Goal: Answer question/provide support

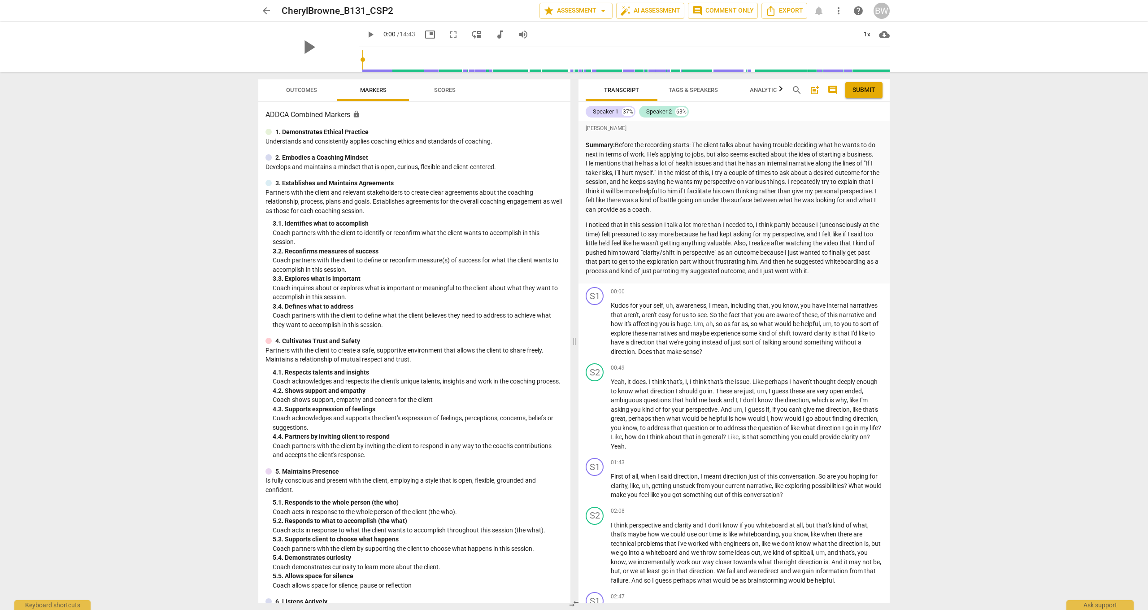
click at [308, 88] on span "Outcomes" at bounding box center [301, 90] width 31 height 7
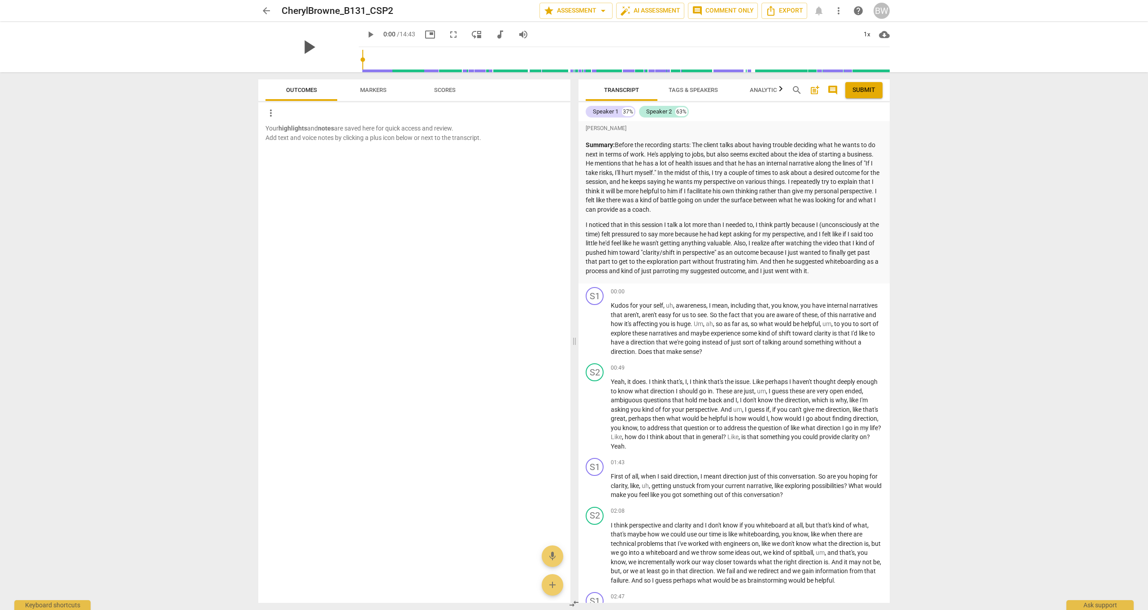
click at [304, 47] on span "play_arrow" at bounding box center [308, 46] width 23 height 23
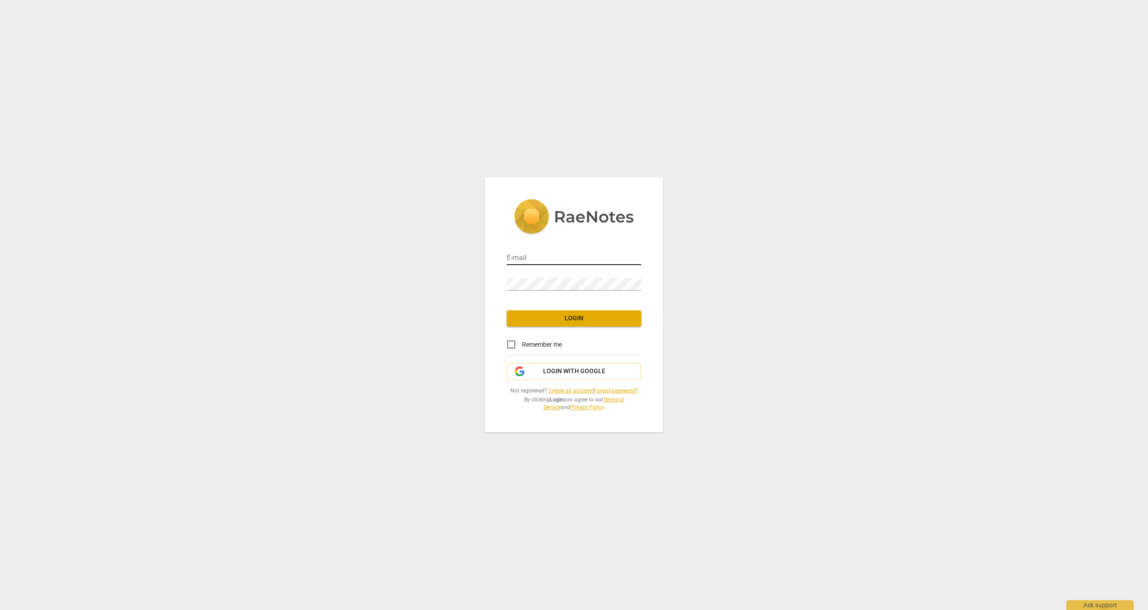
click at [534, 267] on div "E-mail Password Login Remember me Login with Google Not registered? Create an a…" at bounding box center [574, 305] width 178 height 255
click at [535, 261] on input "email" at bounding box center [574, 258] width 135 height 13
type input "[PERSON_NAME][EMAIL_ADDRESS][DOMAIN_NAME]"
click at [559, 319] on span "Login" at bounding box center [574, 318] width 120 height 9
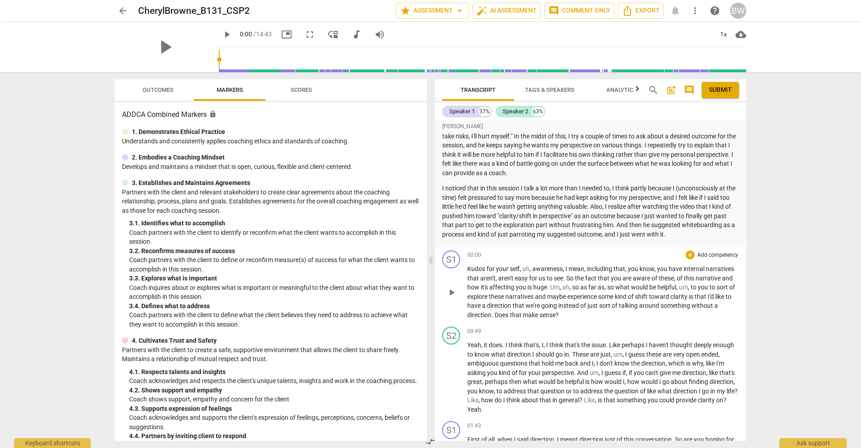
scroll to position [36, 0]
click at [163, 48] on span "play_arrow" at bounding box center [164, 46] width 23 height 23
click at [157, 48] on span "pause" at bounding box center [164, 46] width 23 height 23
drag, startPoint x: 217, startPoint y: 60, endPoint x: 212, endPoint y: 58, distance: 5.8
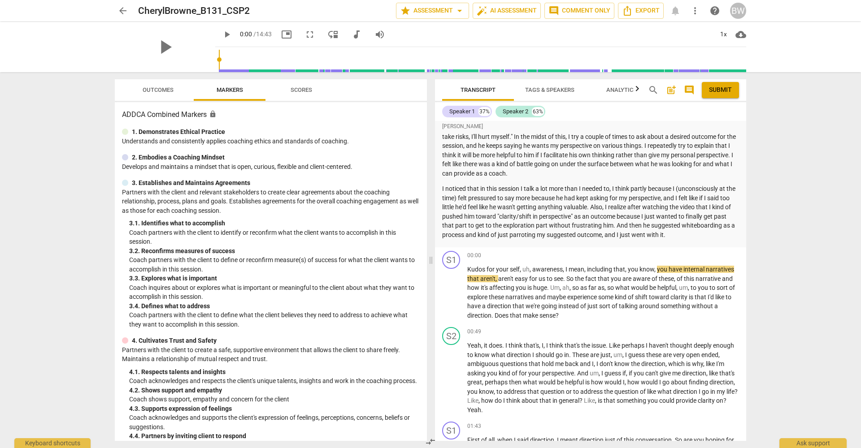
click at [205, 62] on div "play_arrow play_arrow 0:00 / 14:43 picture_in_picture fullscreen move_down audi…" at bounding box center [430, 47] width 631 height 50
click at [222, 34] on span "play_arrow" at bounding box center [227, 34] width 11 height 11
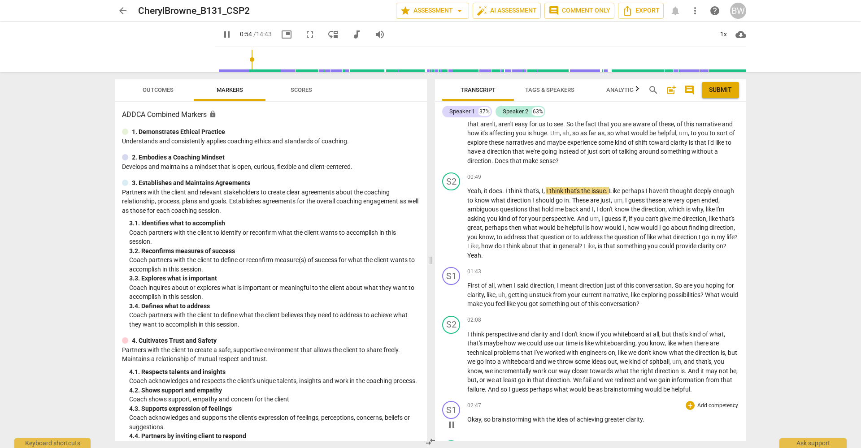
scroll to position [194, 0]
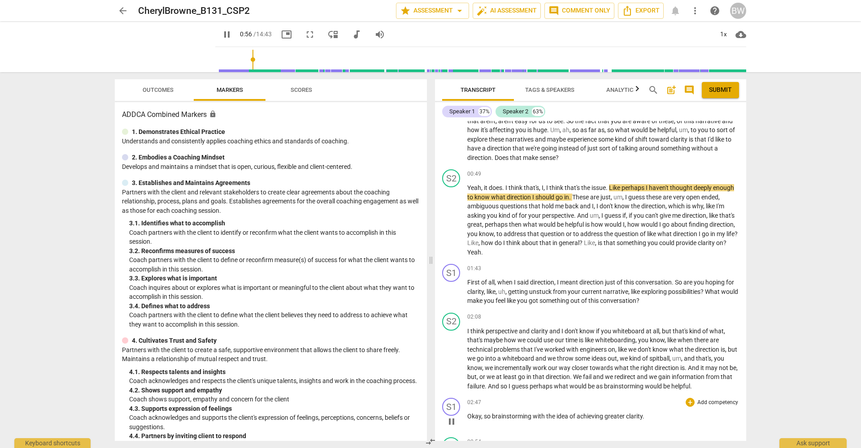
type input "56"
type input "57"
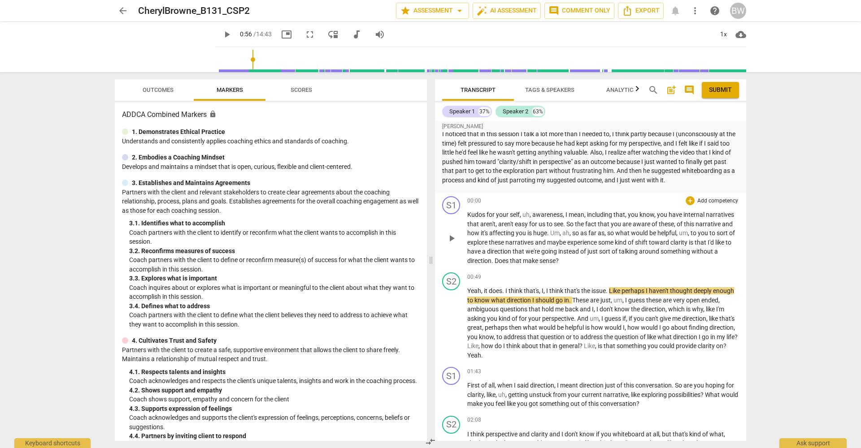
scroll to position [70, 0]
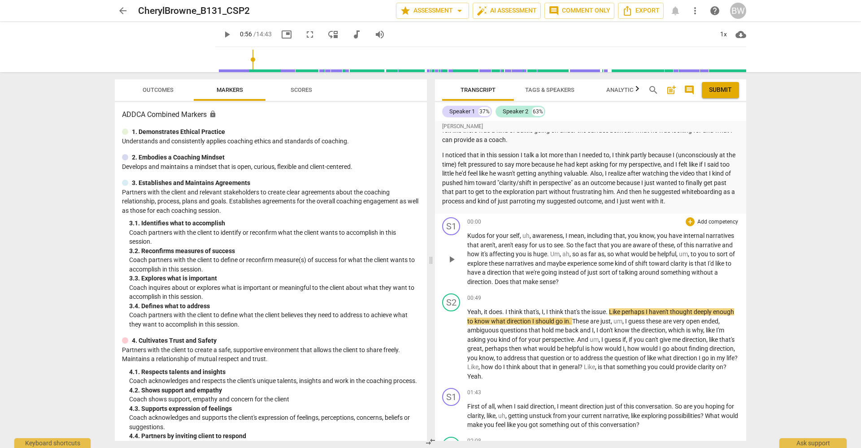
click at [712, 220] on p "Add competency" at bounding box center [717, 222] width 43 height 8
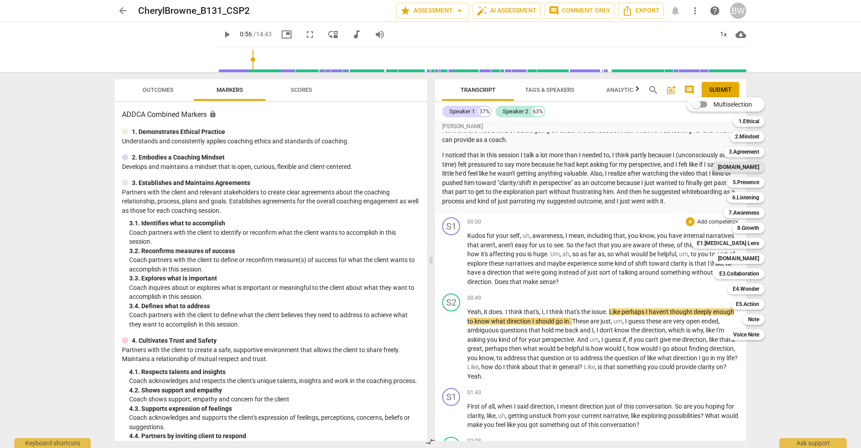
click at [754, 168] on b "[DOMAIN_NAME]" at bounding box center [738, 167] width 41 height 11
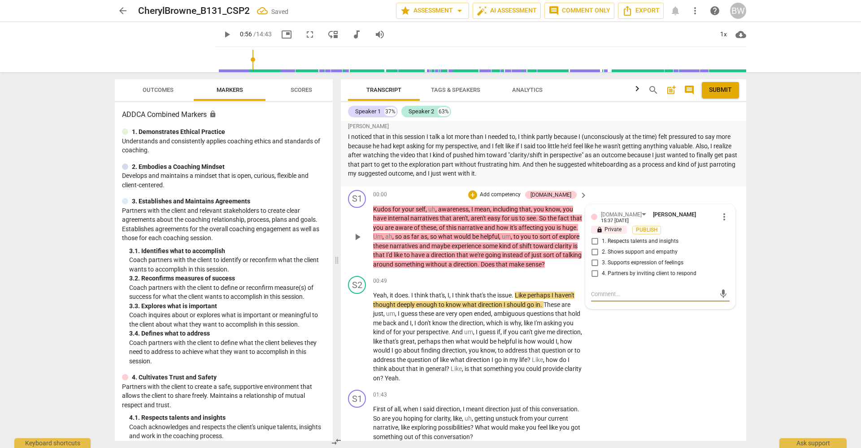
click at [521, 191] on p "Add competency" at bounding box center [500, 195] width 43 height 8
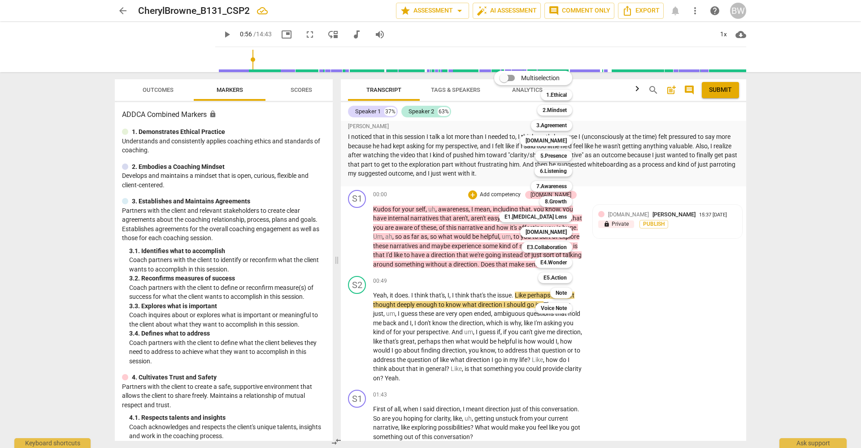
click at [557, 81] on span "Multiselection" at bounding box center [540, 78] width 39 height 9
click at [515, 81] on input "Multiselection" at bounding box center [504, 78] width 22 height 22
checkbox input "true"
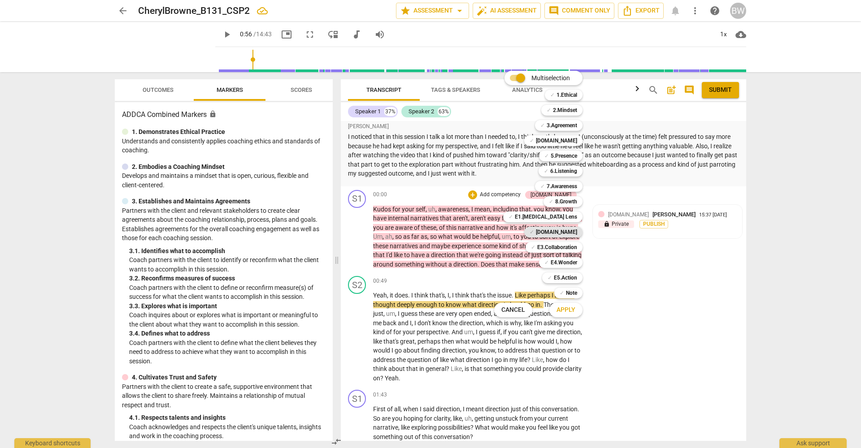
click at [571, 231] on b "[DOMAIN_NAME]" at bounding box center [556, 232] width 41 height 11
click at [567, 307] on span "Apply" at bounding box center [565, 310] width 19 height 9
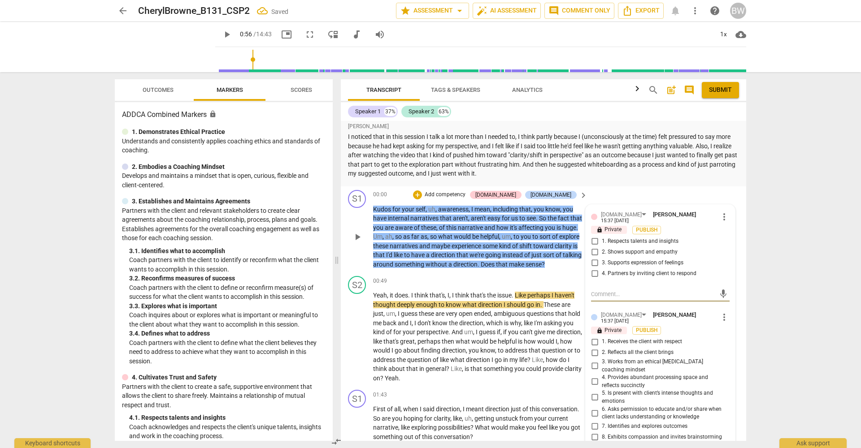
drag, startPoint x: 630, startPoint y: 413, endPoint x: 636, endPoint y: 414, distance: 6.3
click at [633, 423] on span "7. Identifies and explores outcomes" at bounding box center [645, 427] width 86 height 8
click at [602, 422] on input "7. Identifies and explores outcomes" at bounding box center [594, 427] width 14 height 11
checkbox input "true"
click at [606, 238] on span "1. Respects talents and insights" at bounding box center [640, 242] width 77 height 8
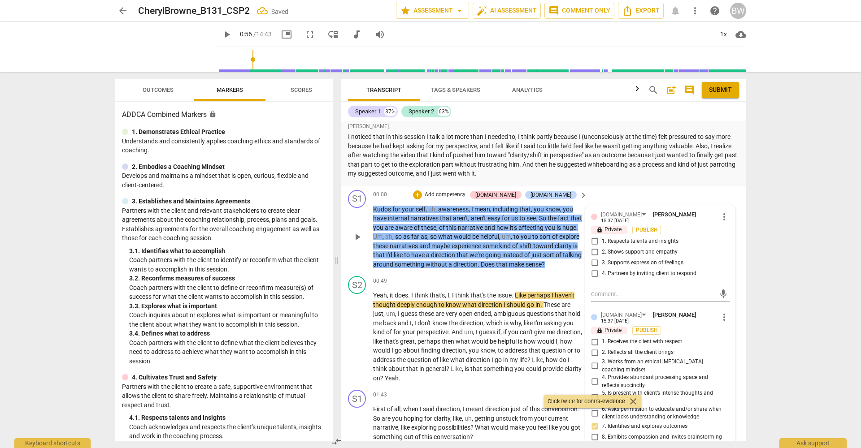
click at [602, 236] on input "1. Respects talents and insights" at bounding box center [594, 241] width 14 height 11
checkbox input "true"
click at [739, 263] on div "S1 play_arrow pause 00:00 + Add competency [DOMAIN_NAME] [DOMAIN_NAME] keyboard…" at bounding box center [543, 230] width 405 height 87
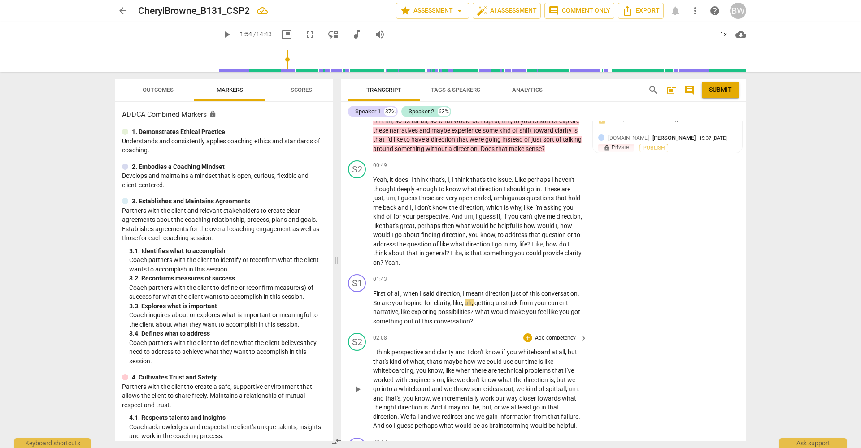
scroll to position [187, 0]
type input "128"
click at [561, 274] on p "Add competency" at bounding box center [555, 278] width 43 height 8
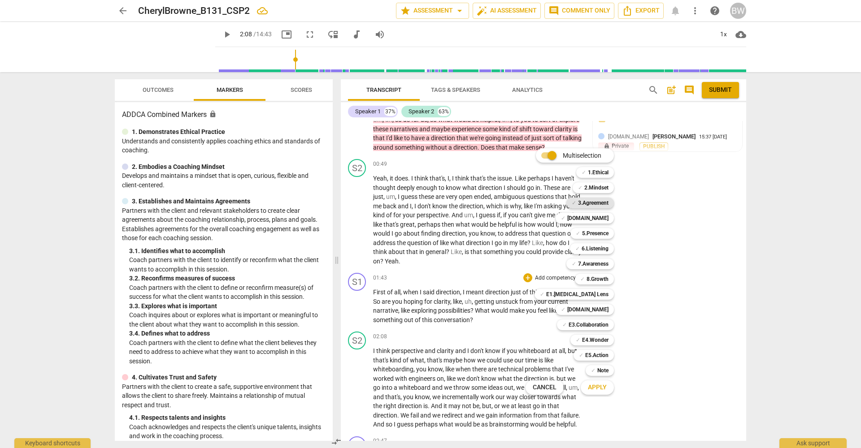
click at [608, 204] on b "3.Agreement" at bounding box center [593, 203] width 30 height 11
click at [608, 221] on div "✓ [DOMAIN_NAME]" at bounding box center [585, 218] width 58 height 11
drag, startPoint x: 594, startPoint y: 307, endPoint x: 594, endPoint y: 313, distance: 6.3
click at [594, 307] on b "[DOMAIN_NAME]" at bounding box center [587, 309] width 41 height 11
drag, startPoint x: 602, startPoint y: 374, endPoint x: 600, endPoint y: 387, distance: 13.5
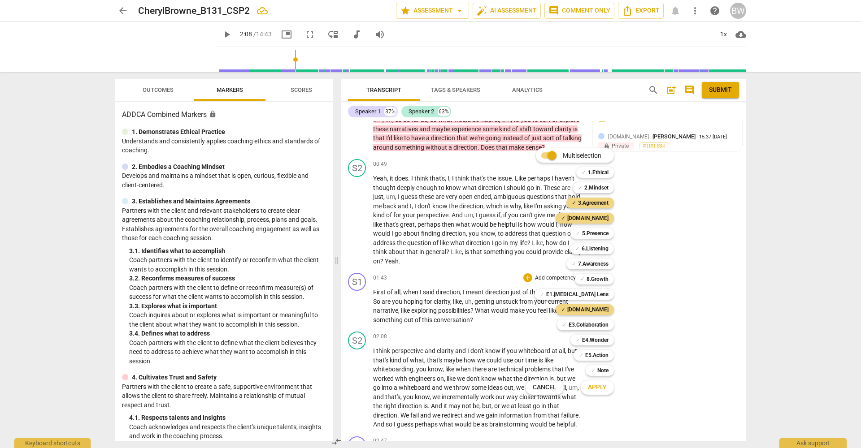
click at [602, 374] on b "Note" at bounding box center [602, 370] width 11 height 11
click at [601, 388] on span "Apply" at bounding box center [597, 387] width 19 height 9
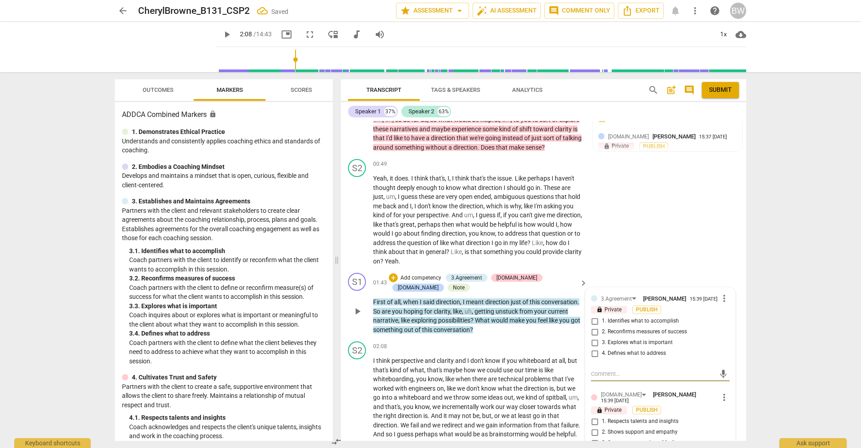
click at [594, 319] on input "1. Identifies what to accomplish" at bounding box center [594, 321] width 14 height 11
checkbox input "true"
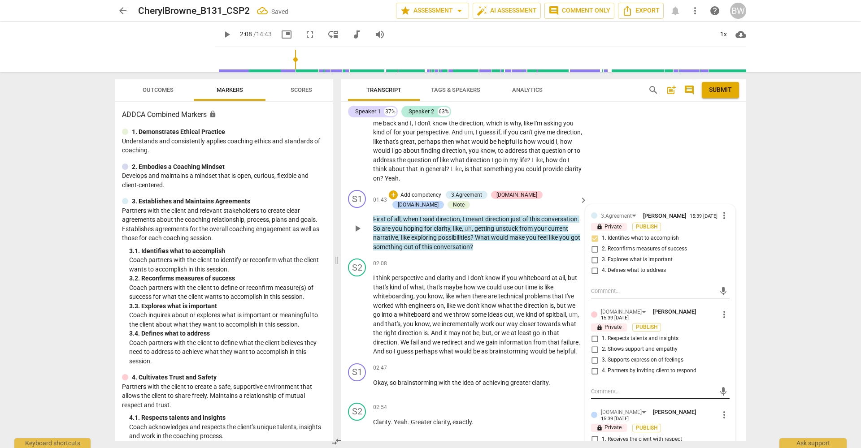
scroll to position [270, 0]
click at [596, 365] on input "4. Partners by inviting client to respond" at bounding box center [594, 370] width 14 height 11
checkbox input "true"
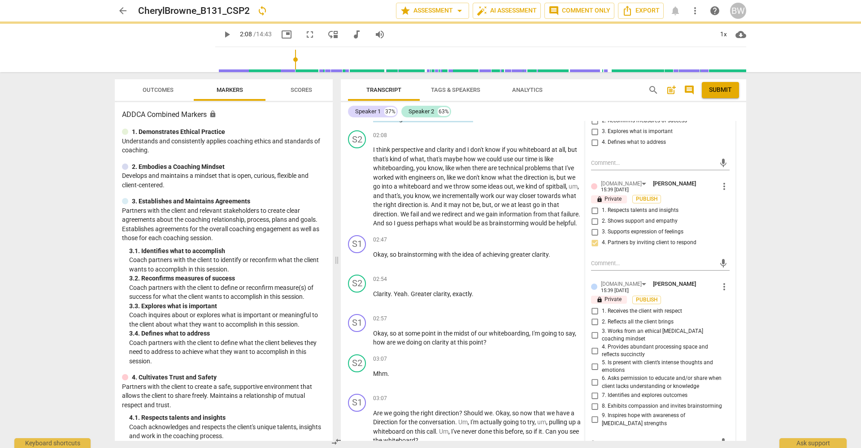
scroll to position [398, 0]
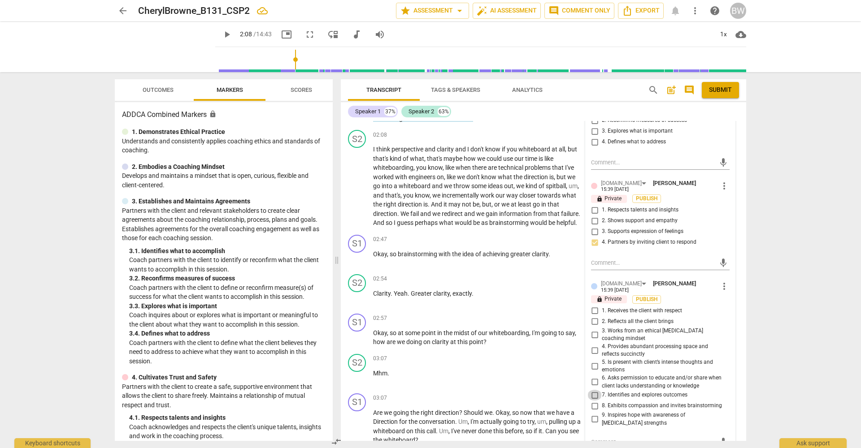
click at [596, 390] on input "7. Identifies and explores outcomes" at bounding box center [594, 395] width 14 height 11
checkbox input "true"
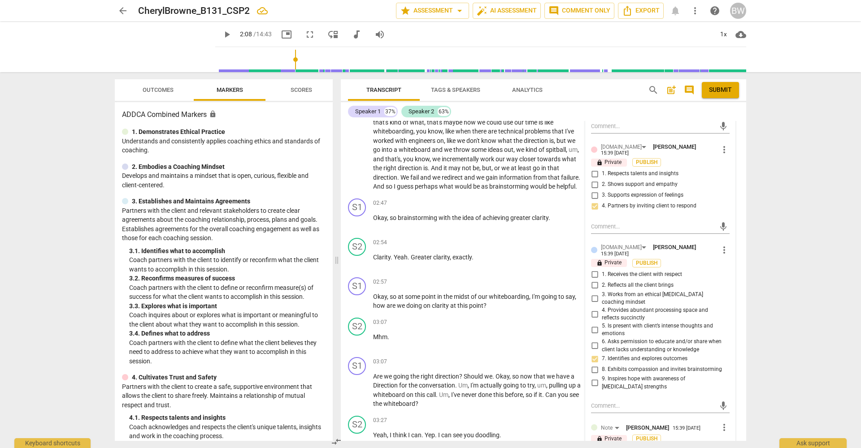
scroll to position [491, 0]
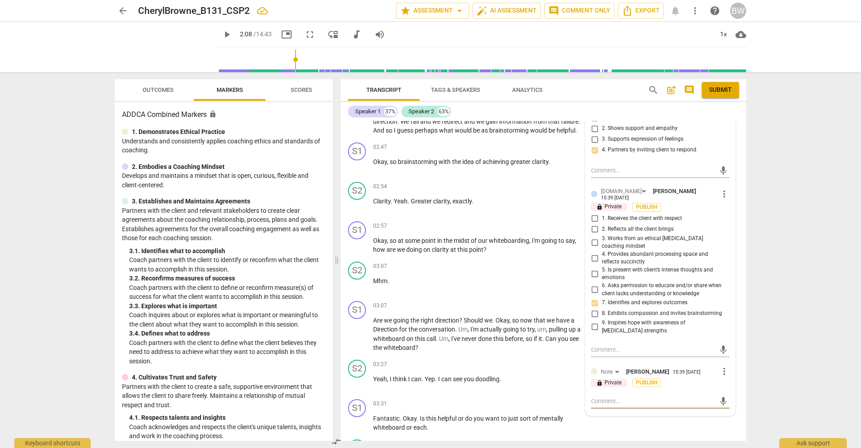
drag, startPoint x: 607, startPoint y: 384, endPoint x: 615, endPoint y: 385, distance: 8.2
click at [607, 397] on textarea at bounding box center [653, 401] width 124 height 9
type textarea "O"
type textarea "Of"
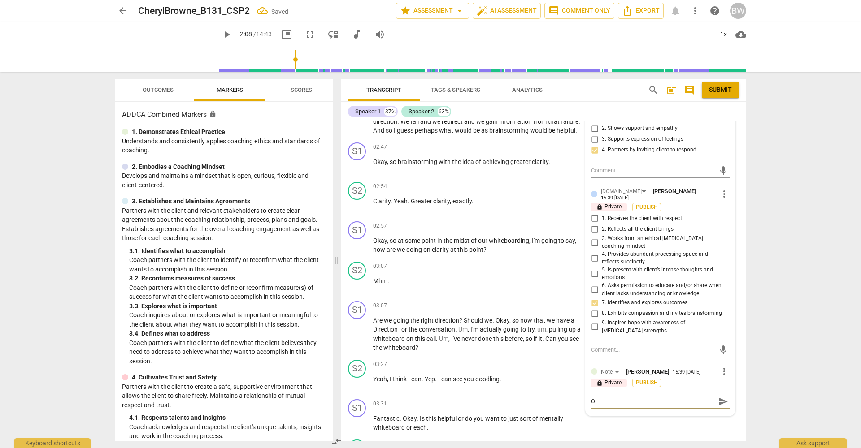
type textarea "Of"
type textarea "Oft"
type textarea "Ofte"
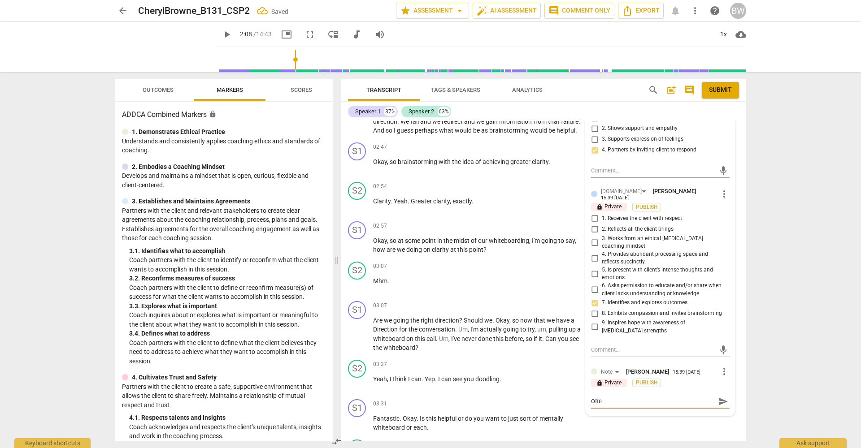
type textarea "Often"
type textarea "Often w"
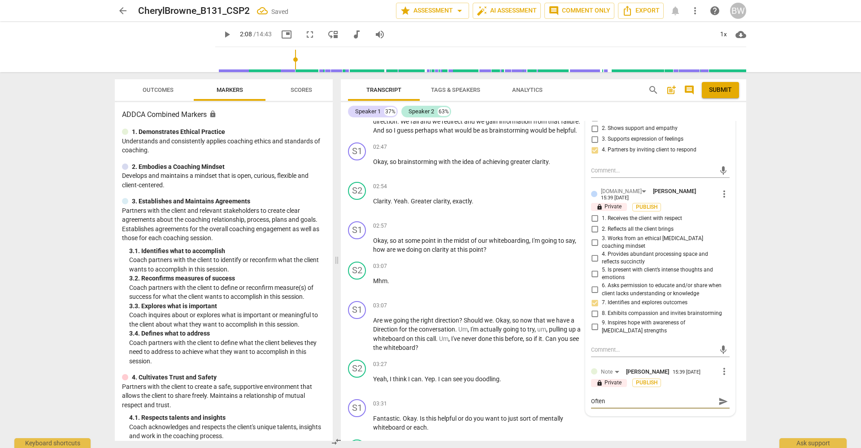
type textarea "Often w"
type textarea "Often wh"
type textarea "Often whe"
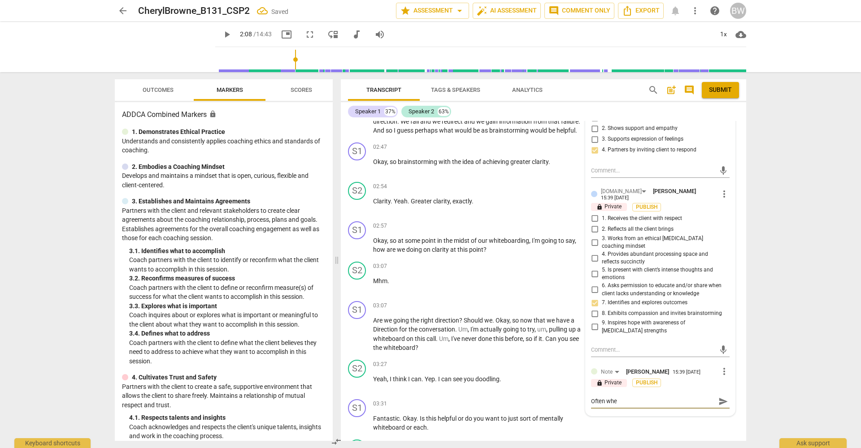
type textarea "Often when"
type textarea "Often when c"
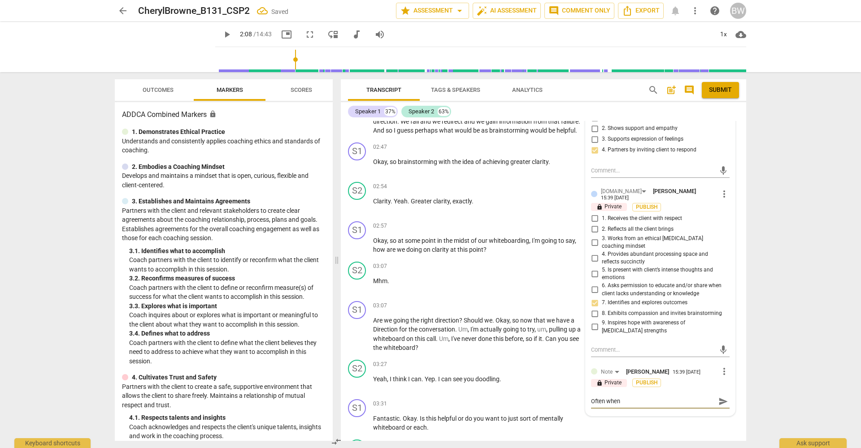
type textarea "Often when c"
type textarea "Often when cl"
type textarea "Often when c"
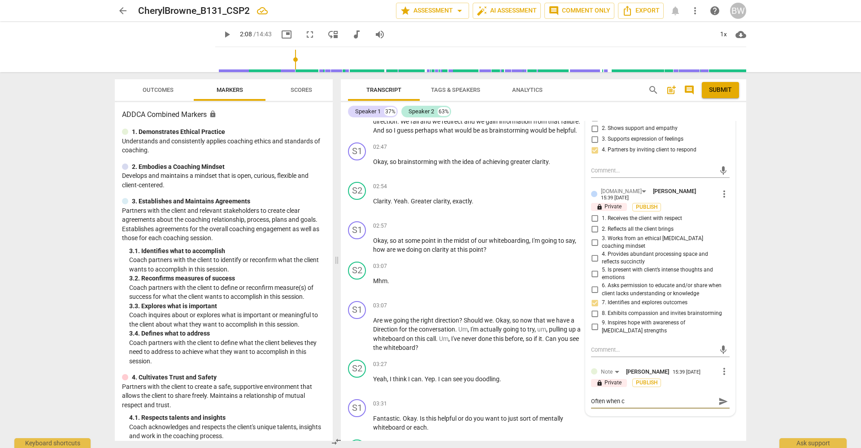
type textarea "Often when"
type textarea "Often whe"
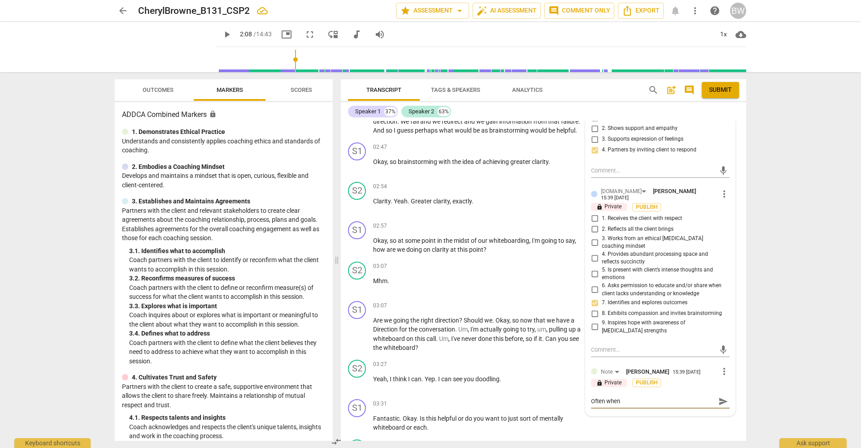
type textarea "Often whe"
type textarea "Often wh"
type textarea "Often w"
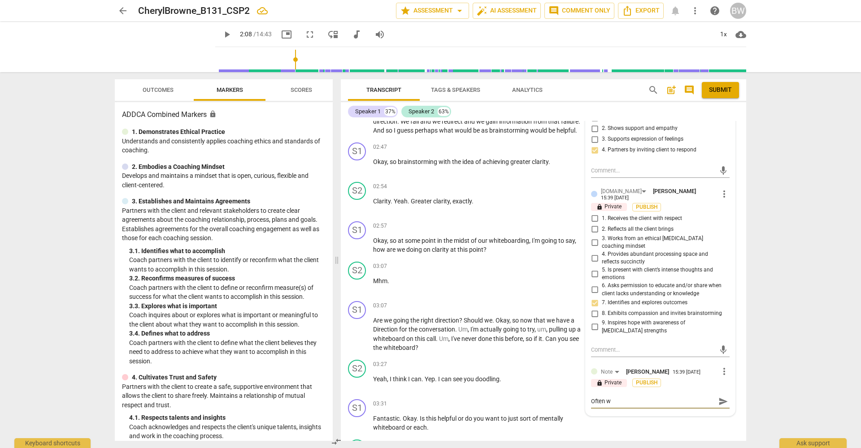
type textarea "Often"
type textarea "Ofte"
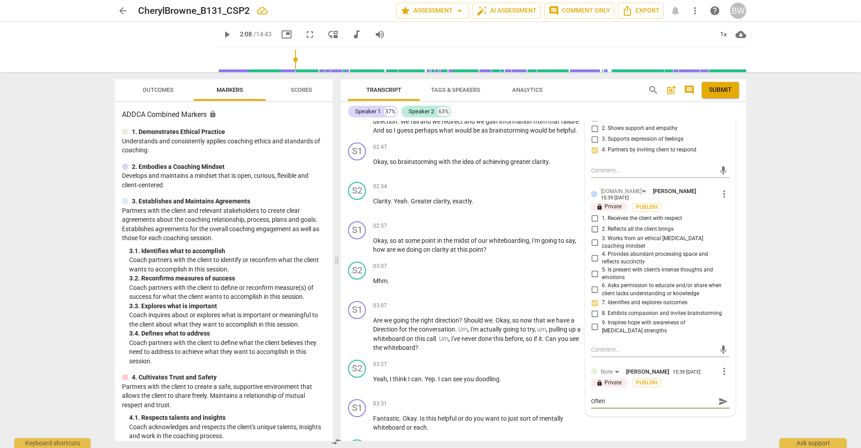
type textarea "Ofte"
type textarea "Oft"
type textarea "Of"
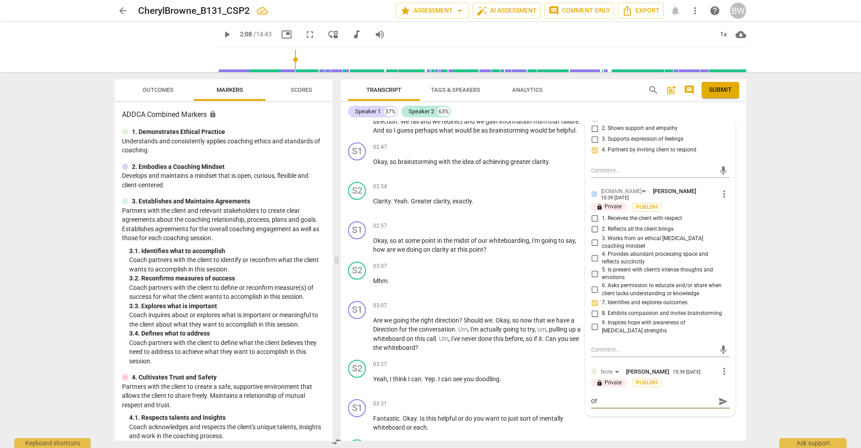
type textarea "O"
type textarea "Y"
type textarea "Y["
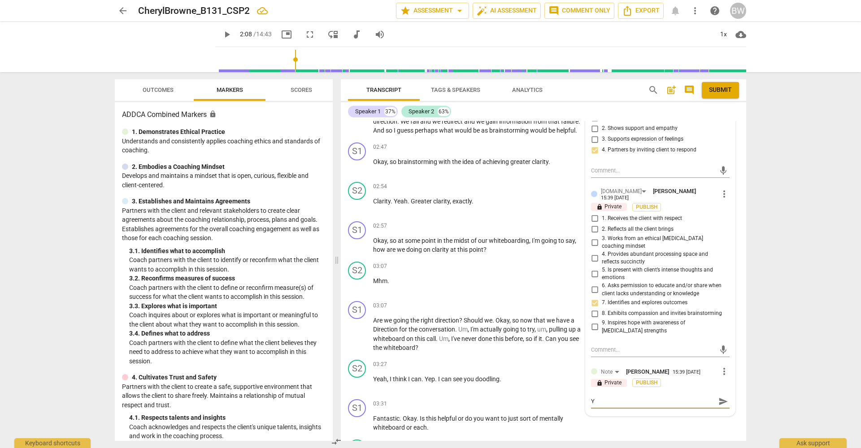
type textarea "Y["
type textarea "Y"
type textarea "Yo"
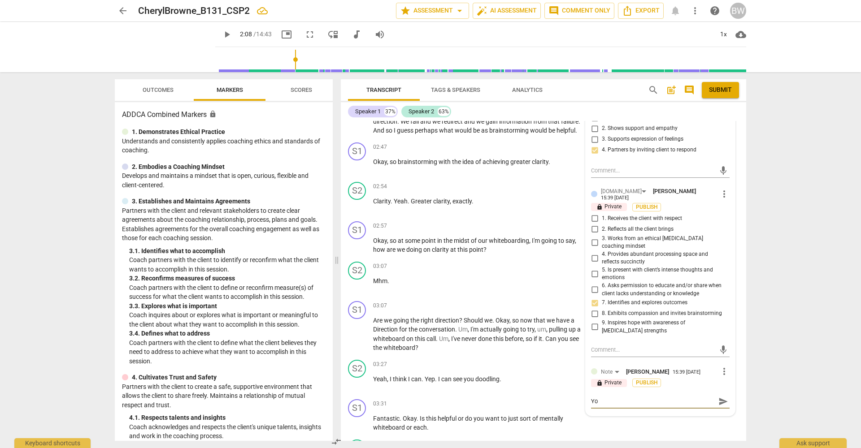
type textarea "You"
type textarea "You'"
type textarea "You'r"
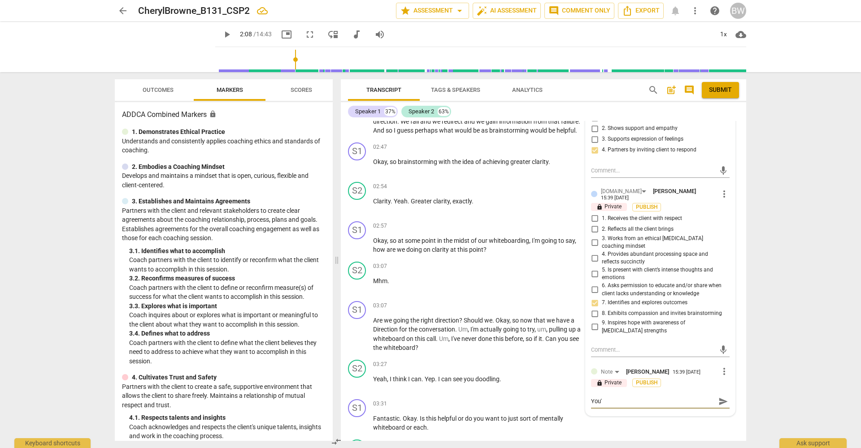
type textarea "You'r"
type textarea "You're"
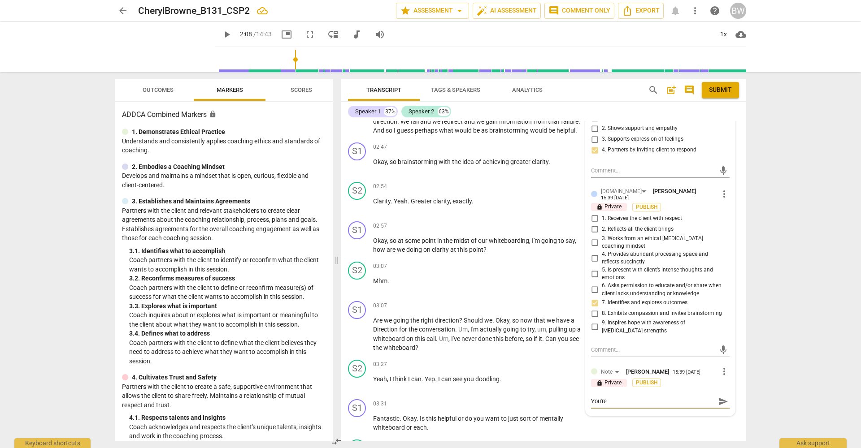
type textarea "You're d"
type textarea "You're do"
type textarea "You're doi"
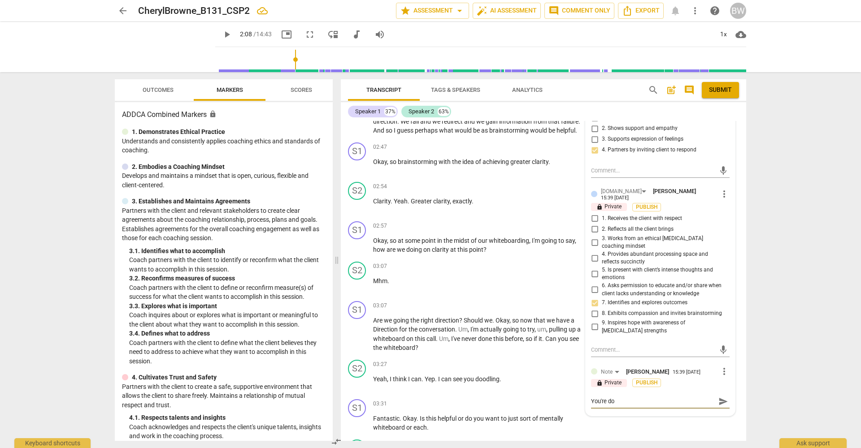
type textarea "You're doi"
type textarea "You're doin"
type textarea "You're doing"
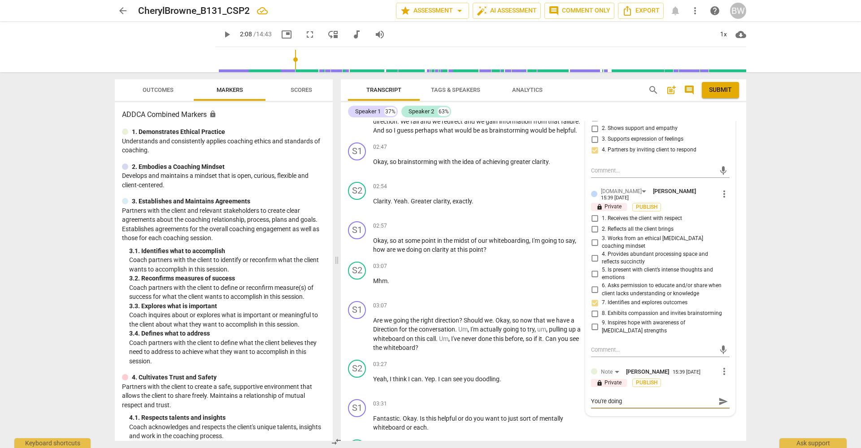
type textarea "You're doing"
type textarea "You're doing g"
type textarea "You're doing gr"
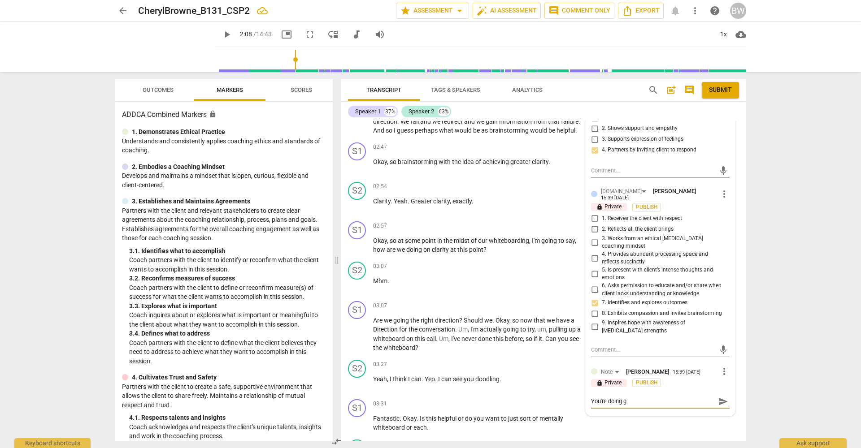
type textarea "You're doing gr"
type textarea "You're doing gre"
type textarea "You're doing grea"
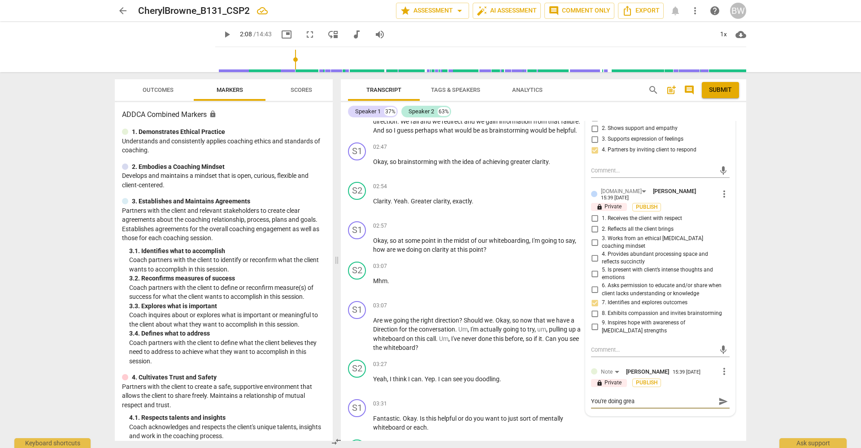
type textarea "You're doing great"
type textarea "You're doing great."
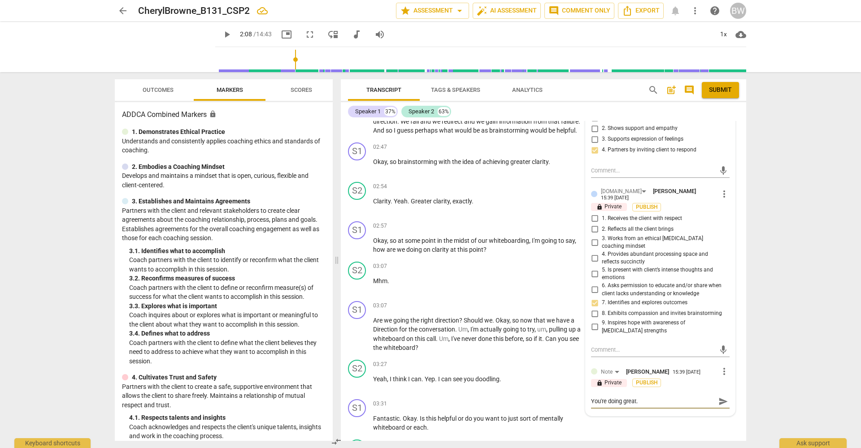
type textarea "You're doing great."
type textarea "You're doing great. O"
type textarea "You're doing great. Of"
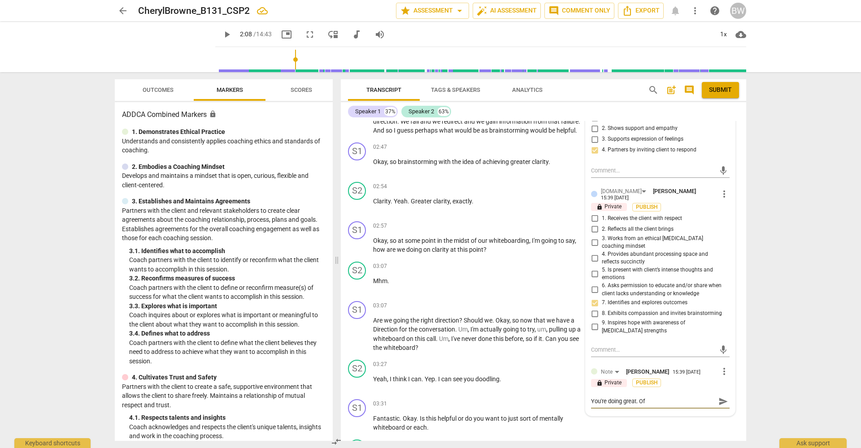
type textarea "You're doing great. Oft"
type textarea "You're doing great. Ofte"
type textarea "You're doing great. Often"
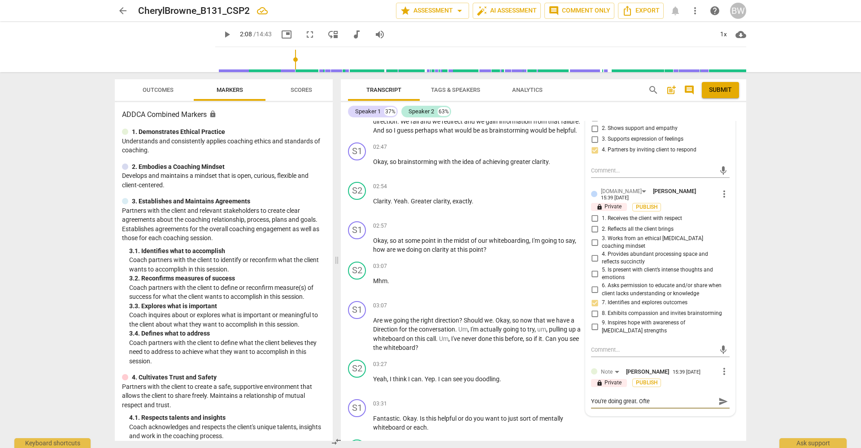
type textarea "You're doing great. Often"
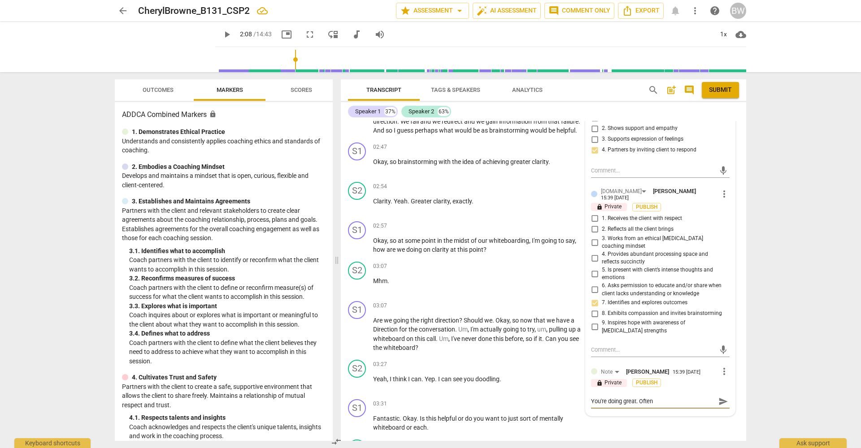
type textarea "You're doing great. Ofte"
type textarea "You're doing great. Oft"
type textarea "You're doing great. Of"
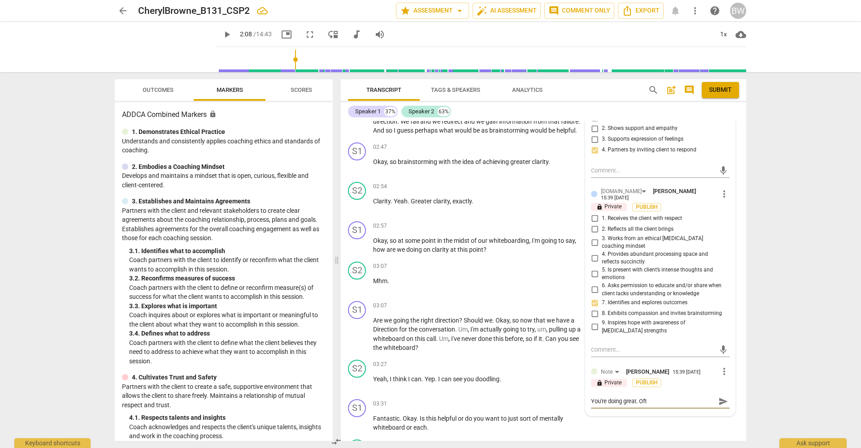
type textarea "You're doing great. Of"
type textarea "You're doing great. O"
type textarea "You're doing great."
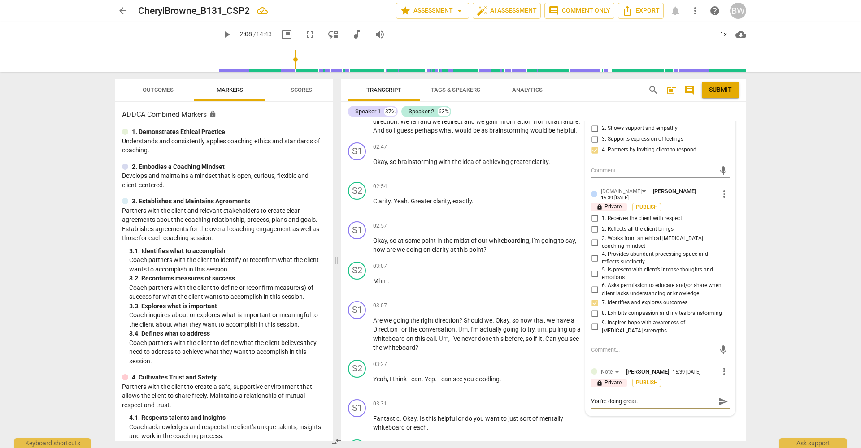
type textarea "You're doing great. W"
type textarea "You're doing great. We"
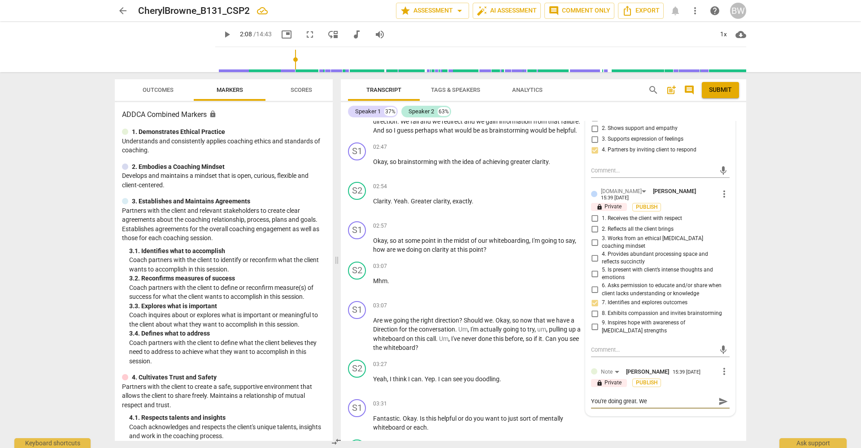
type textarea "You're doing great. We"
type textarea "You're doing great. We o"
type textarea "You're doing great. We of"
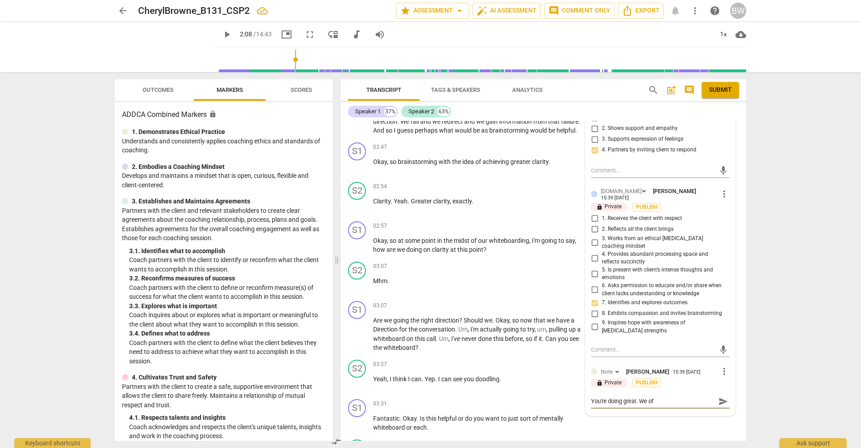
type textarea "You're doing great. We oft"
type textarea "You're doing great. We ofte"
type textarea "You're doing great. We often"
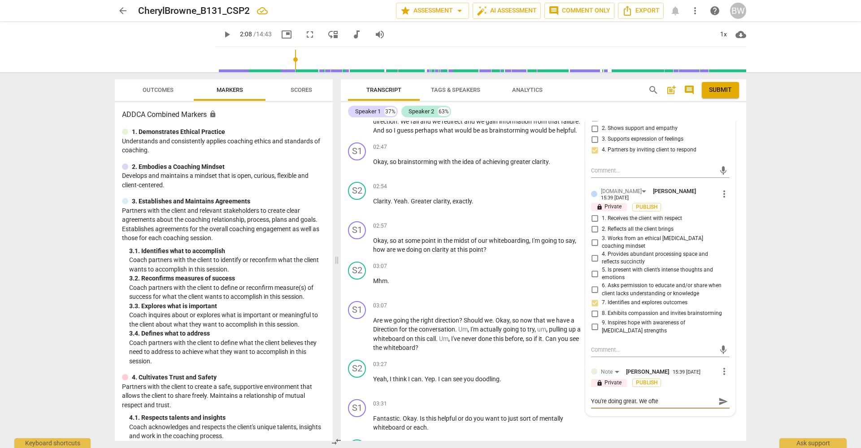
type textarea "You're doing great. We often"
type textarea "You're doing great. We often g"
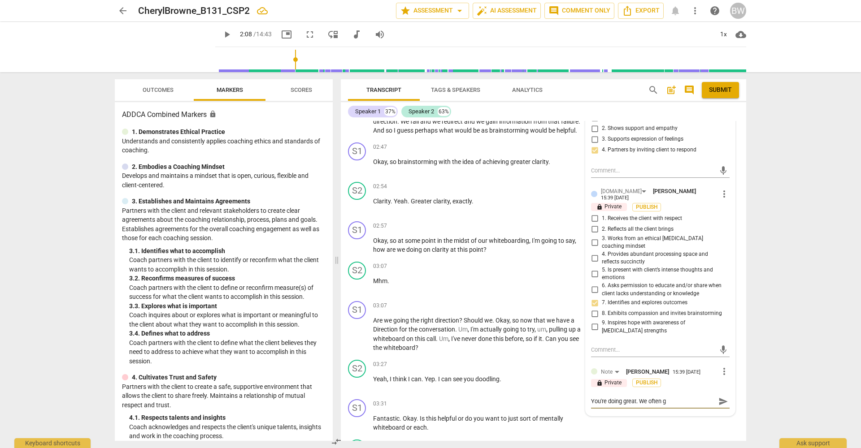
type textarea "You're doing great. We often ge"
type textarea "You're doing great. We often get"
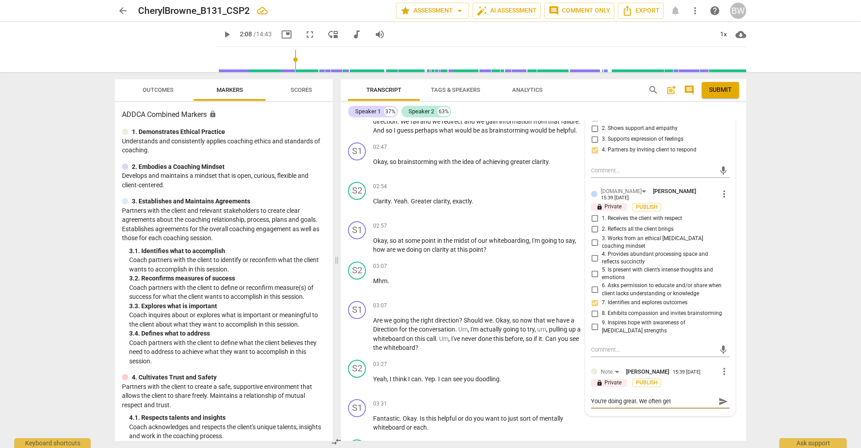
type textarea "You're doing great. We often get"
type textarea "You're doing great. We often get c"
type textarea "You're doing great. We often get cl"
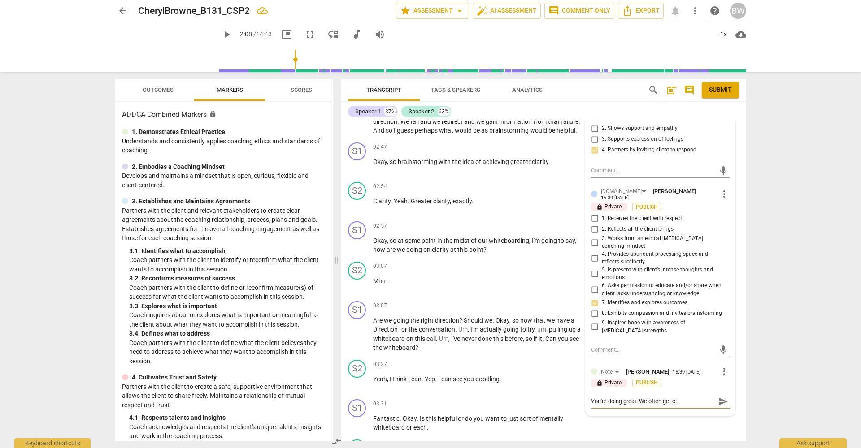
type textarea "You're doing great. We often get cli"
type textarea "You're doing great. We often get clie"
type textarea "You're doing great. We often get clien"
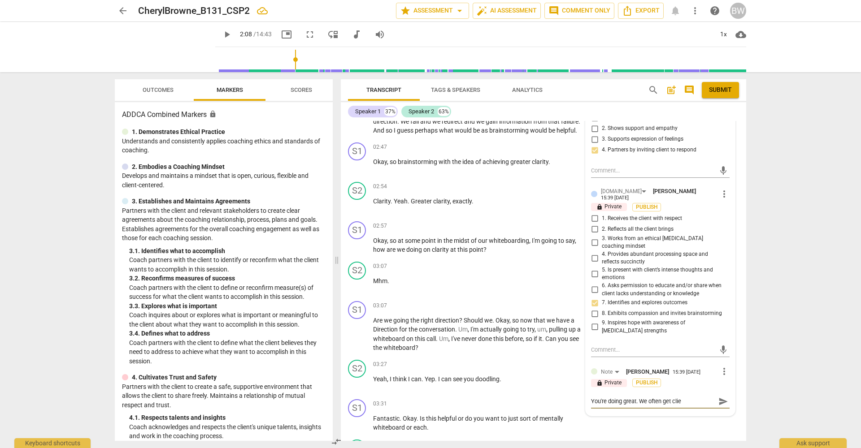
type textarea "You're doing great. We often get clien"
type textarea "You're doing great. We often get client"
type textarea "You're doing great. We often get clients"
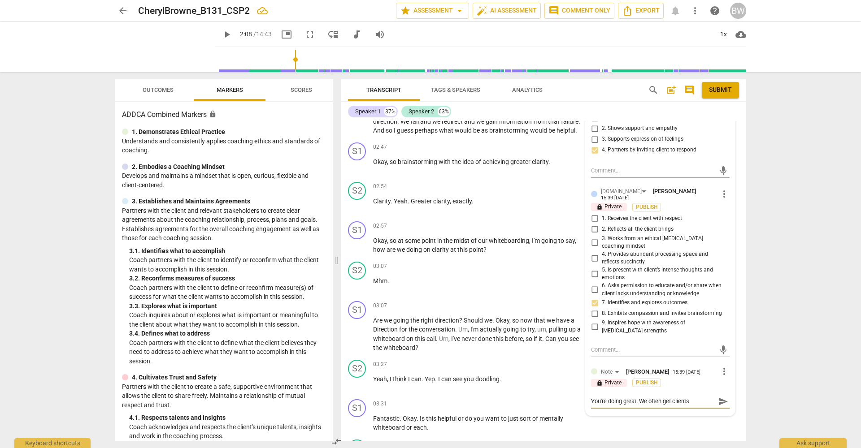
type textarea "You're doing great. We often get clients"
type textarea "You're doing great. We often get clients l"
type textarea "You're doing great. We often get clients li"
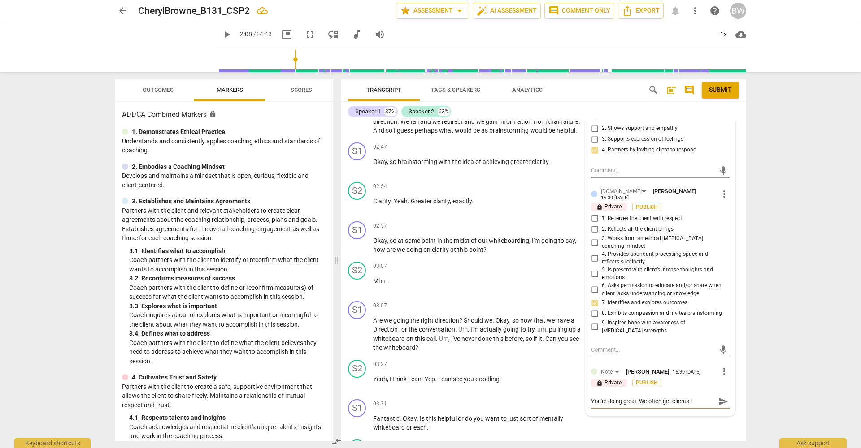
type textarea "You're doing great. We often get clients li"
type textarea "You're doing great. We often get clients lik"
type textarea "You're doing great. We often get clients like"
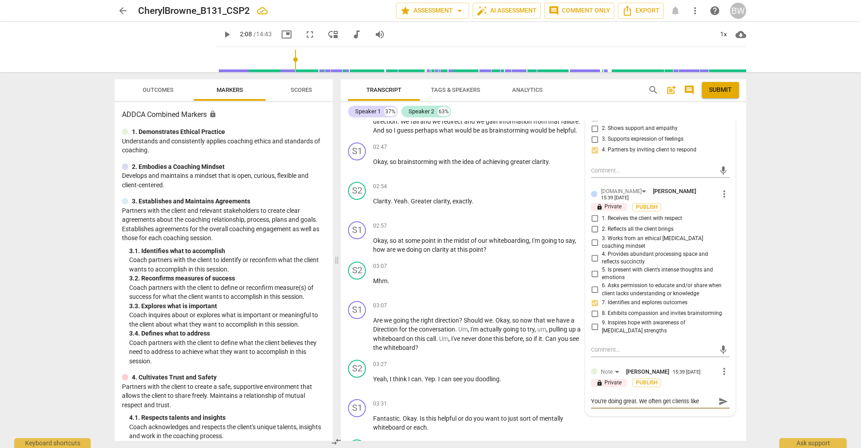
type textarea "You're doing great. We often get clients like"
type textarea "You're doing great. We often get clients like t"
type textarea "You're doing great. We often get clients like th"
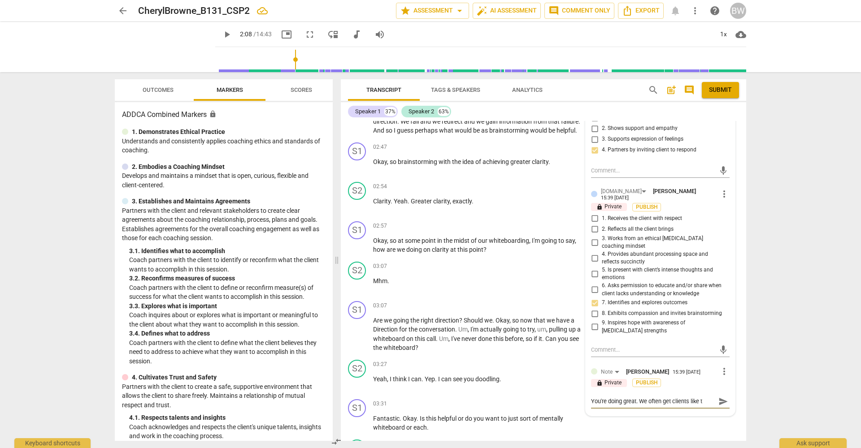
type textarea "You're doing great. We often get clients like th"
type textarea "You're doing great. We often get clients like the"
type textarea "You're doing great. We often get clients like th"
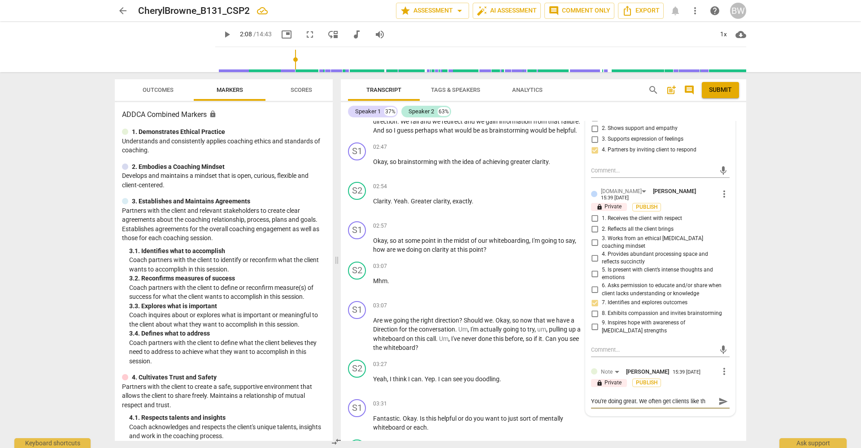
type textarea "You're doing great. We often get clients like thi"
type textarea "You're doing great. We often get clients like this"
type textarea "You're doing great. We often get clients like this."
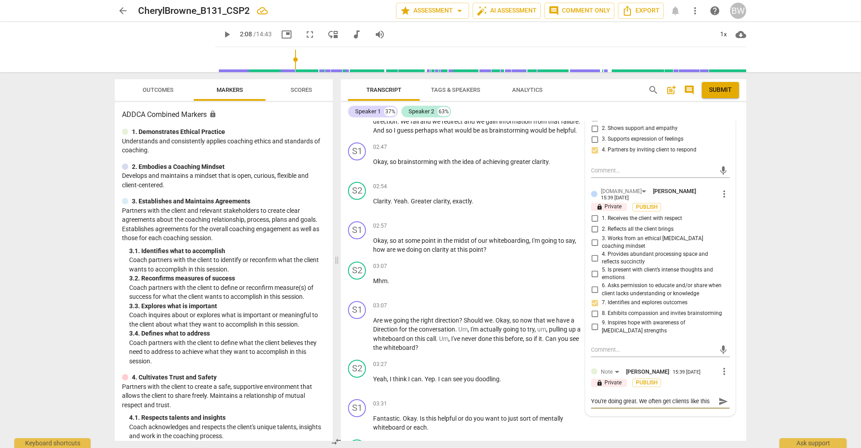
type textarea "You're doing great. We often get clients like this."
type textarea "You're doing great. We often get clients like this. T"
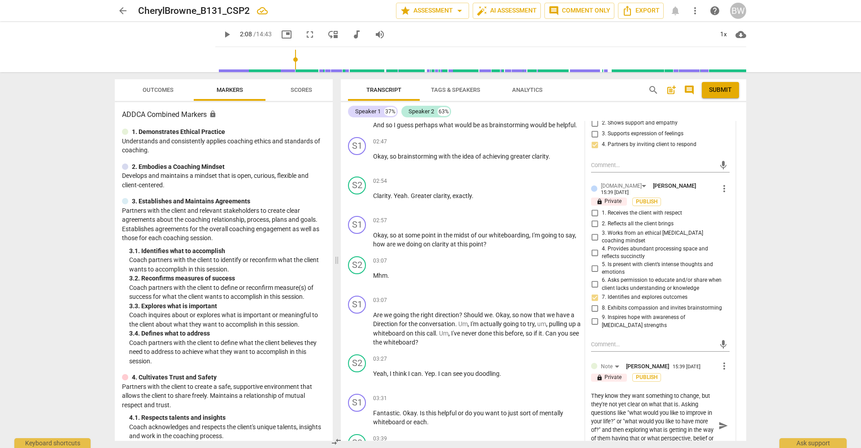
scroll to position [25, 0]
click at [718, 422] on span "send" at bounding box center [723, 427] width 10 height 10
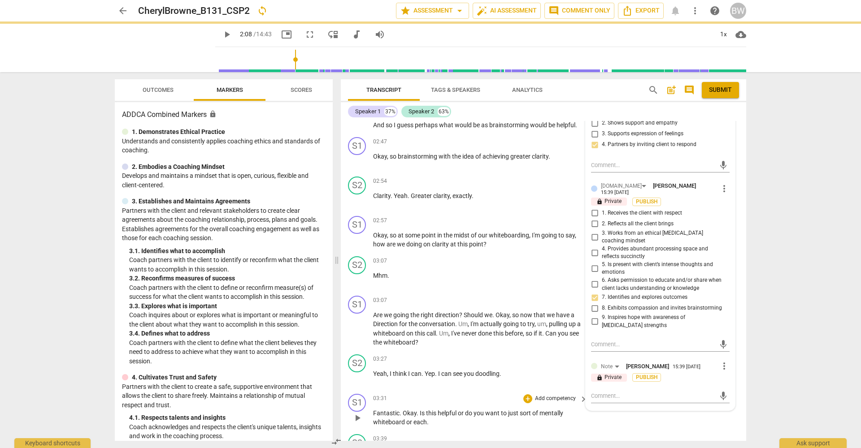
scroll to position [0, 0]
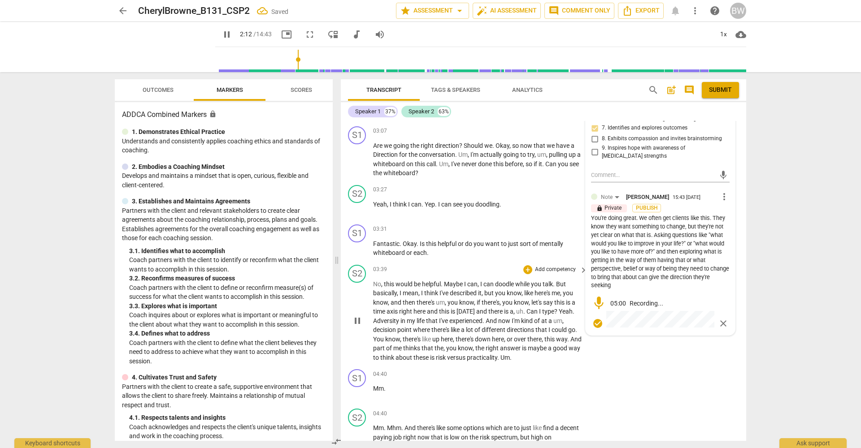
scroll to position [666, 0]
click at [719, 318] on span "close" at bounding box center [723, 323] width 11 height 11
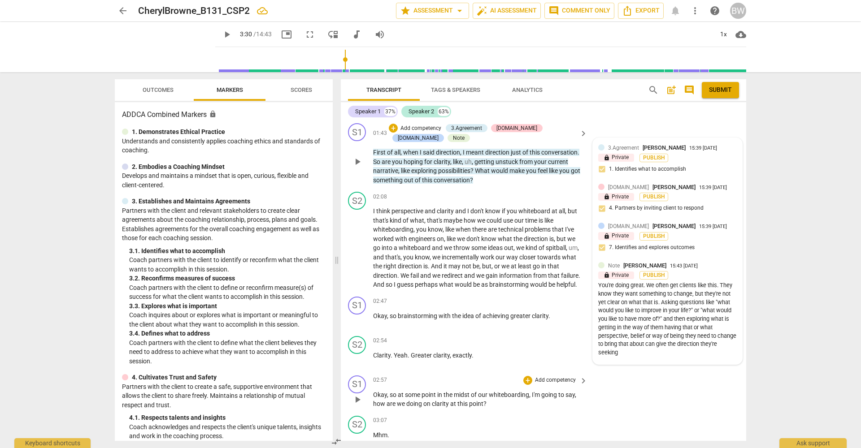
scroll to position [337, 0]
click at [569, 298] on p "Add competency" at bounding box center [555, 301] width 43 height 8
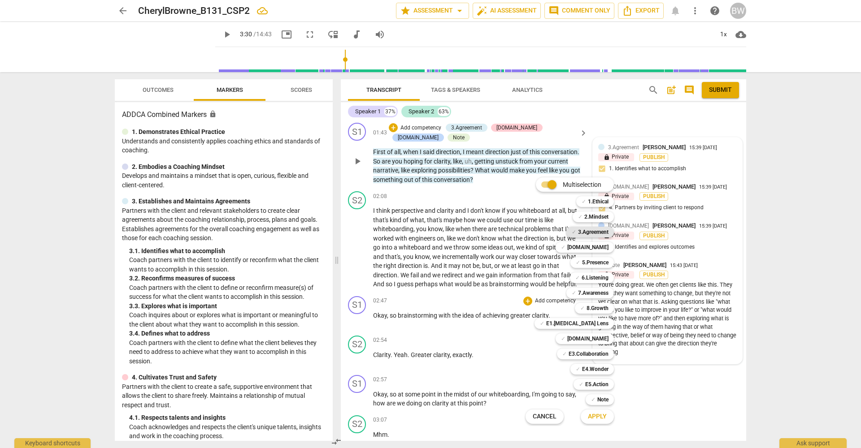
drag, startPoint x: 600, startPoint y: 229, endPoint x: 595, endPoint y: 229, distance: 4.9
click at [599, 229] on b "3.Agreement" at bounding box center [593, 232] width 30 height 11
click at [604, 337] on b "[DOMAIN_NAME]" at bounding box center [587, 339] width 41 height 11
click at [606, 416] on span "Apply" at bounding box center [597, 417] width 19 height 9
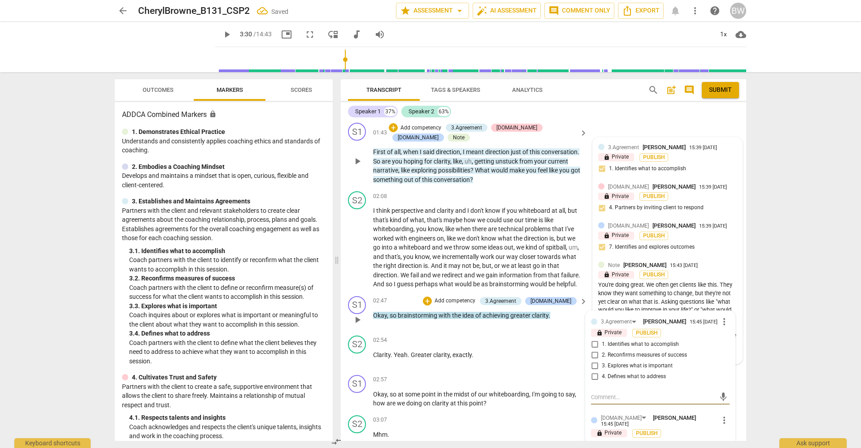
click at [645, 345] on span "1. Identifies what to accomplish" at bounding box center [640, 345] width 77 height 8
click at [602, 345] on input "1. Identifies what to accomplish" at bounding box center [594, 344] width 14 height 11
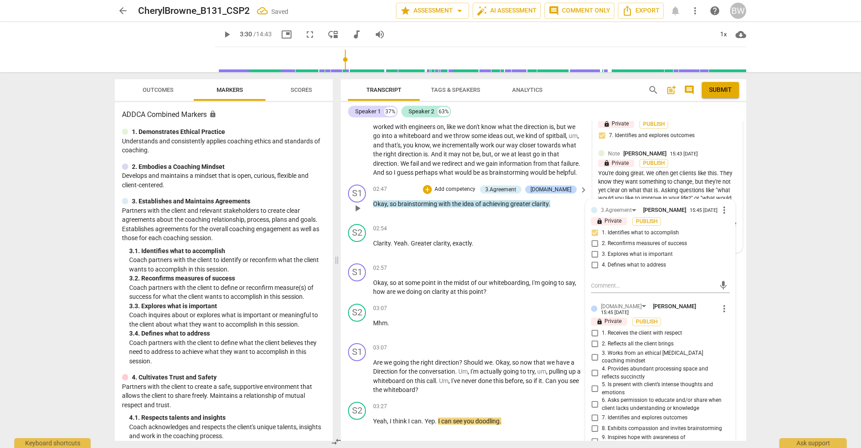
scroll to position [451, 0]
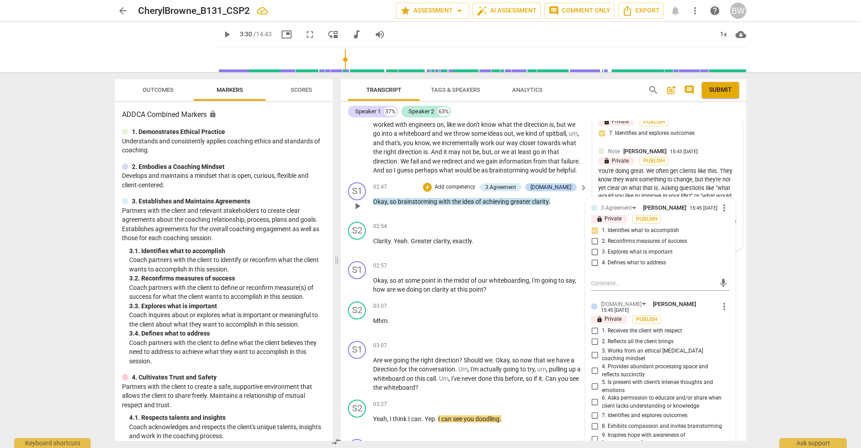
click at [616, 368] on span "4. Provides abundant processing space and reflects succinctly" at bounding box center [664, 371] width 124 height 16
click at [602, 368] on input "4. Provides abundant processing space and reflects succinctly" at bounding box center [594, 371] width 14 height 11
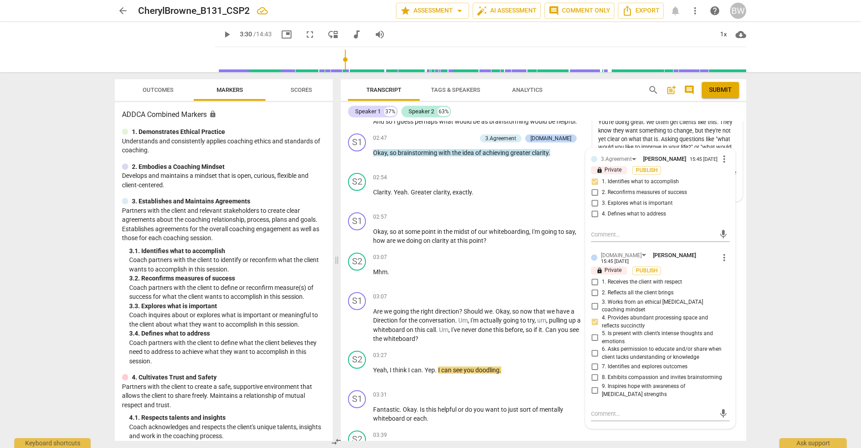
scroll to position [500, 0]
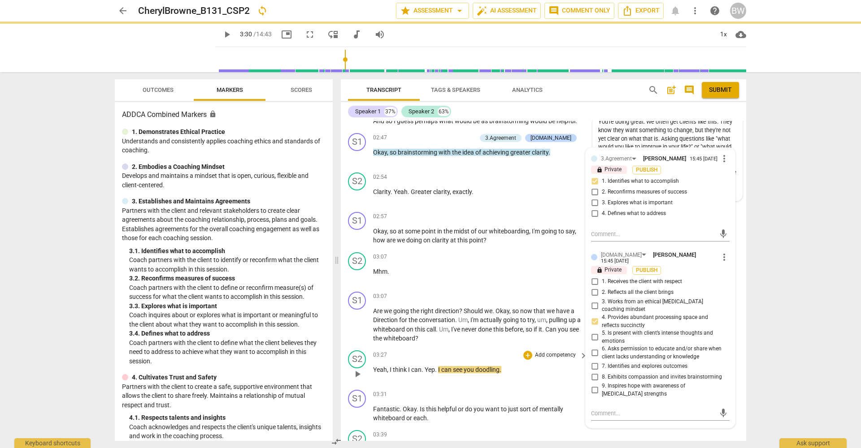
click at [742, 377] on div "S2 play_arrow pause 03:27 + Add competency keyboard_arrow_right Yeah , I think …" at bounding box center [543, 366] width 405 height 39
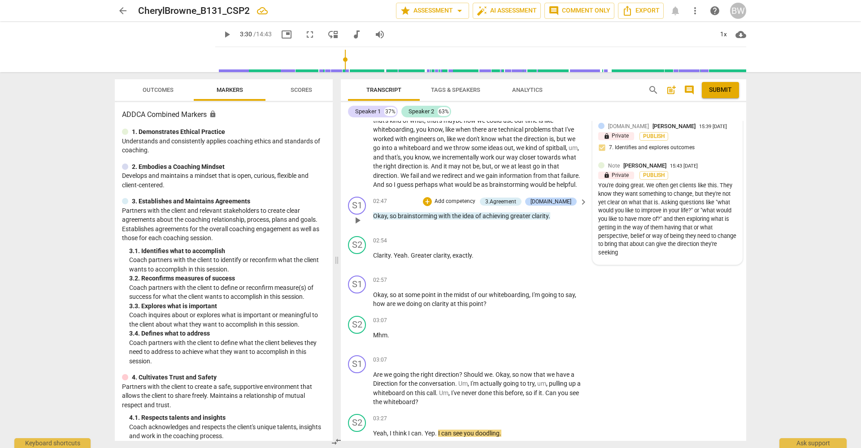
scroll to position [432, 0]
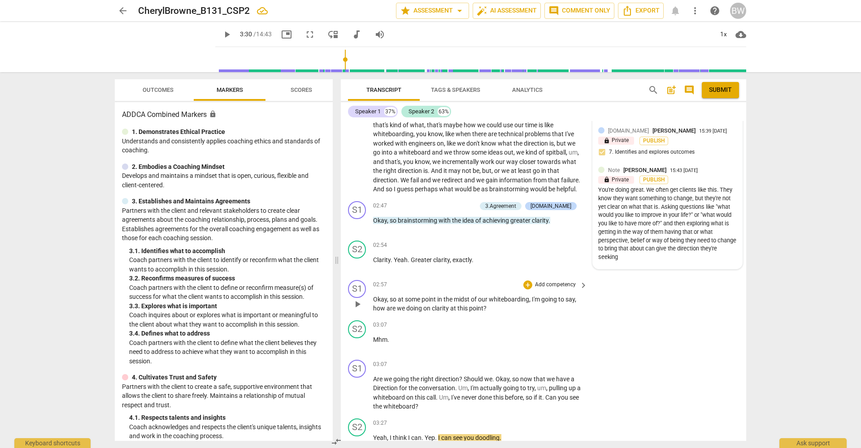
click at [563, 282] on p "Add competency" at bounding box center [555, 285] width 43 height 8
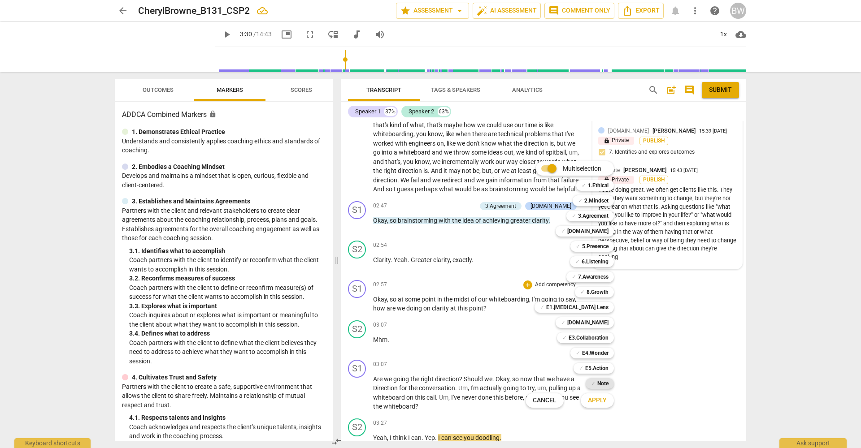
click at [608, 385] on b "Note" at bounding box center [602, 383] width 11 height 11
click at [604, 217] on b "3.Agreement" at bounding box center [593, 216] width 30 height 11
click at [600, 404] on span "Apply" at bounding box center [597, 400] width 19 height 9
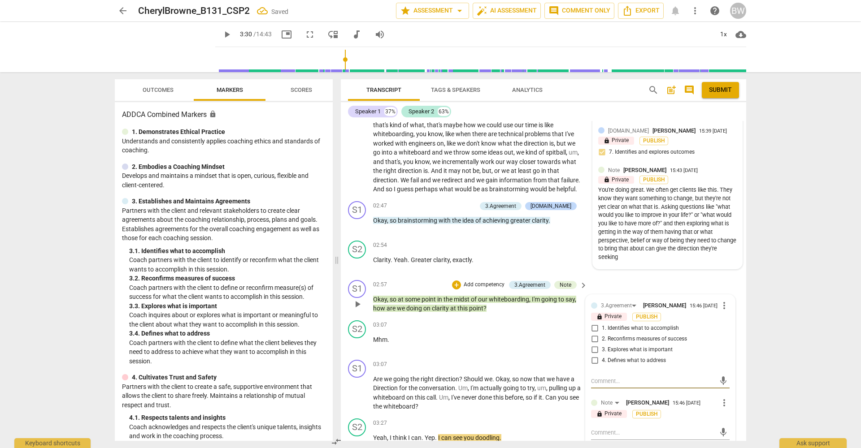
click at [677, 341] on span "2. Reconfirms measures of success" at bounding box center [644, 339] width 85 height 8
click at [602, 341] on input "2. Reconfirms measures of success" at bounding box center [594, 339] width 14 height 11
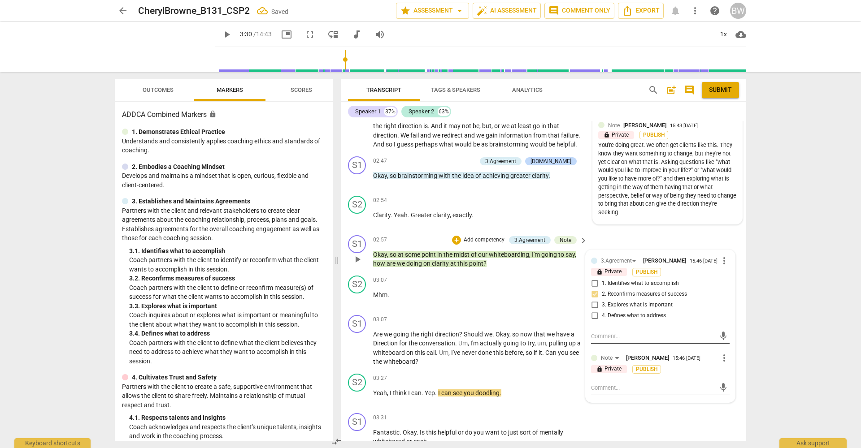
scroll to position [478, 0]
click at [643, 391] on textarea at bounding box center [653, 387] width 124 height 9
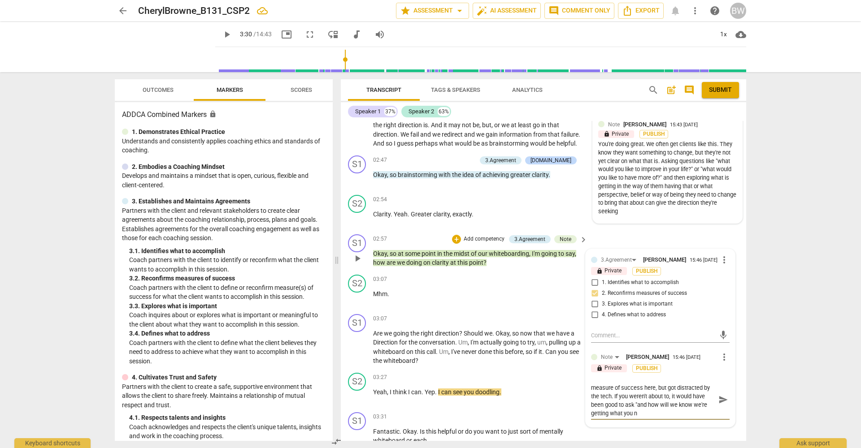
scroll to position [0, 0]
click at [634, 415] on textarea "I think you were heading towards identifying a measure of success here, but got…" at bounding box center [653, 404] width 124 height 43
click at [720, 407] on span "send" at bounding box center [723, 404] width 10 height 10
click at [738, 390] on div "S2 play_arrow pause 03:27 + Add competency keyboard_arrow_right Yeah , I think …" at bounding box center [543, 388] width 405 height 39
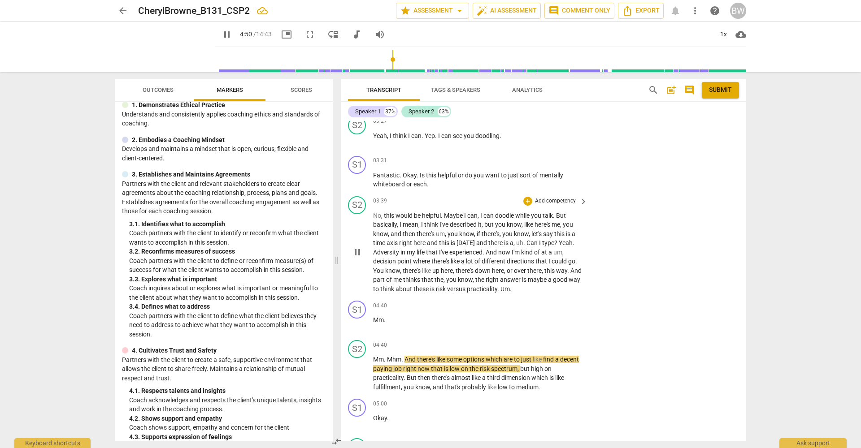
scroll to position [721, 0]
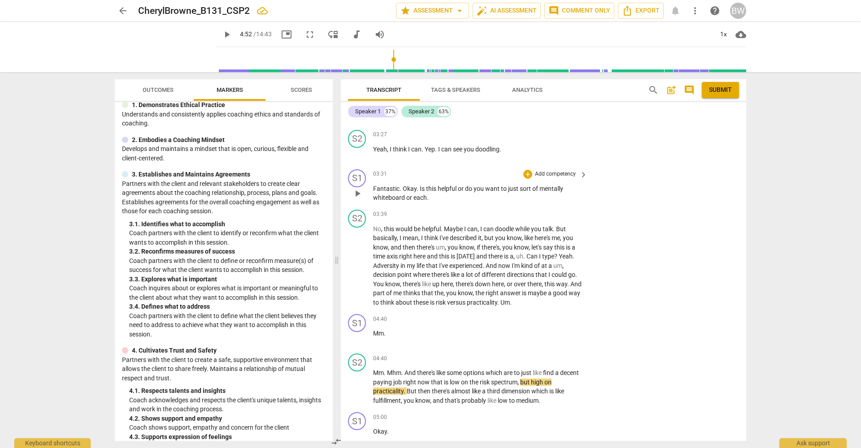
click at [572, 171] on p "Add competency" at bounding box center [555, 174] width 43 height 8
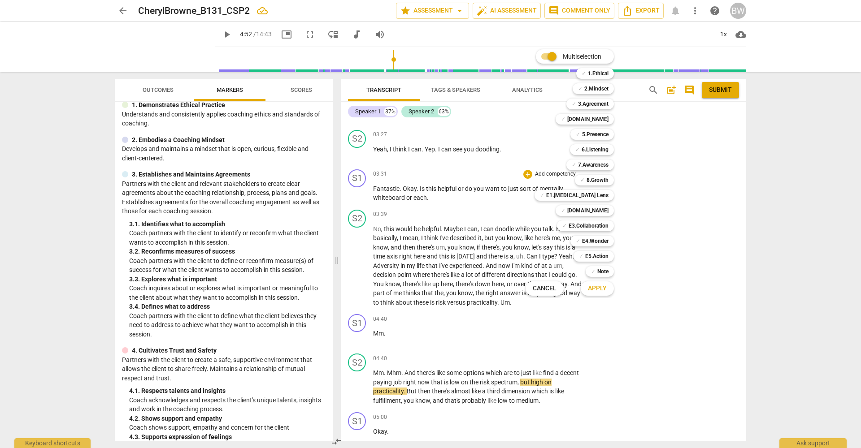
click at [602, 220] on div "✓ E3.Collaboration q" at bounding box center [590, 225] width 74 height 15
click at [601, 227] on b "E3.Collaboration" at bounding box center [589, 226] width 40 height 11
click at [601, 118] on b "[DOMAIN_NAME]" at bounding box center [587, 119] width 41 height 11
click at [597, 137] on b "5.Presence" at bounding box center [595, 134] width 26 height 11
click at [604, 294] on button "Apply" at bounding box center [597, 289] width 33 height 16
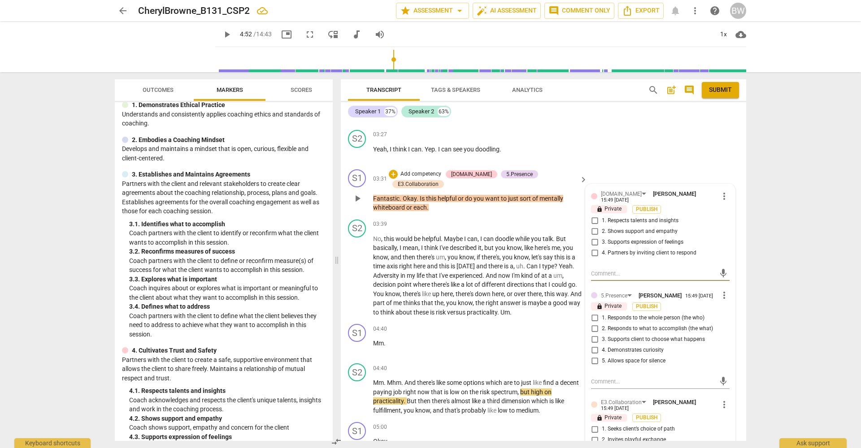
click at [635, 249] on span "4. Partners by inviting client to respond" at bounding box center [649, 253] width 95 height 8
click at [602, 248] on input "4. Partners by inviting client to respond" at bounding box center [594, 253] width 14 height 11
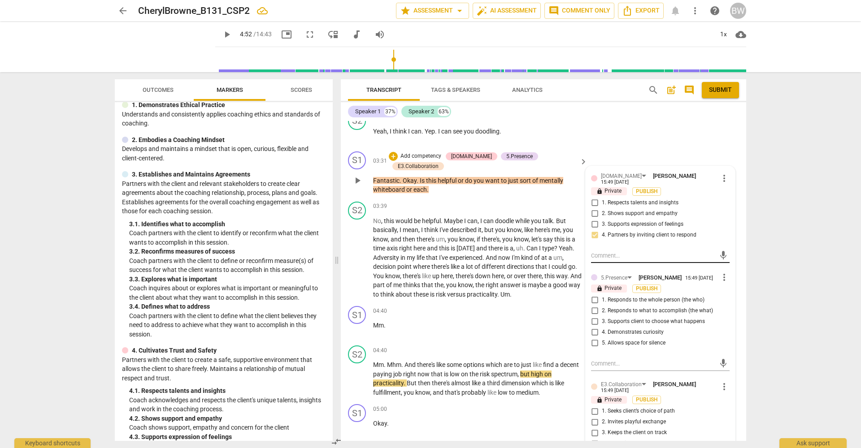
scroll to position [740, 0]
click at [666, 319] on span "3. Supports client to choose what happens" at bounding box center [653, 321] width 103 height 8
click at [602, 319] on input "3. Supports client to choose what happens" at bounding box center [594, 320] width 14 height 11
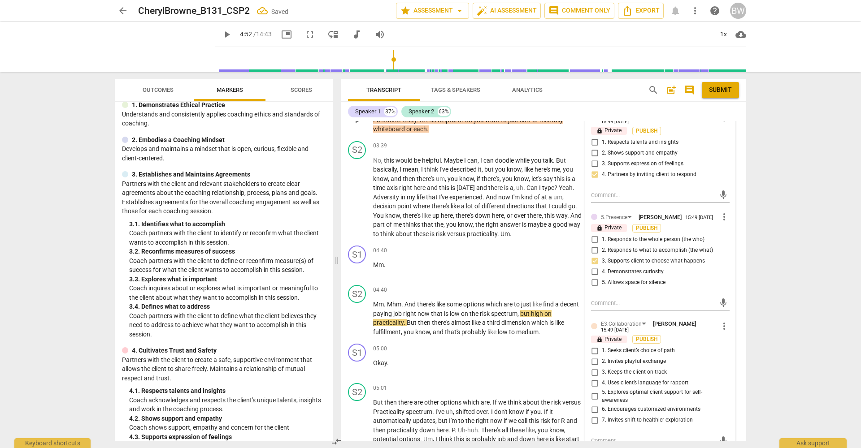
scroll to position [800, 0]
drag, startPoint x: 651, startPoint y: 348, endPoint x: 660, endPoint y: 349, distance: 9.5
click at [651, 348] on span "1. Seeks client’s choice of path" at bounding box center [638, 350] width 73 height 8
click at [602, 348] on input "1. Seeks client’s choice of path" at bounding box center [594, 350] width 14 height 11
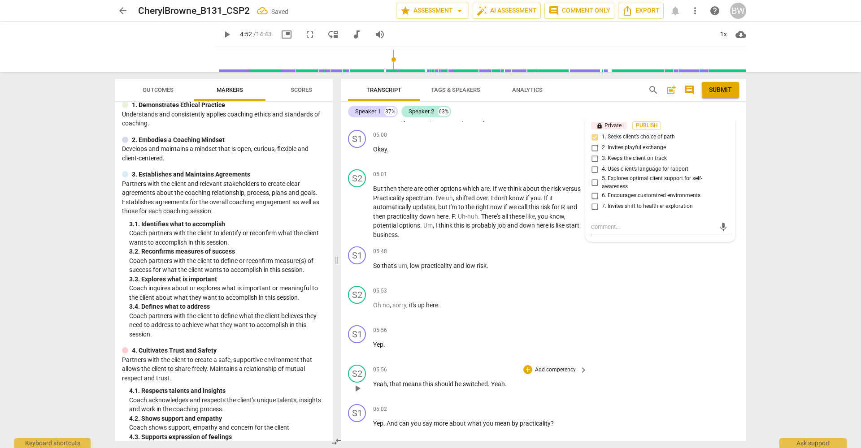
scroll to position [1019, 0]
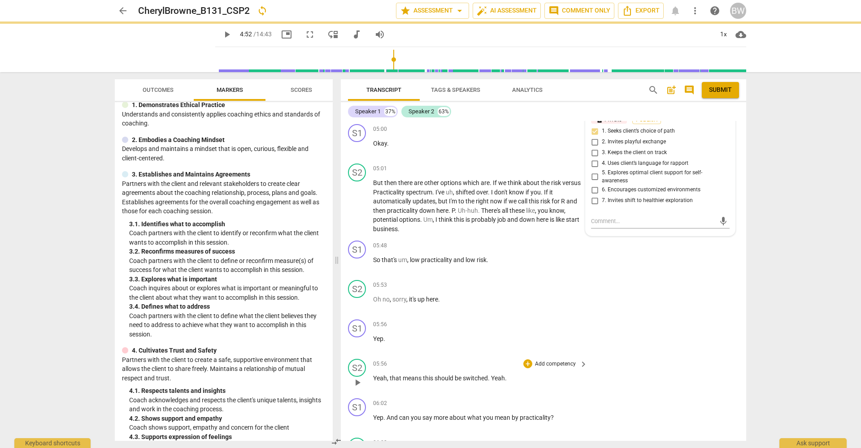
click at [736, 356] on div "S2 play_arrow pause 05:56 + Add competency keyboard_arrow_right Yeah , that mea…" at bounding box center [543, 375] width 405 height 39
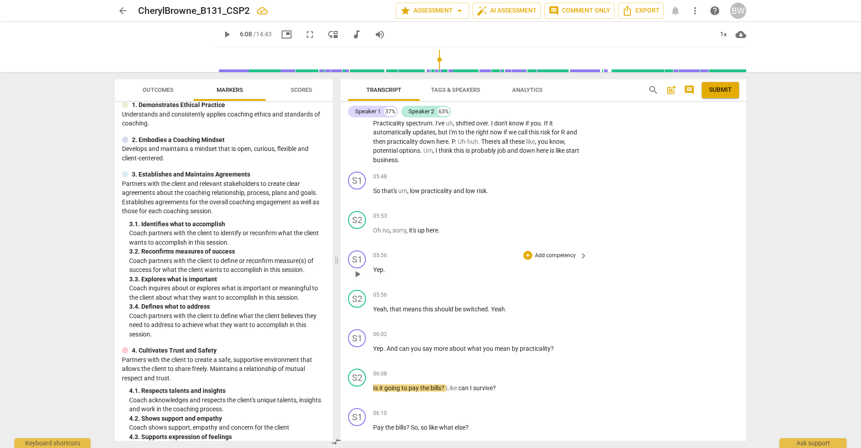
scroll to position [1092, 0]
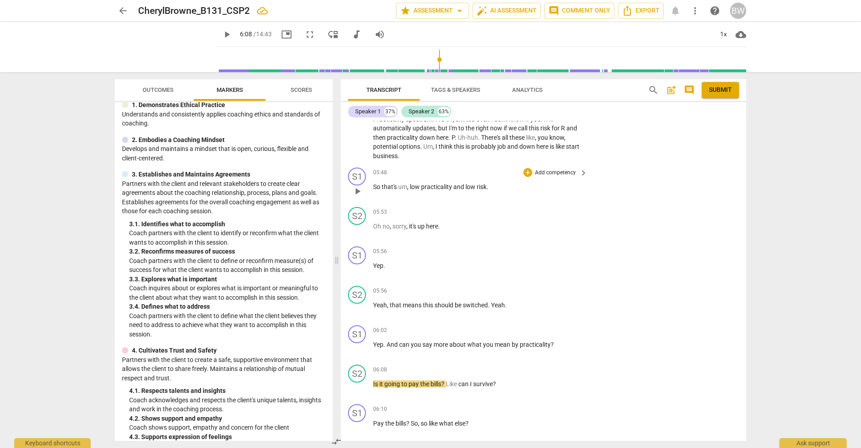
click at [536, 169] on p "Add competency" at bounding box center [555, 173] width 43 height 8
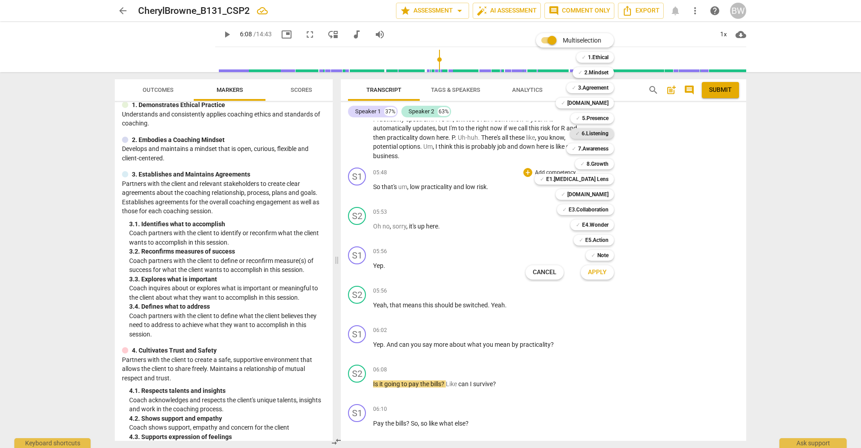
click at [595, 136] on b "6.Listening" at bounding box center [595, 133] width 27 height 11
click at [606, 274] on span "Apply" at bounding box center [597, 272] width 19 height 9
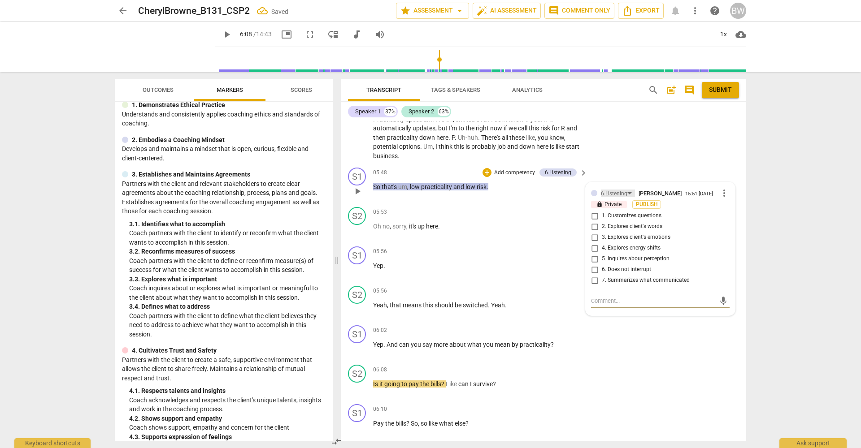
click at [618, 190] on div "6.Listening" at bounding box center [614, 194] width 26 height 9
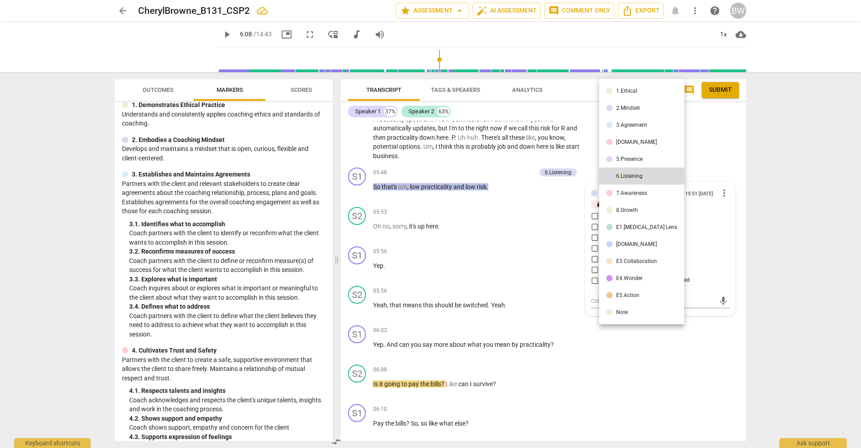
click at [627, 163] on li "5.Presence" at bounding box center [641, 159] width 85 height 17
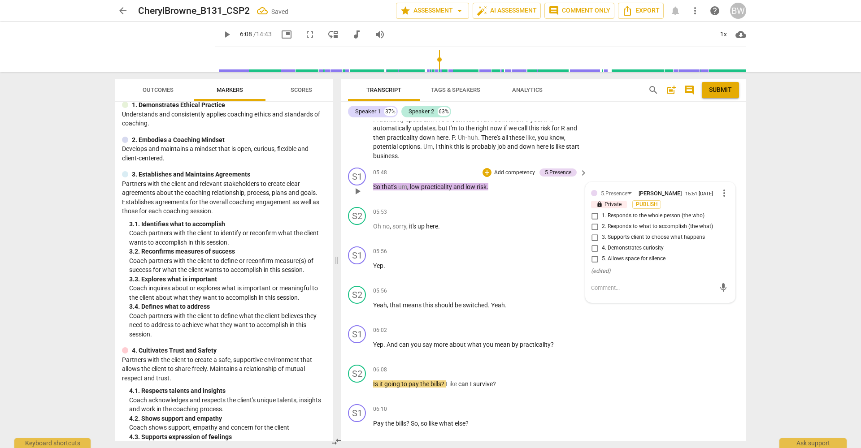
click at [637, 244] on span "4. Demonstrates curiosity" at bounding box center [633, 248] width 62 height 8
click at [602, 243] on input "4. Demonstrates curiosity" at bounding box center [594, 248] width 14 height 11
click at [738, 304] on div "S2 play_arrow pause 05:56 + Add competency keyboard_arrow_right Yeah , that mea…" at bounding box center [543, 301] width 405 height 39
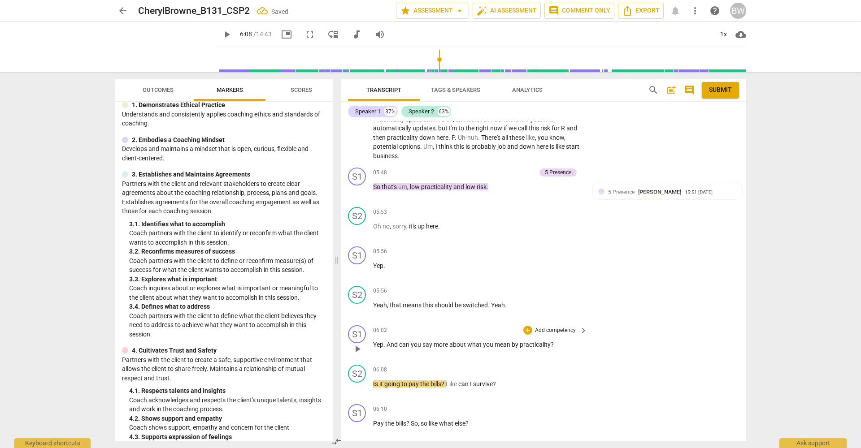
click at [561, 327] on p "Add competency" at bounding box center [555, 331] width 43 height 8
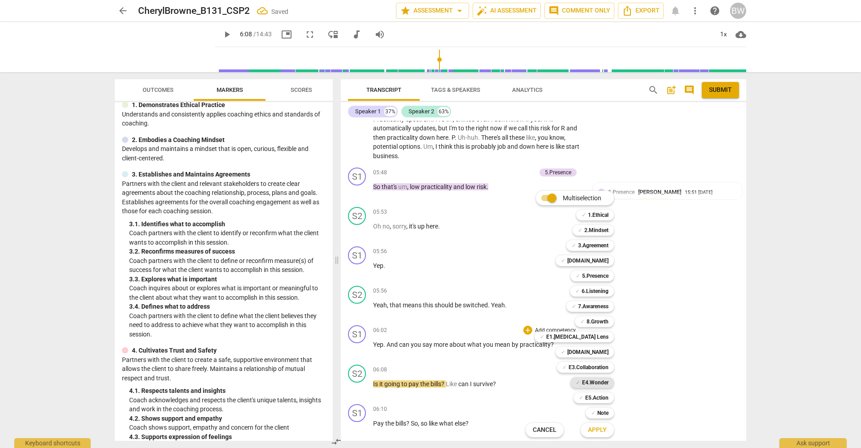
click at [601, 383] on b "E4.Wonder" at bounding box center [595, 383] width 26 height 11
click at [588, 294] on b "6.Listening" at bounding box center [595, 291] width 27 height 11
click at [596, 349] on b "[DOMAIN_NAME]" at bounding box center [587, 352] width 41 height 11
click at [596, 435] on span "Apply" at bounding box center [597, 430] width 19 height 9
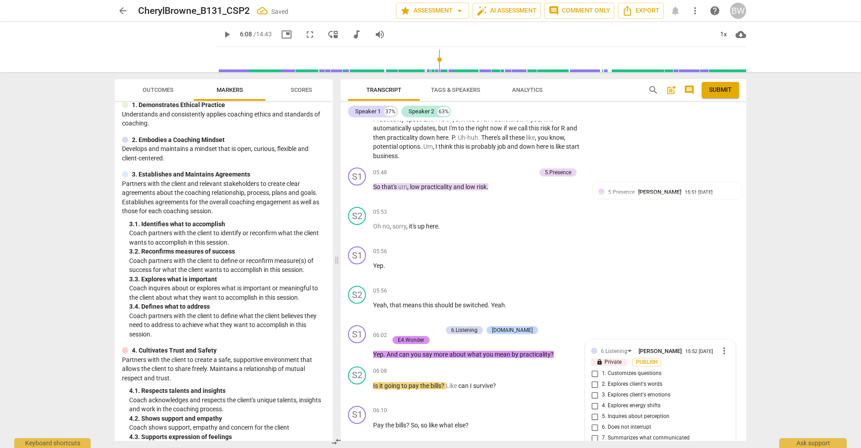
scroll to position [1256, 0]
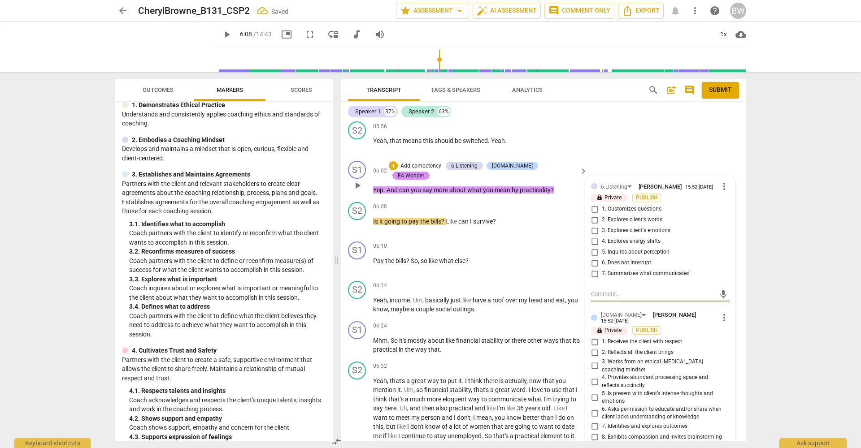
drag, startPoint x: 600, startPoint y: 205, endPoint x: 609, endPoint y: 209, distance: 9.5
click at [600, 215] on input "2. Explores client's words" at bounding box center [594, 220] width 14 height 11
click at [593, 247] on input "5. Inquires about perception" at bounding box center [594, 252] width 14 height 11
drag, startPoint x: 597, startPoint y: 199, endPoint x: 618, endPoint y: 201, distance: 21.2
click at [598, 204] on input "1. Customizes questions" at bounding box center [594, 209] width 14 height 11
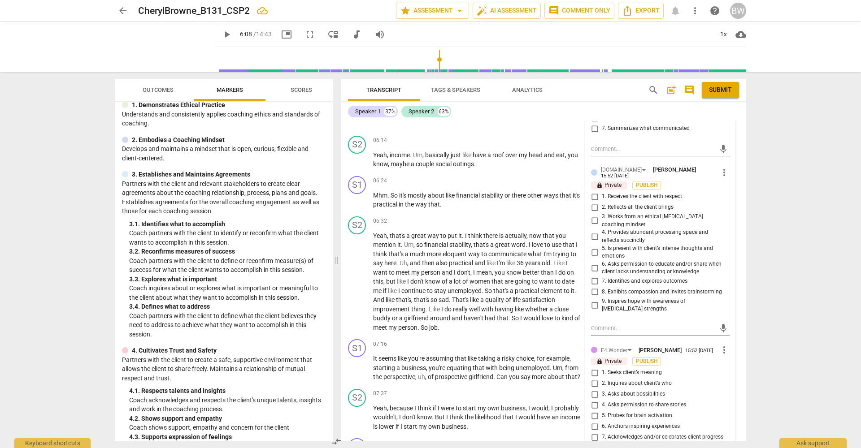
scroll to position [1408, 0]
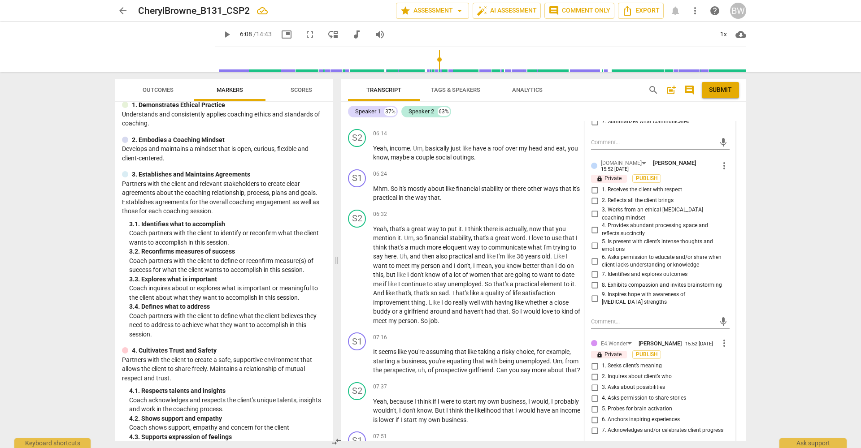
click at [625, 362] on span "1. Seeks client’s meaning" at bounding box center [632, 366] width 60 height 8
click at [602, 361] on input "1. Seeks client’s meaning" at bounding box center [594, 366] width 14 height 11
click at [621, 159] on div "[DOMAIN_NAME]" at bounding box center [621, 163] width 41 height 9
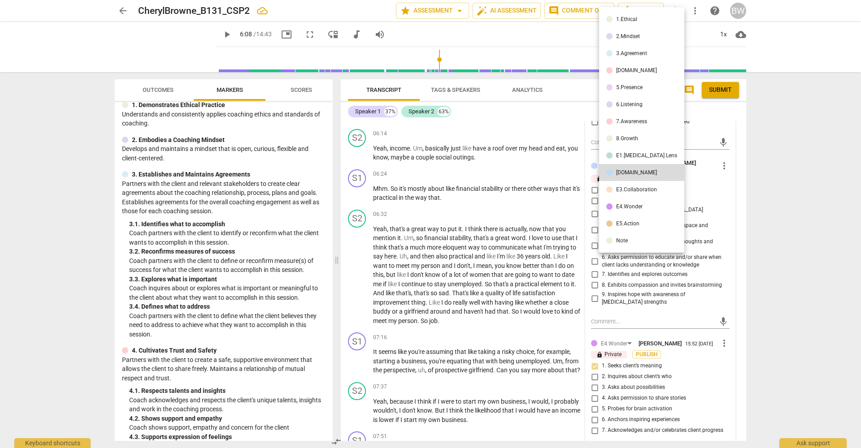
click at [625, 187] on div "E3.Collaboration" at bounding box center [636, 189] width 41 height 5
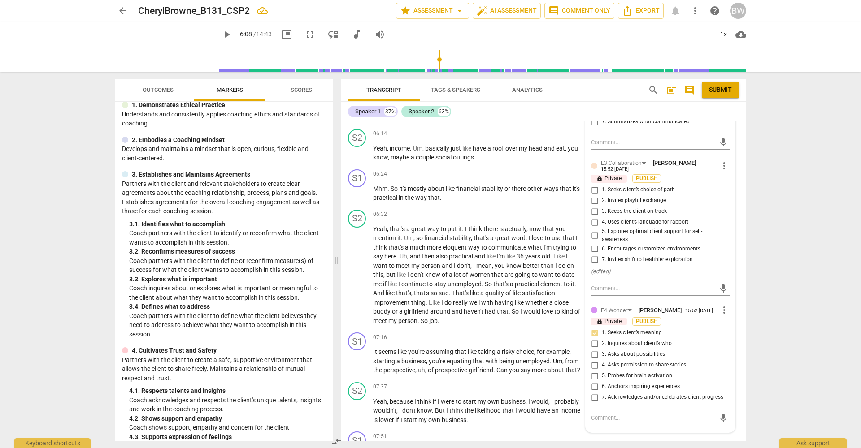
click at [615, 218] on span "4. Uses client’s language for rapport" at bounding box center [645, 222] width 87 height 8
click at [602, 217] on input "4. Uses client’s language for rapport" at bounding box center [594, 222] width 14 height 11
click at [741, 227] on div "S2 play_arrow pause 06:32 + Add competency keyboard_arrow_right Yeah , that's a…" at bounding box center [543, 267] width 405 height 123
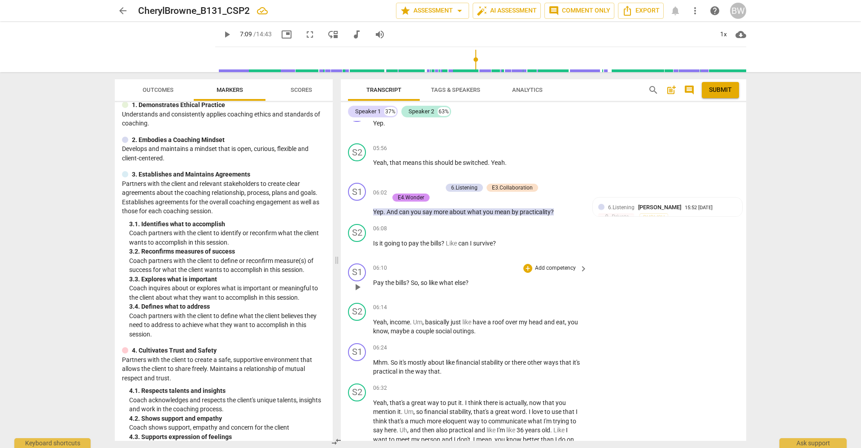
scroll to position [1228, 0]
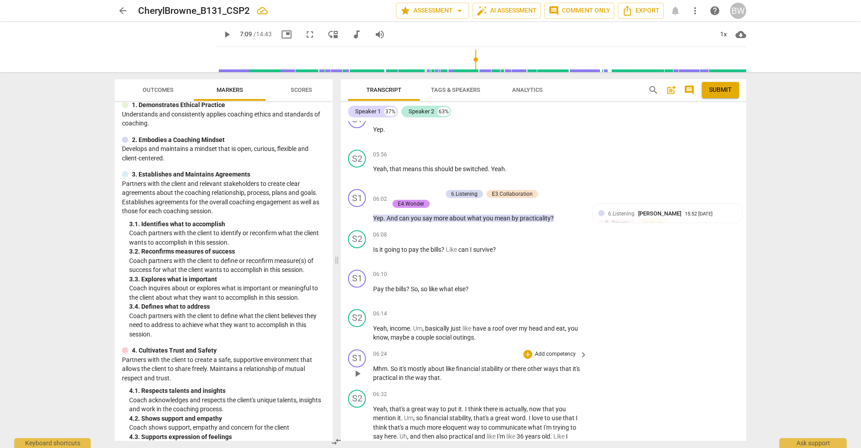
click at [567, 351] on p "Add competency" at bounding box center [555, 355] width 43 height 8
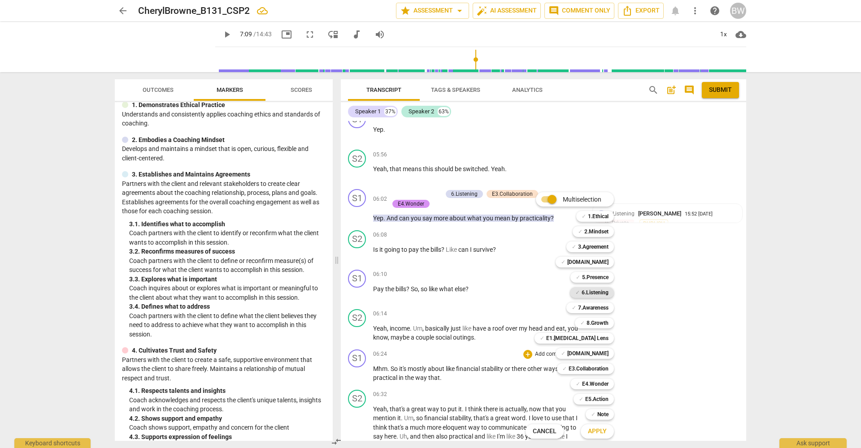
click at [594, 295] on b "6.Listening" at bounding box center [595, 292] width 27 height 11
click at [606, 355] on b "[DOMAIN_NAME]" at bounding box center [587, 353] width 41 height 11
click at [606, 433] on span "Apply" at bounding box center [597, 431] width 19 height 9
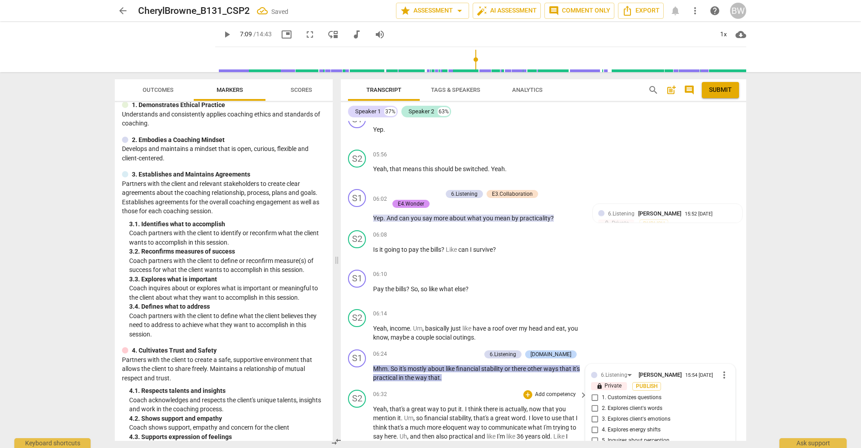
scroll to position [1416, 0]
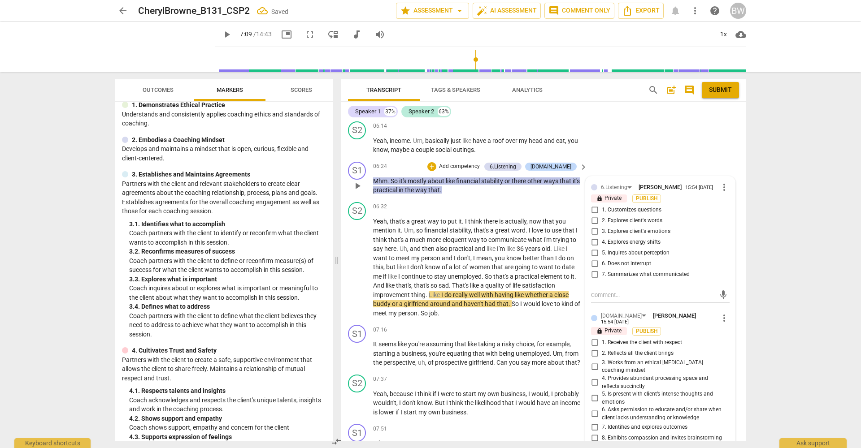
click at [654, 271] on span "7. Summarizes what communicated" at bounding box center [646, 275] width 88 height 8
click at [602, 269] on input "7. Summarizes what communicated" at bounding box center [594, 274] width 14 height 11
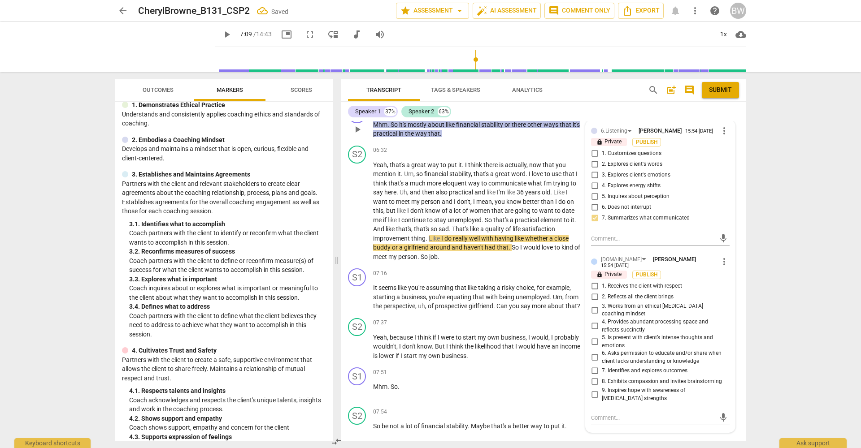
scroll to position [1473, 0]
click at [594, 321] on input "4. Provides abundant processing space and reflects succinctly" at bounding box center [594, 326] width 14 height 11
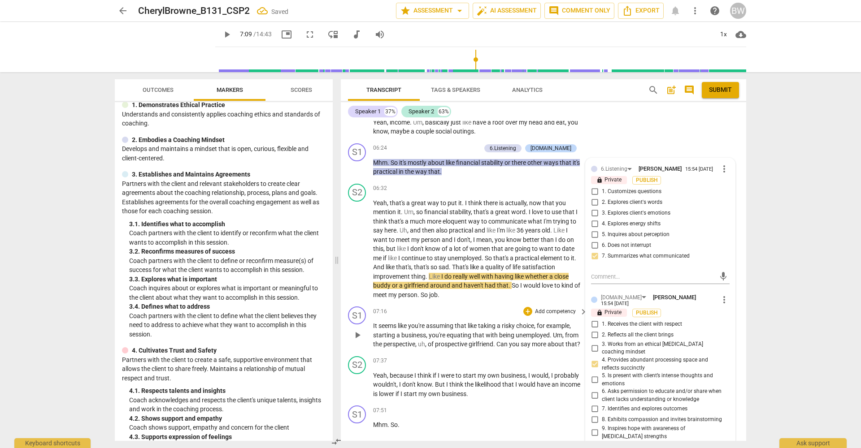
scroll to position [1435, 0]
click at [737, 352] on div "S2 play_arrow pause 07:37 + Add competency keyboard_arrow_right Yeah , because …" at bounding box center [543, 377] width 405 height 50
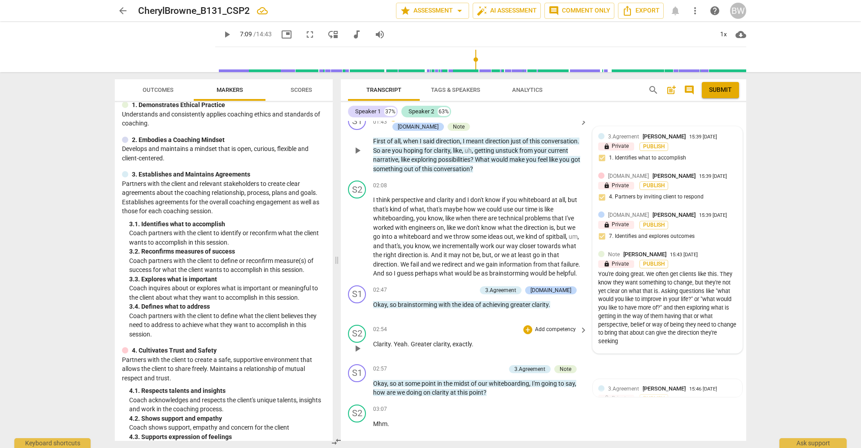
scroll to position [349, 0]
click at [464, 288] on p "Add competency" at bounding box center [455, 289] width 43 height 8
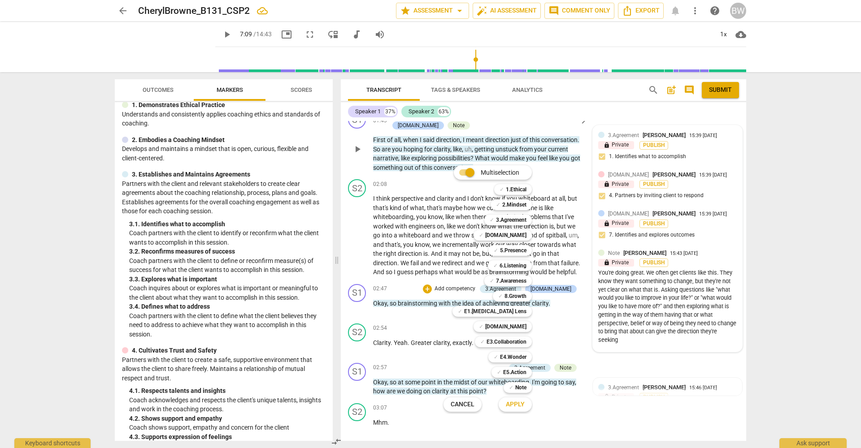
drag, startPoint x: 559, startPoint y: 289, endPoint x: 569, endPoint y: 292, distance: 11.2
click at [560, 290] on div at bounding box center [430, 224] width 861 height 448
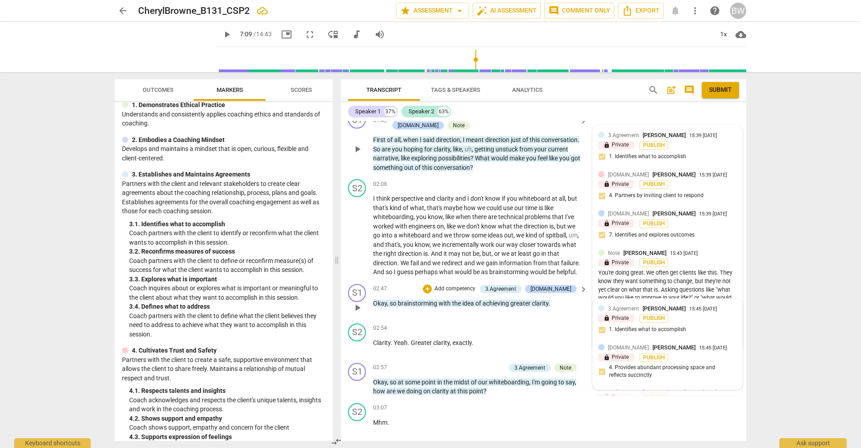
click at [611, 301] on div "3.Agreement [PERSON_NAME] 15:45 [DATE] lock Private Publish 1. Identifies what …" at bounding box center [667, 344] width 149 height 91
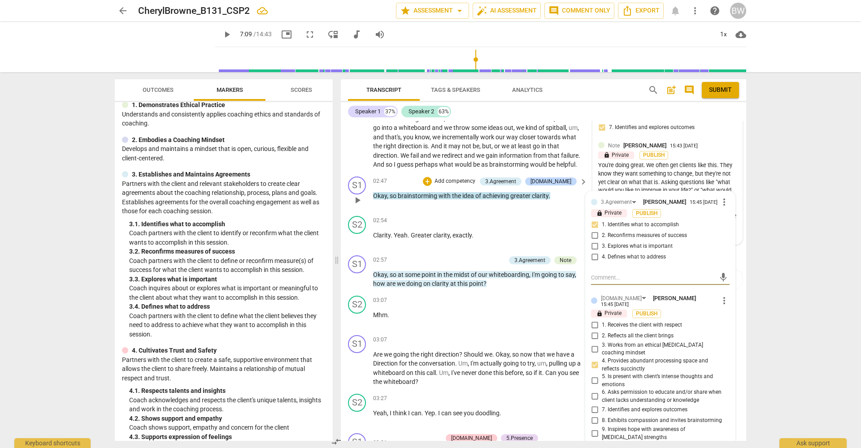
scroll to position [460, 0]
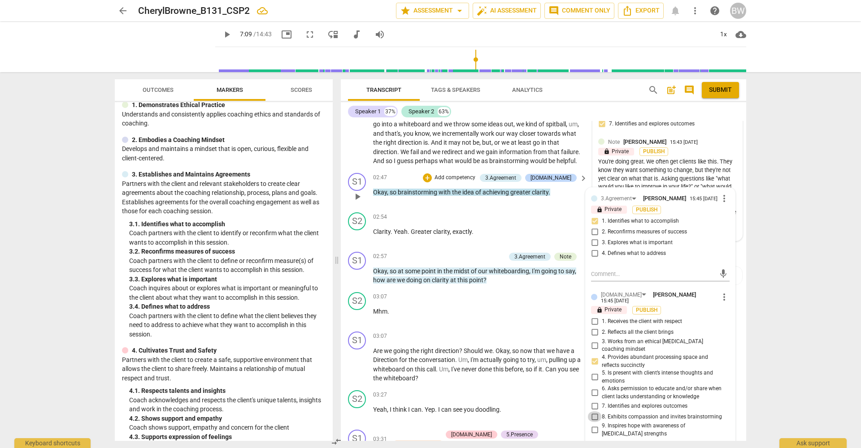
click at [591, 413] on input "8. Exhibits compassion and invites brainstorming" at bounding box center [594, 417] width 14 height 11
click at [739, 401] on div "S2 play_arrow pause 03:27 + Add competency keyboard_arrow_right Yeah , I think …" at bounding box center [543, 406] width 405 height 39
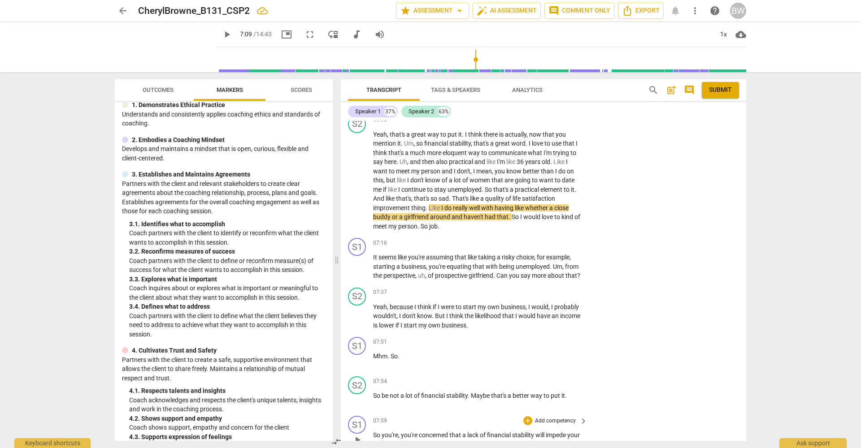
scroll to position [1506, 0]
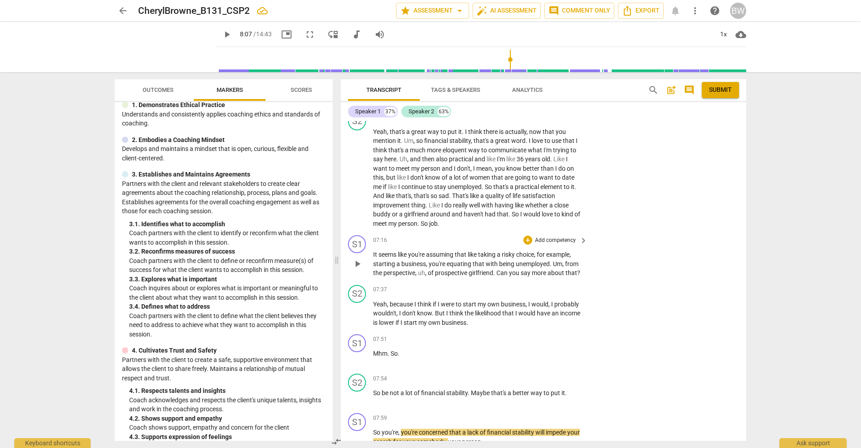
click at [558, 237] on p "Add competency" at bounding box center [555, 241] width 43 height 8
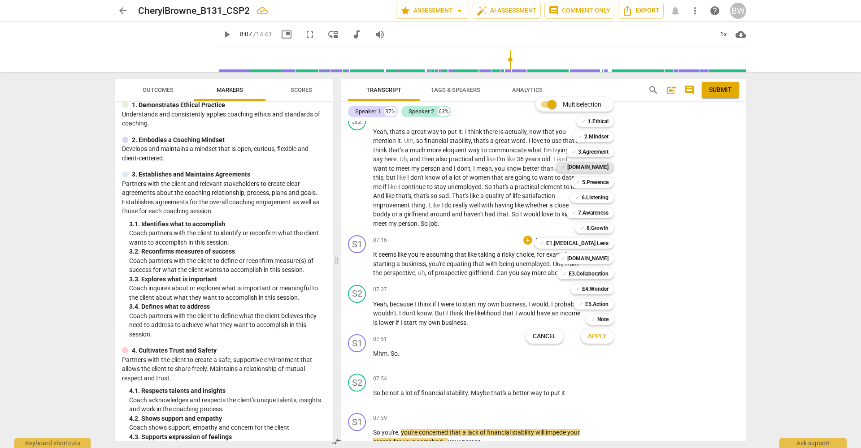
click at [597, 168] on b "[DOMAIN_NAME]" at bounding box center [587, 167] width 41 height 11
click at [600, 199] on b "6.Listening" at bounding box center [595, 197] width 27 height 11
click at [605, 183] on b "5.Presence" at bounding box center [595, 182] width 26 height 11
click at [589, 258] on b "[DOMAIN_NAME]" at bounding box center [587, 258] width 41 height 11
click at [602, 337] on span "Apply" at bounding box center [597, 336] width 19 height 9
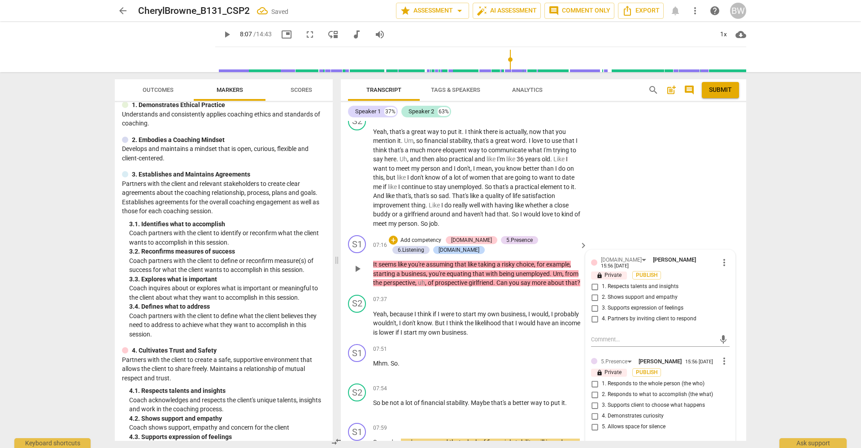
click at [648, 315] on span "4. Partners by inviting client to respond" at bounding box center [649, 319] width 95 height 8
click at [602, 314] on input "4. Partners by inviting client to respond" at bounding box center [594, 319] width 14 height 11
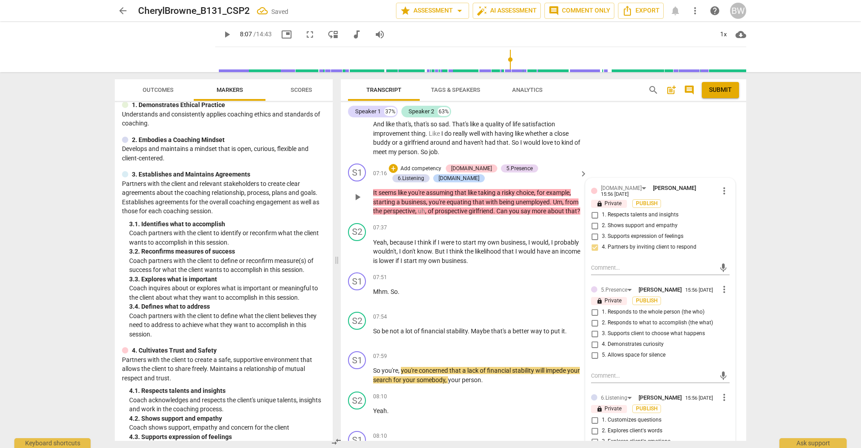
scroll to position [1577, 0]
click at [645, 342] on span "4. Demonstrates curiosity" at bounding box center [633, 346] width 62 height 8
click at [602, 340] on input "4. Demonstrates curiosity" at bounding box center [594, 345] width 14 height 11
click at [665, 309] on span "1. Responds to the whole person (the who)" at bounding box center [653, 313] width 103 height 8
click at [602, 308] on input "1. Responds to the whole person (the who)" at bounding box center [594, 313] width 14 height 11
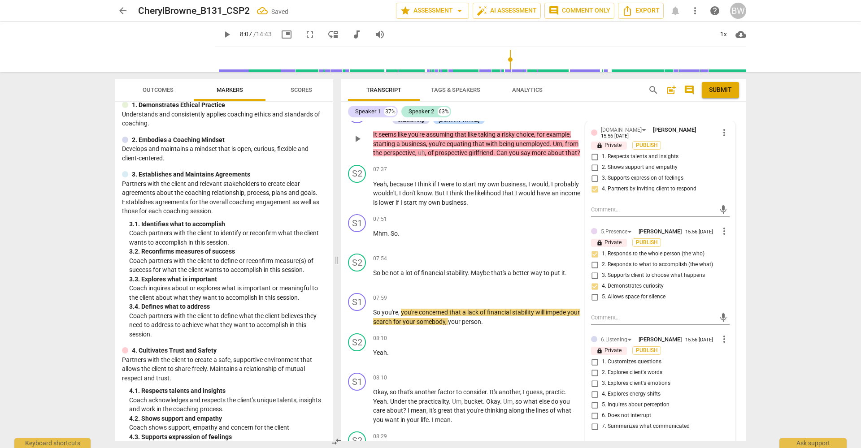
scroll to position [1643, 0]
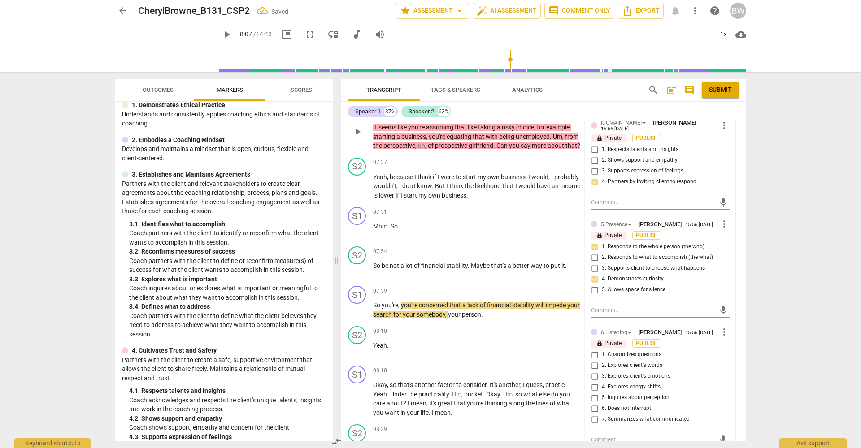
click at [651, 362] on span "2. Explores client's words" at bounding box center [632, 366] width 61 height 8
click at [602, 361] on input "2. Explores client's words" at bounding box center [594, 366] width 14 height 11
click at [652, 373] on span "3. Explores client's emotions" at bounding box center [636, 377] width 69 height 8
click at [602, 371] on input "3. Explores client's emotions" at bounding box center [594, 376] width 14 height 11
drag, startPoint x: 593, startPoint y: 359, endPoint x: 593, endPoint y: 372, distance: 13.5
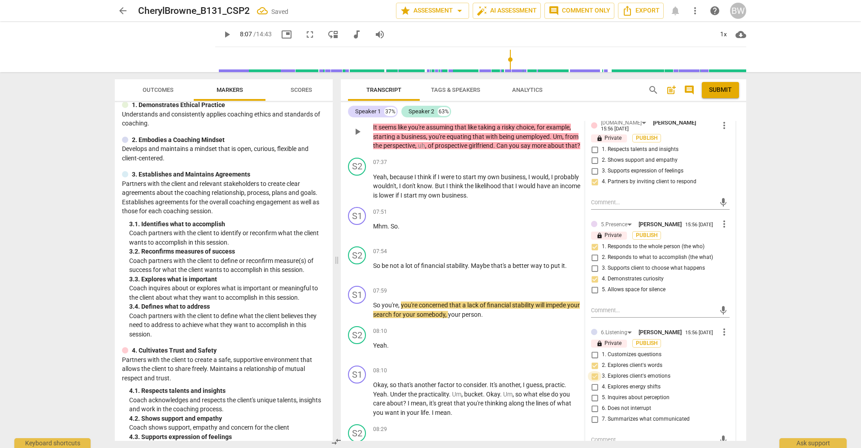
click at [593, 371] on input "3. Explores client's emotions" at bounding box center [594, 376] width 14 height 11
click at [593, 404] on input "6. Does not interrupt" at bounding box center [594, 409] width 14 height 11
click at [592, 371] on input "3. Explores client's emotions" at bounding box center [594, 376] width 14 height 11
click at [593, 404] on input "6. Does not interrupt" at bounding box center [594, 409] width 14 height 11
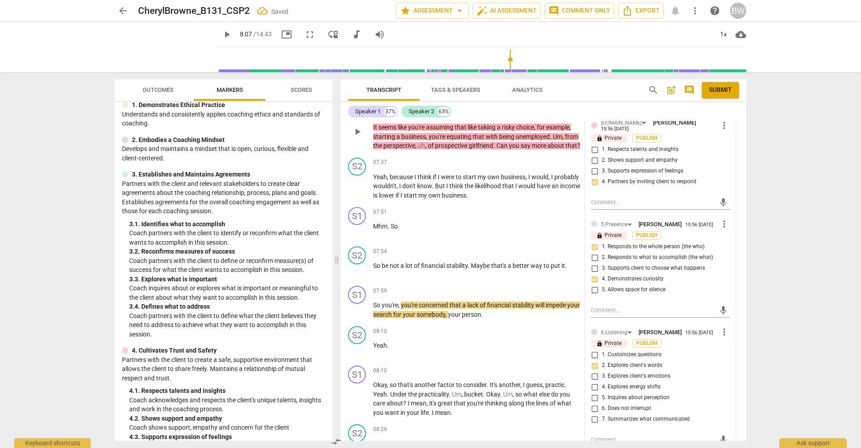
click at [593, 393] on input "5. Inquires about perception" at bounding box center [594, 398] width 14 height 11
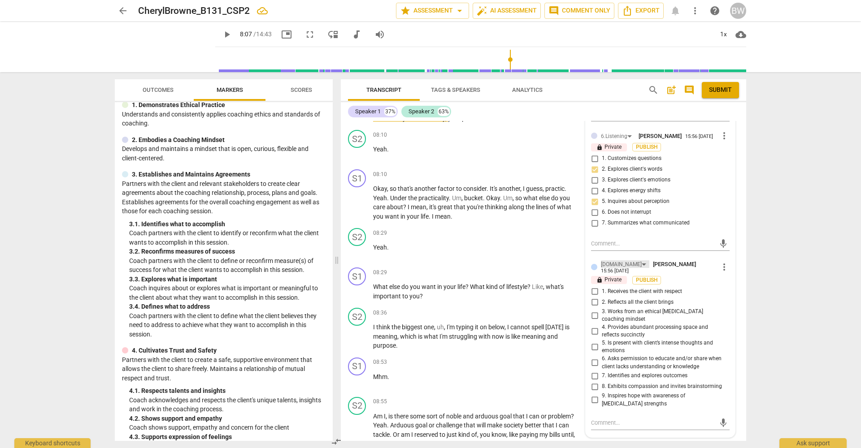
scroll to position [0, 0]
click at [625, 261] on div "[DOMAIN_NAME]" at bounding box center [625, 265] width 48 height 8
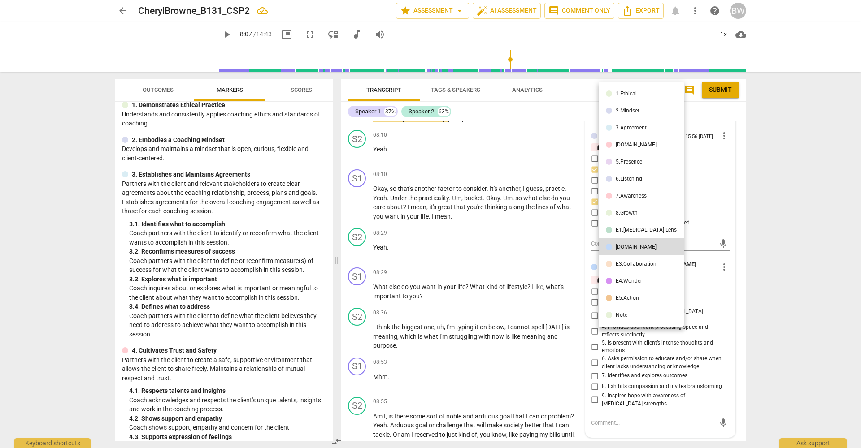
click at [626, 231] on div "E1.[MEDICAL_DATA] Lens" at bounding box center [646, 229] width 61 height 5
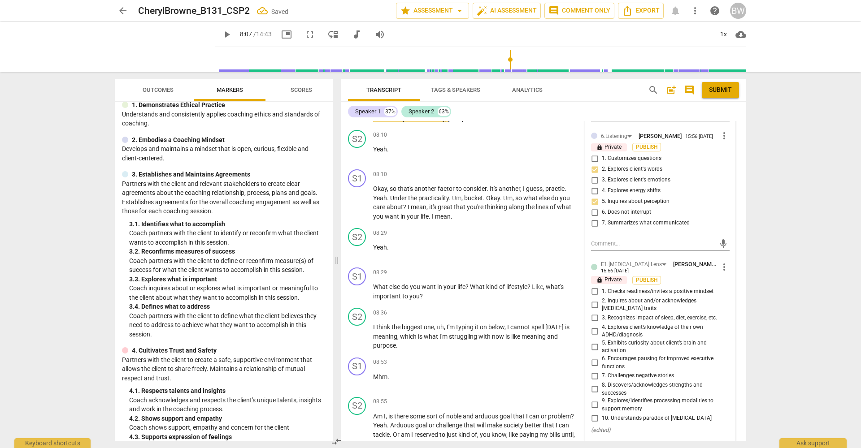
click at [594, 371] on input "7. Challenges negative stories" at bounding box center [594, 376] width 14 height 11
click at [736, 354] on div "S1 play_arrow pause 08:53 + Add competency keyboard_arrow_right Mhm ." at bounding box center [543, 373] width 405 height 39
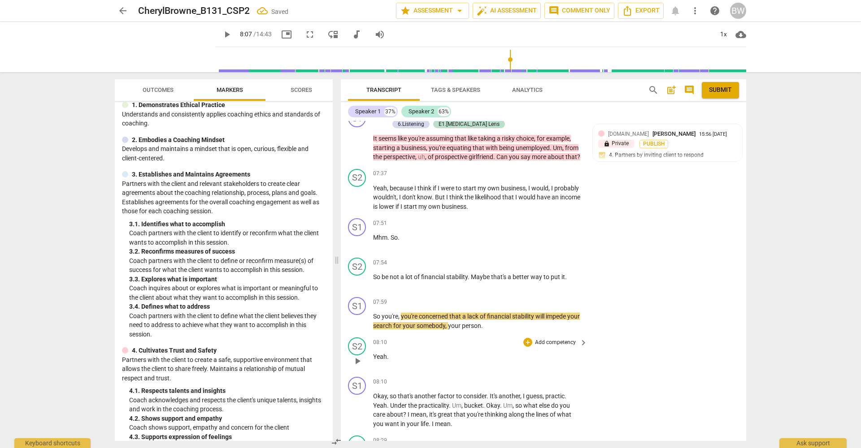
scroll to position [1634, 0]
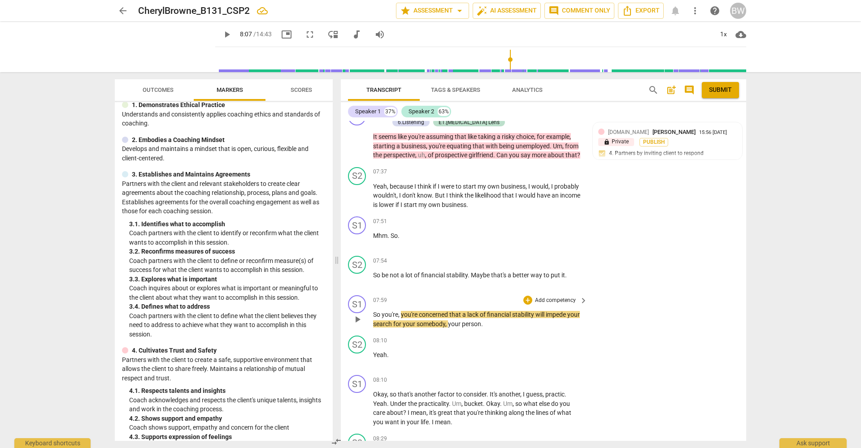
click at [543, 297] on p "Add competency" at bounding box center [555, 301] width 43 height 8
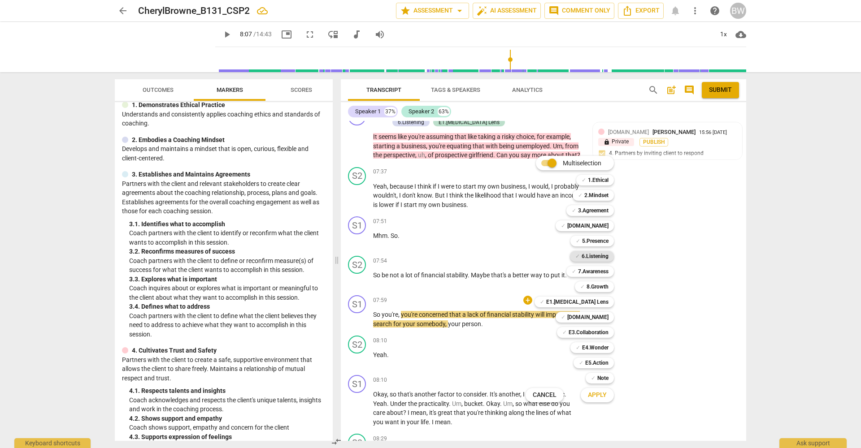
click at [593, 256] on b "6.Listening" at bounding box center [595, 256] width 27 height 11
click at [594, 317] on b "[DOMAIN_NAME]" at bounding box center [587, 317] width 41 height 11
click at [600, 393] on span "Apply" at bounding box center [597, 395] width 19 height 9
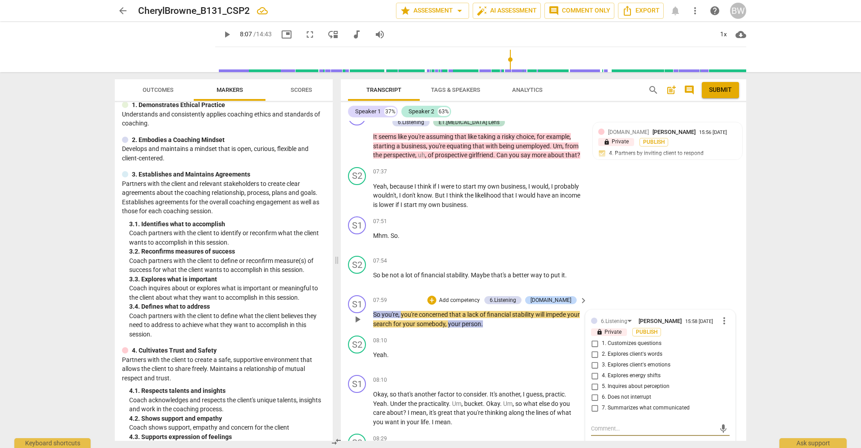
click at [593, 360] on input "3. Explores client's emotions" at bounding box center [594, 365] width 14 height 11
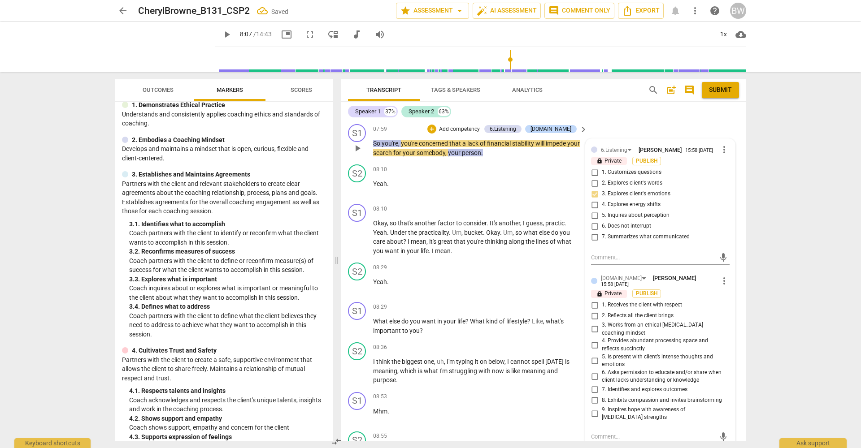
scroll to position [1807, 0]
click at [593, 338] on input "4. Provides abundant processing space and reflects succinctly" at bounding box center [594, 343] width 14 height 11
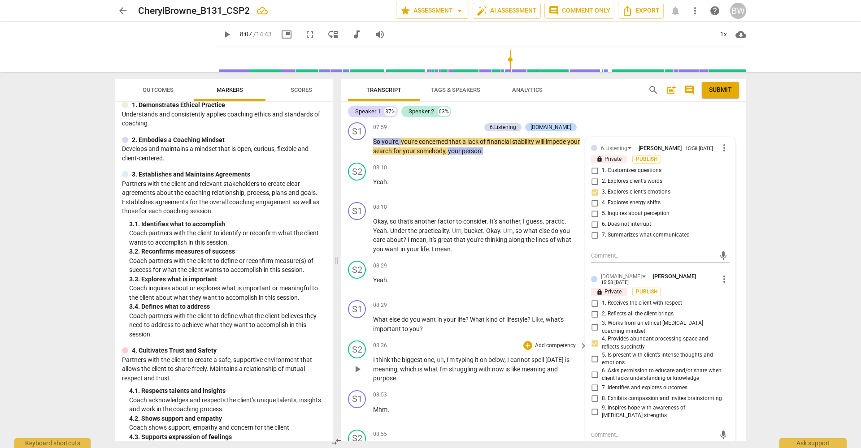
click at [735, 337] on div "S2 play_arrow pause 08:36 + Add competency keyboard_arrow_right I think the big…" at bounding box center [543, 362] width 405 height 50
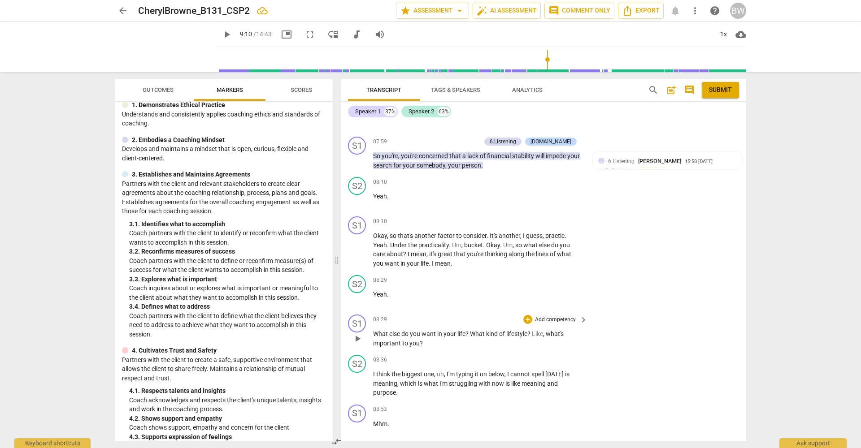
scroll to position [1790, 0]
click at [548, 318] on p "Add competency" at bounding box center [555, 322] width 43 height 8
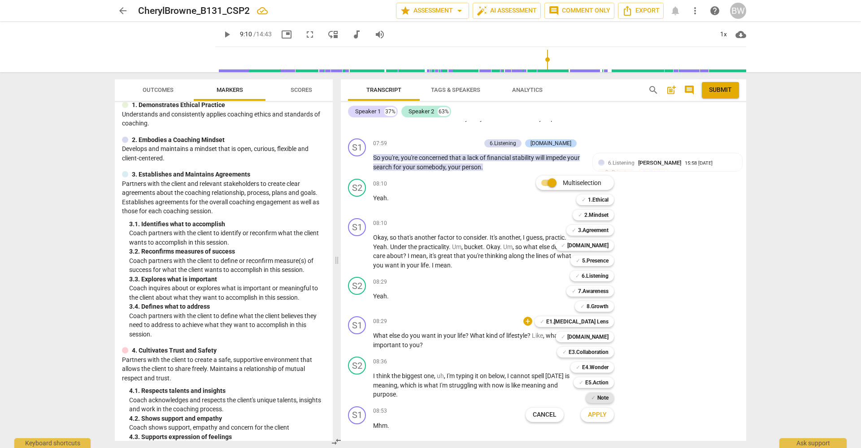
click at [605, 395] on b "Note" at bounding box center [602, 398] width 11 height 11
click at [604, 268] on div "✓ 5.Presence 5" at bounding box center [597, 260] width 61 height 15
click at [604, 261] on b "5.Presence" at bounding box center [595, 261] width 26 height 11
click at [601, 277] on b "6.Listening" at bounding box center [595, 276] width 27 height 11
click at [601, 294] on b "7.Awareness" at bounding box center [593, 291] width 30 height 11
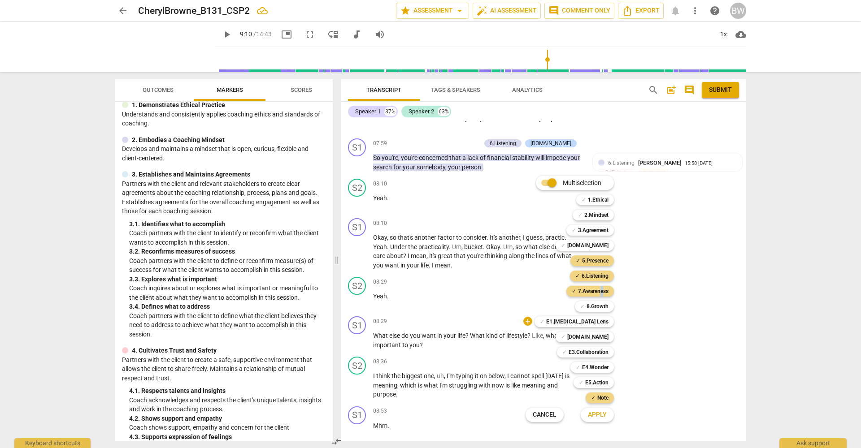
click at [599, 416] on span "Apply" at bounding box center [597, 415] width 19 height 9
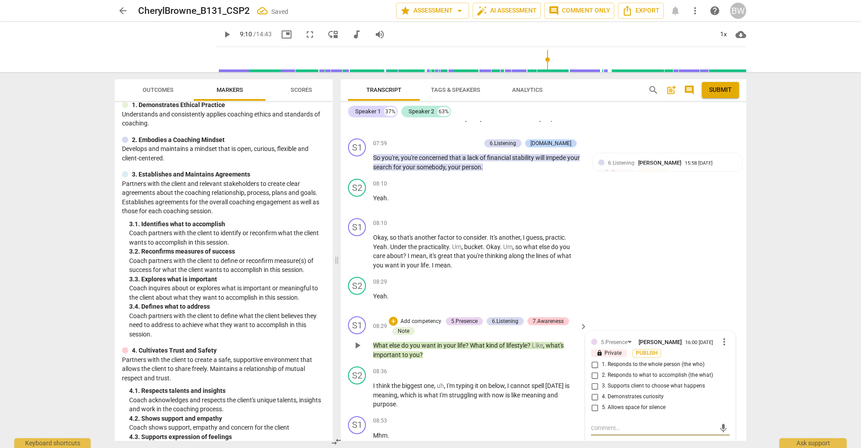
click at [620, 372] on span "2. Responds to what to accomplish (the what)" at bounding box center [657, 376] width 111 height 8
click at [602, 370] on input "2. Responds to what to accomplish (the what)" at bounding box center [594, 375] width 14 height 11
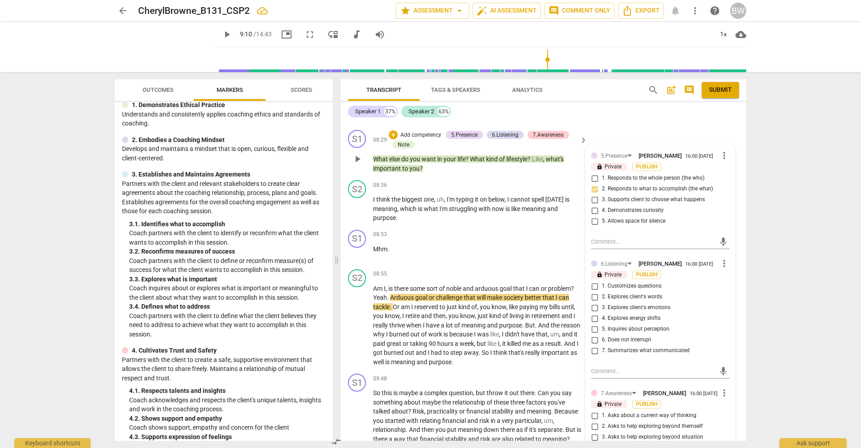
scroll to position [1977, 0]
click at [722, 258] on span "more_vert" at bounding box center [724, 263] width 11 height 11
drag, startPoint x: 727, startPoint y: 265, endPoint x: 519, endPoint y: 222, distance: 212.5
click at [727, 265] on li "Delete" at bounding box center [731, 261] width 31 height 17
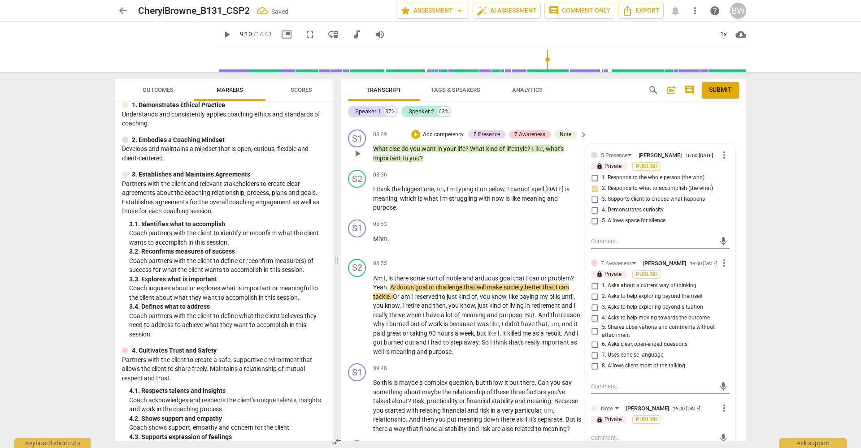
click at [615, 304] on span "3. Asks to help exploring beyond situation" at bounding box center [652, 308] width 101 height 8
click at [602, 302] on input "3. Asks to help exploring beyond situation" at bounding box center [594, 307] width 14 height 11
click at [605, 434] on textarea at bounding box center [653, 438] width 124 height 9
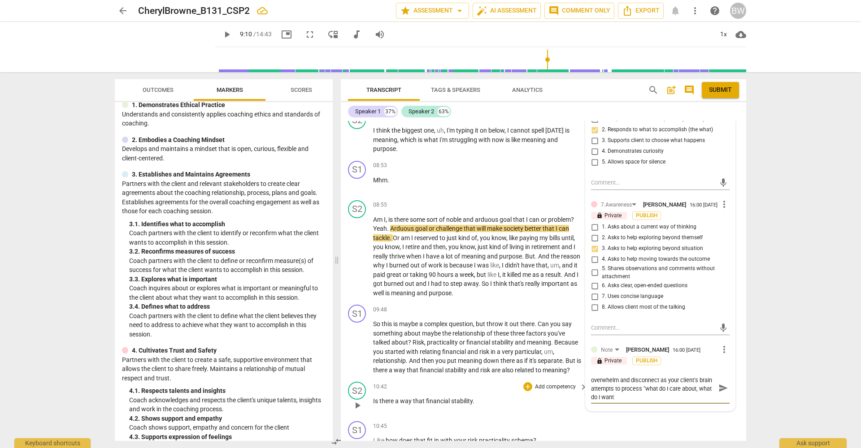
scroll to position [2037, 0]
click at [619, 379] on textarea "Try not to "stack" questions. It can create overwhelm and disconnect as your cl…" at bounding box center [653, 387] width 124 height 26
click at [669, 378] on textarea "Try not to "stack" questions. It can create overwhelm and disconnect as your cl…" at bounding box center [653, 387] width 124 height 26
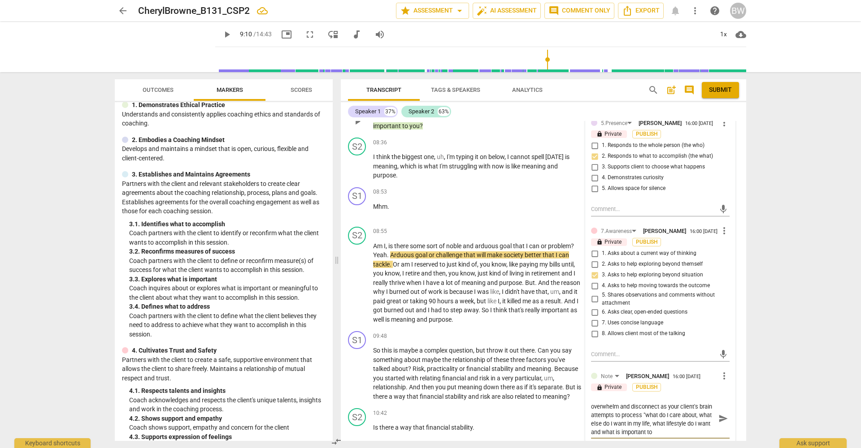
scroll to position [0, 0]
click at [719, 418] on span "send" at bounding box center [723, 423] width 10 height 10
click at [740, 369] on div "S1 play_arrow pause 09:48 + Add competency keyboard_arrow_right So this is mayb…" at bounding box center [543, 366] width 405 height 77
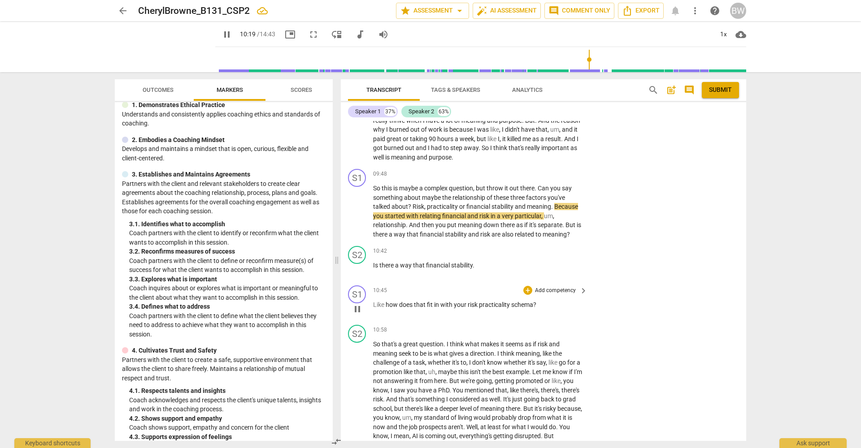
scroll to position [2170, 0]
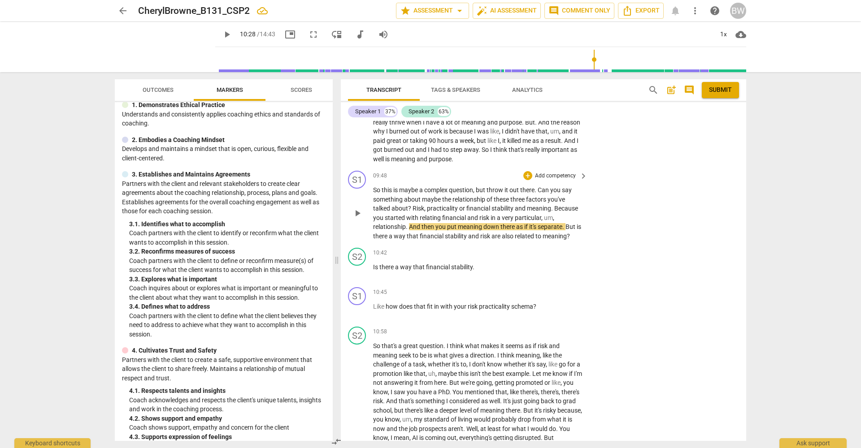
click at [555, 172] on p "Add competency" at bounding box center [555, 176] width 43 height 8
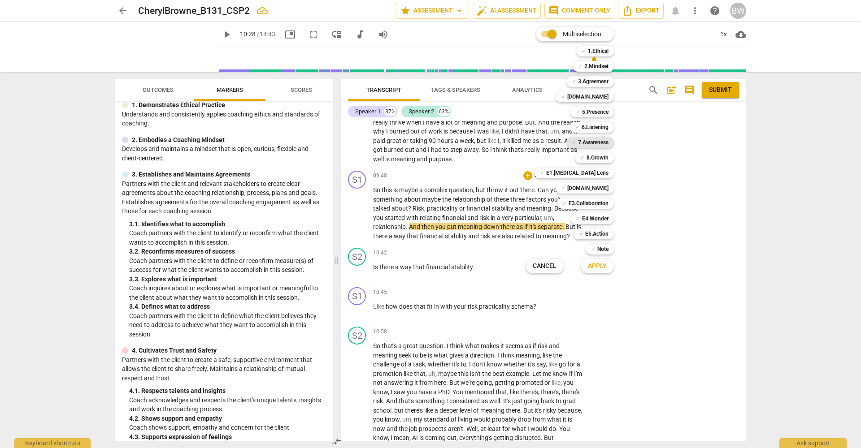
click at [599, 146] on b "7.Awareness" at bounding box center [593, 142] width 30 height 11
click at [594, 128] on b "6.Listening" at bounding box center [595, 127] width 27 height 11
click at [595, 109] on b "5.Presence" at bounding box center [595, 112] width 26 height 11
click at [597, 187] on b "[DOMAIN_NAME]" at bounding box center [587, 188] width 41 height 11
drag, startPoint x: 601, startPoint y: 220, endPoint x: 607, endPoint y: 221, distance: 5.5
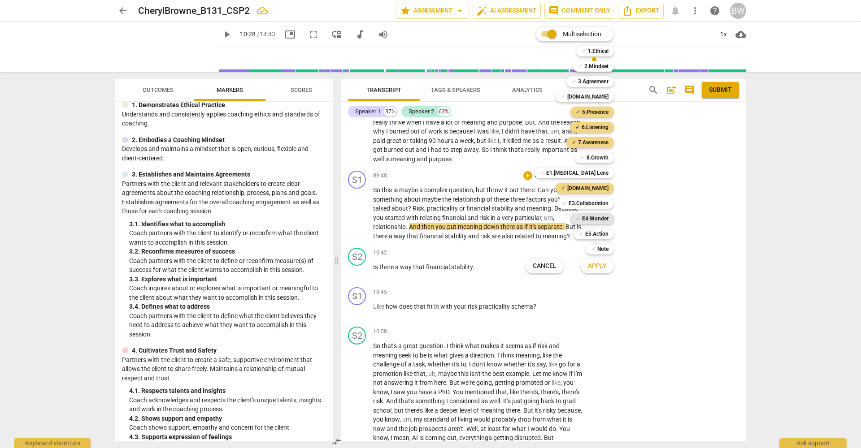
click at [603, 220] on b "E4.Wonder" at bounding box center [595, 218] width 26 height 11
drag, startPoint x: 604, startPoint y: 249, endPoint x: 597, endPoint y: 265, distance: 16.9
click at [602, 250] on b "Note" at bounding box center [602, 249] width 11 height 11
click at [598, 271] on button "Apply" at bounding box center [597, 266] width 33 height 16
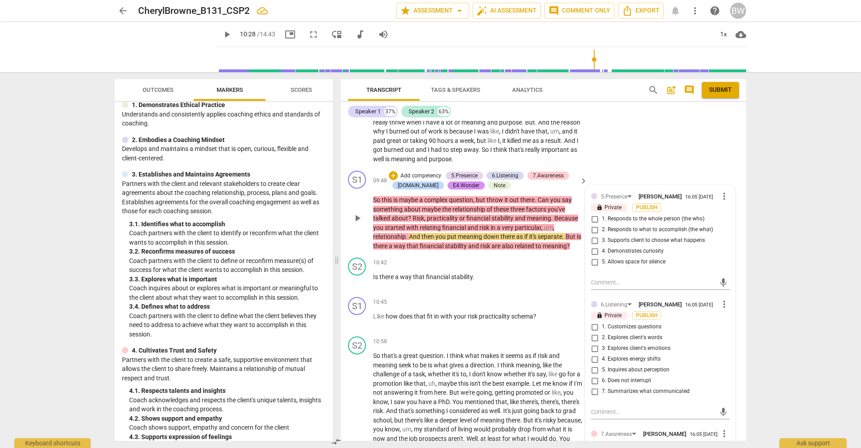
click at [644, 215] on span "1. Responds to the whole person (the who)" at bounding box center [653, 219] width 103 height 8
click at [602, 214] on input "1. Responds to the whole person (the who)" at bounding box center [594, 219] width 14 height 11
click at [641, 248] on span "4. Demonstrates curiosity" at bounding box center [633, 252] width 62 height 8
click at [602, 246] on input "4. Demonstrates curiosity" at bounding box center [594, 251] width 14 height 11
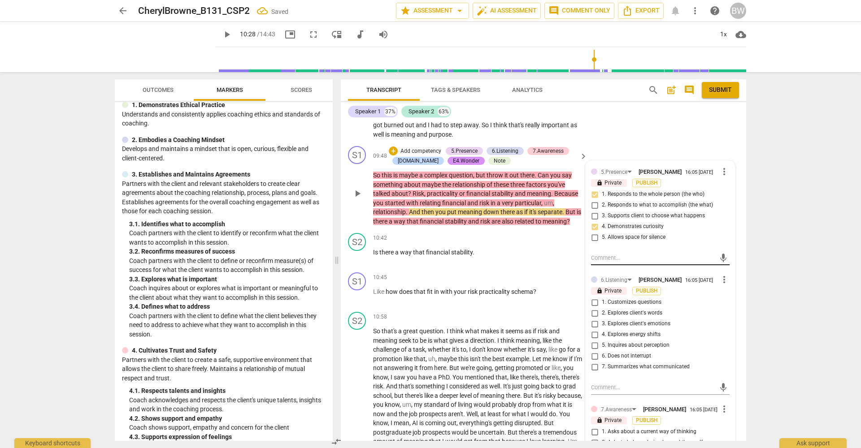
scroll to position [2195, 0]
click at [595, 189] on input "1. Responds to the whole person (the who)" at bounding box center [594, 194] width 14 height 11
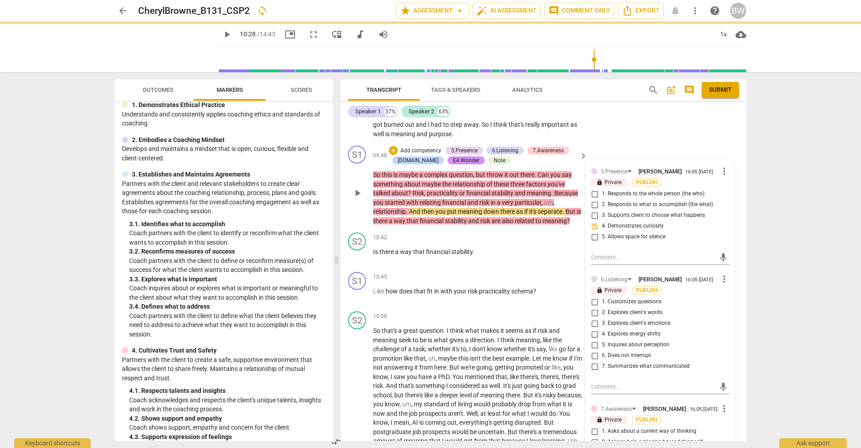
scroll to position [0, 0]
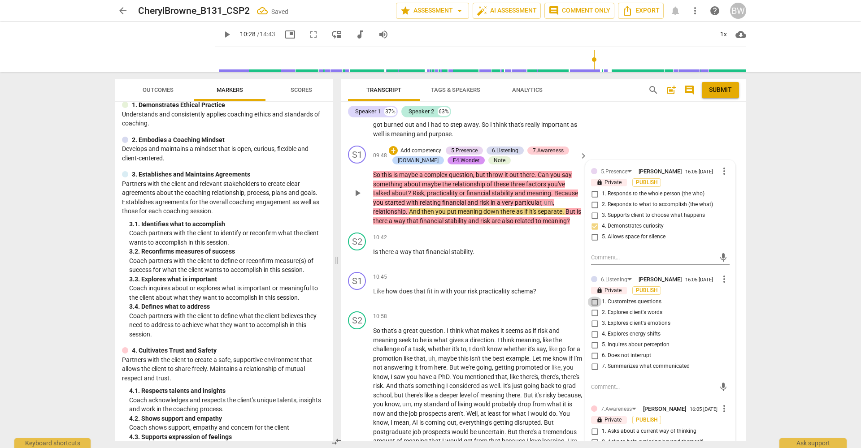
drag, startPoint x: 595, startPoint y: 283, endPoint x: 593, endPoint y: 300, distance: 16.3
click at [595, 297] on input "1. Customizes questions" at bounding box center [594, 302] width 14 height 11
click at [592, 308] on input "2. Explores client's words" at bounding box center [594, 313] width 14 height 11
click at [592, 341] on input "5. Inquires about perception" at bounding box center [594, 346] width 14 height 11
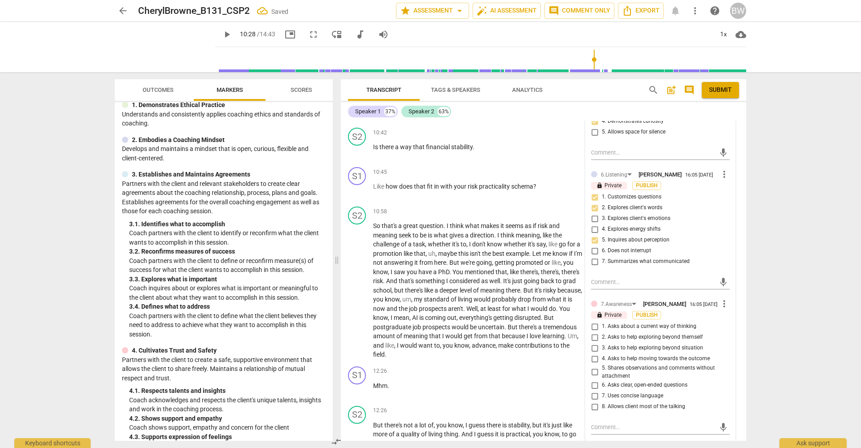
scroll to position [2307, 0]
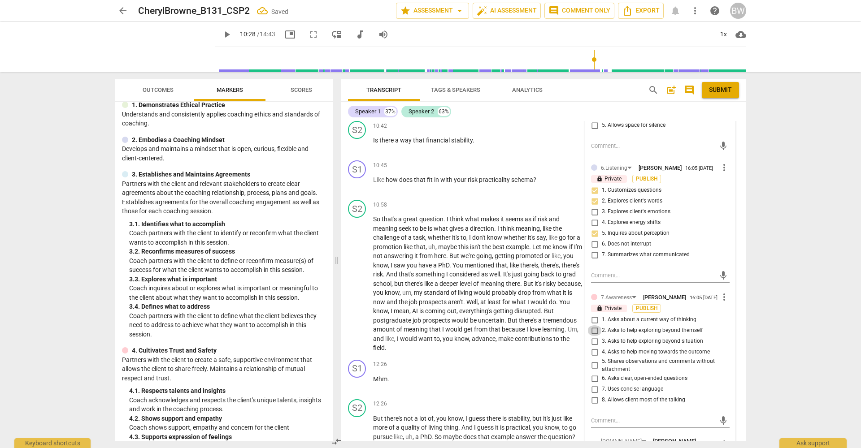
click at [595, 326] on input "2. Asks to help exploring beyond themself" at bounding box center [594, 331] width 14 height 11
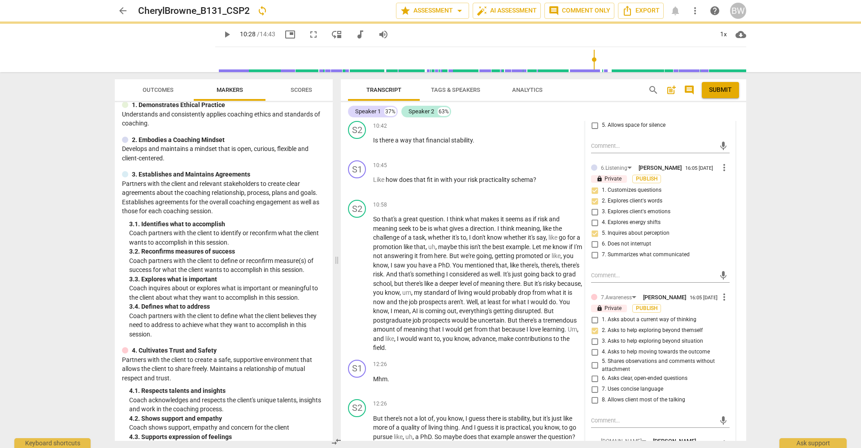
drag, startPoint x: 594, startPoint y: 350, endPoint x: 601, endPoint y: 350, distance: 7.2
click at [598, 361] on input "5. Shares observations and comments without attachment" at bounding box center [594, 366] width 14 height 11
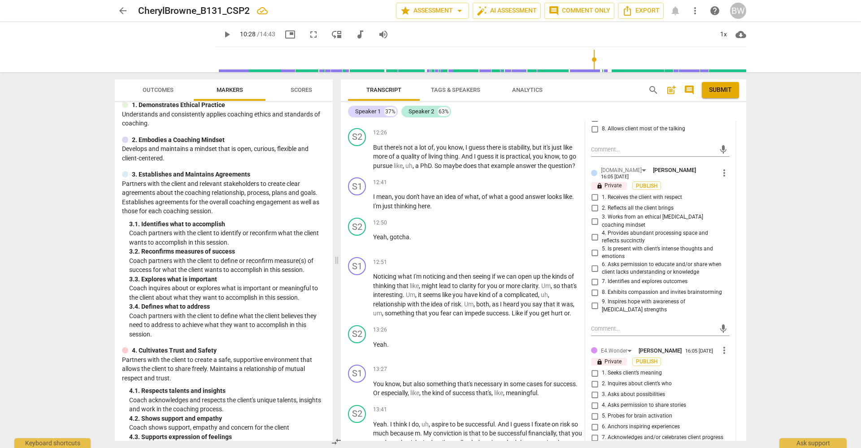
scroll to position [2591, 0]
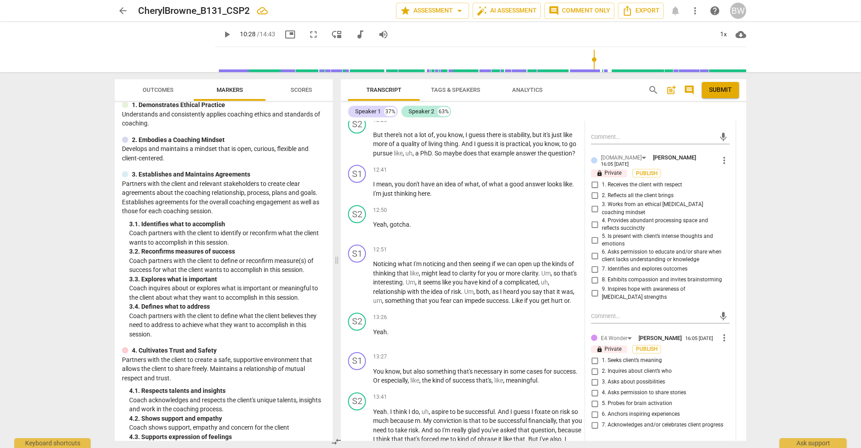
click at [596, 366] on input "2. Inquires about client’s who" at bounding box center [594, 371] width 14 height 11
click at [616, 154] on div "[DOMAIN_NAME]" at bounding box center [621, 158] width 41 height 9
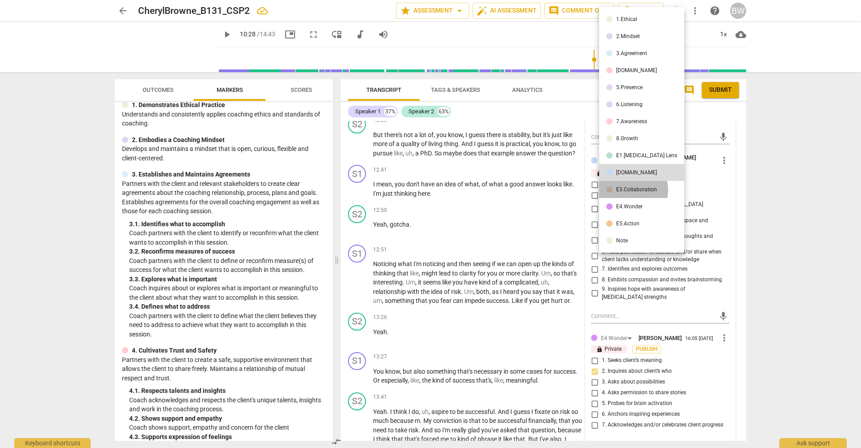
click at [633, 190] on div "E3.Collaboration" at bounding box center [636, 189] width 41 height 5
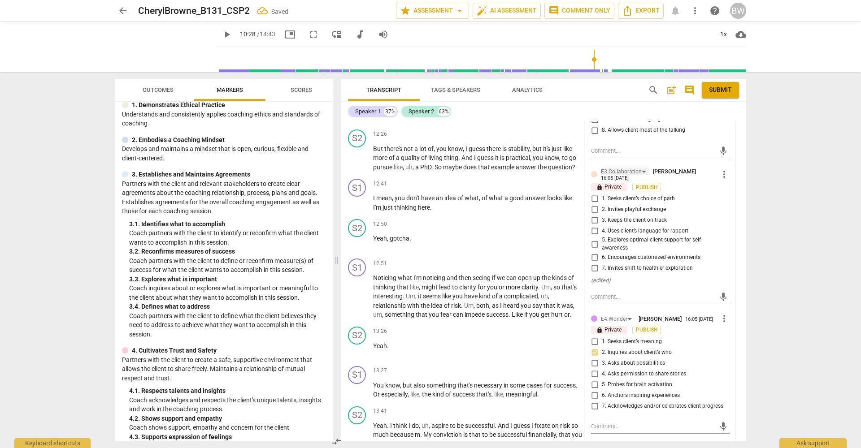
scroll to position [2576, 0]
click at [627, 169] on div "E3.Collaboration" at bounding box center [621, 173] width 41 height 9
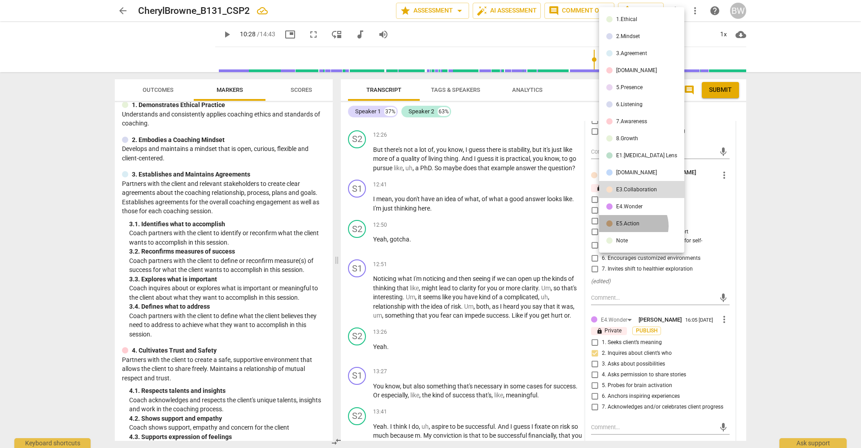
click at [633, 226] on div "E5.Action" at bounding box center [627, 223] width 23 height 5
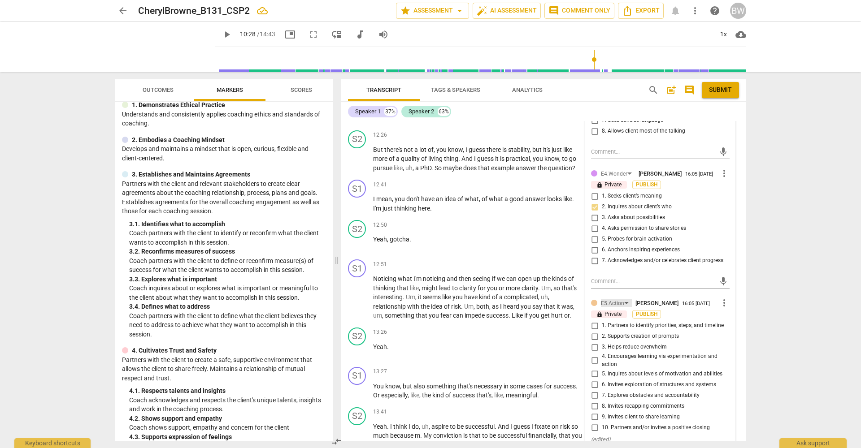
click at [616, 300] on div "E5.Action" at bounding box center [612, 304] width 23 height 9
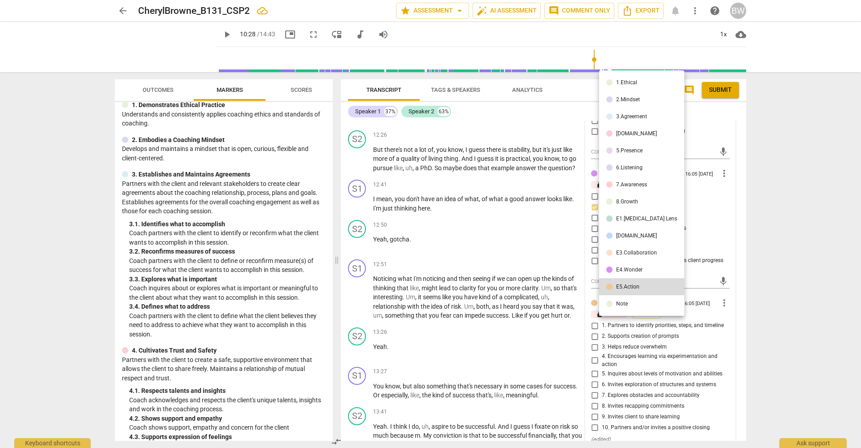
click at [634, 218] on div "E1.[MEDICAL_DATA] Lens" at bounding box center [646, 218] width 61 height 5
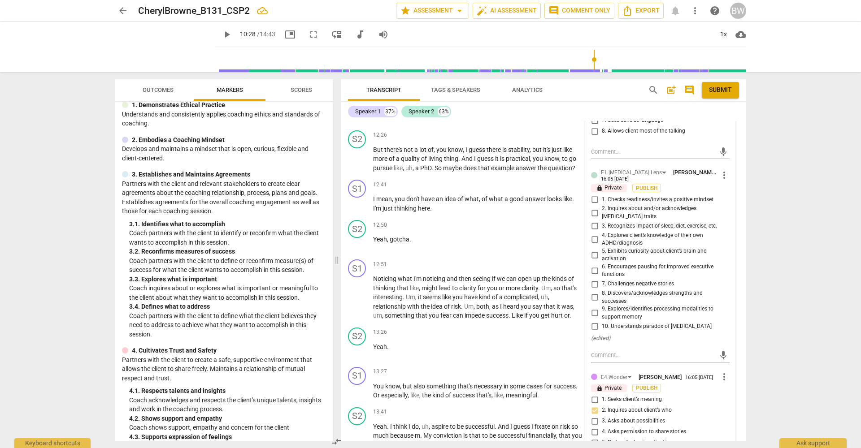
click at [629, 177] on div "16:05 [DATE]" at bounding box center [615, 180] width 28 height 6
click at [623, 169] on div "E1.[MEDICAL_DATA] Lens" at bounding box center [631, 173] width 61 height 9
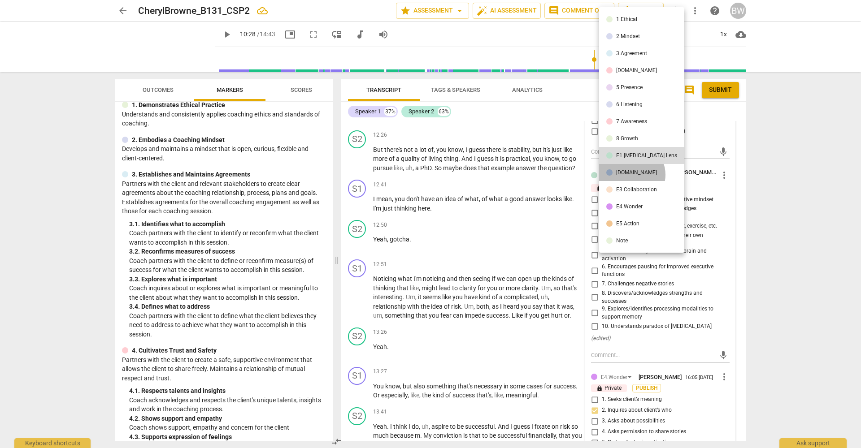
click at [630, 175] on div "[DOMAIN_NAME]" at bounding box center [636, 172] width 41 height 5
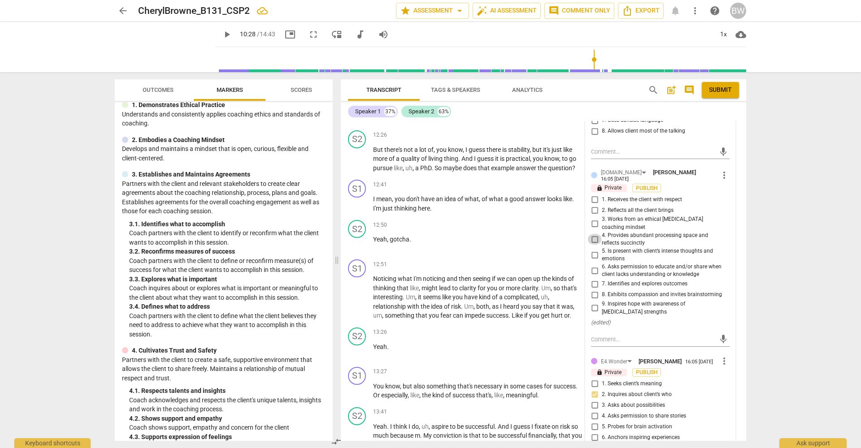
click at [592, 234] on input "4. Provides abundant processing space and reflects succinctly" at bounding box center [594, 239] width 14 height 11
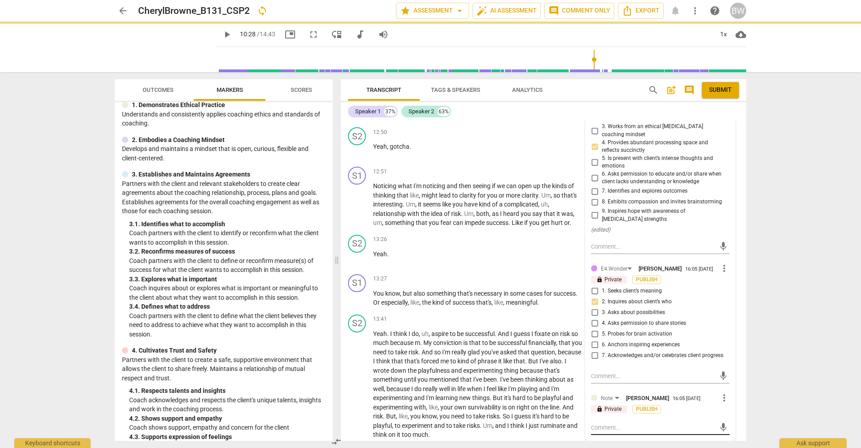
scroll to position [2668, 0]
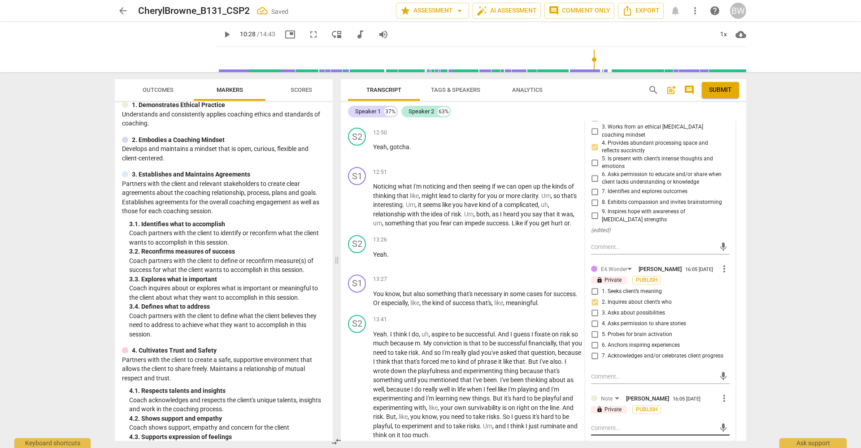
click at [618, 424] on textarea at bounding box center [653, 428] width 124 height 9
click at [669, 424] on textarea "Great question! I would suggest asking the question and allowing it to land how…" at bounding box center [653, 441] width 124 height 34
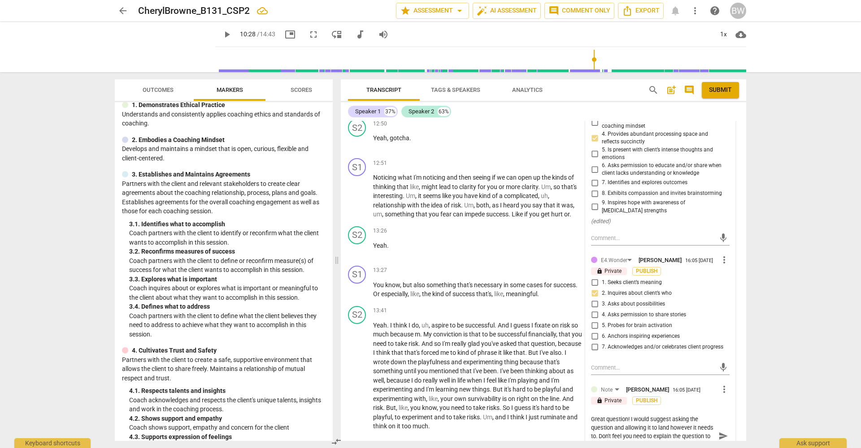
scroll to position [2677, 0]
drag, startPoint x: 700, startPoint y: 426, endPoint x: 750, endPoint y: 434, distance: 49.9
click at [701, 427] on textarea "Great question! I would suggest asking the question and allowing it to land how…" at bounding box center [653, 437] width 124 height 43
click at [719, 436] on span "send" at bounding box center [723, 441] width 10 height 10
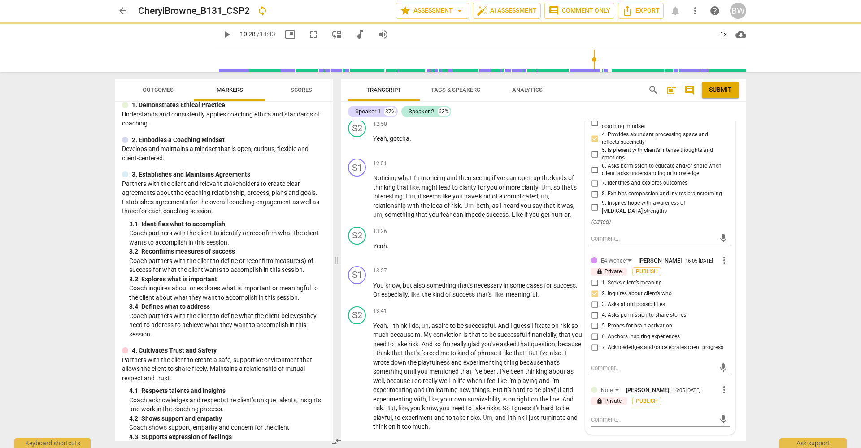
scroll to position [2668, 0]
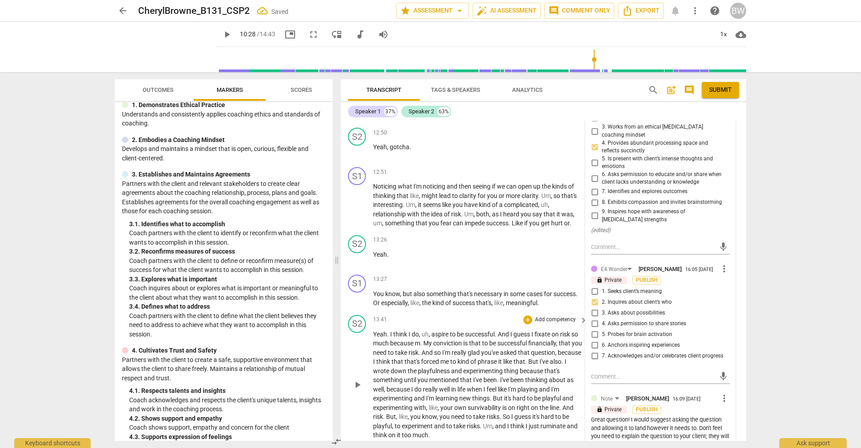
click at [735, 404] on div "S2 play_arrow pause 13:41 + Add competency keyboard_arrow_right Yeah . I think …" at bounding box center [543, 378] width 405 height 132
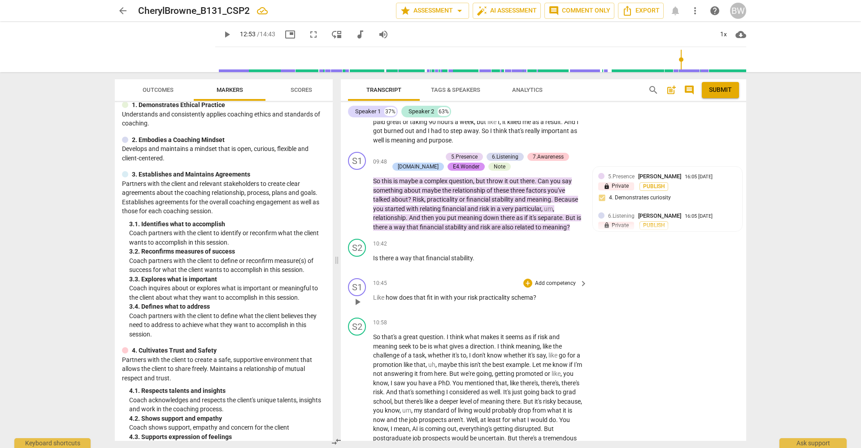
scroll to position [2190, 0]
click at [554, 278] on p "Add competency" at bounding box center [555, 282] width 43 height 8
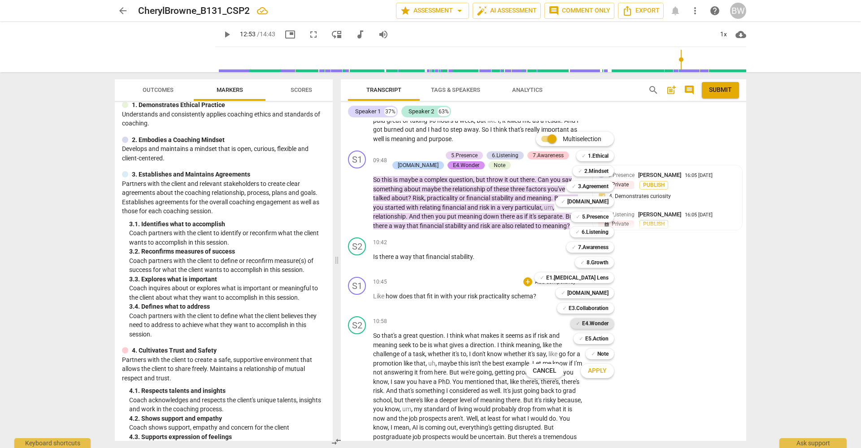
click at [598, 325] on b "E4.Wonder" at bounding box center [595, 323] width 26 height 11
click at [598, 367] on span "Apply" at bounding box center [597, 371] width 19 height 9
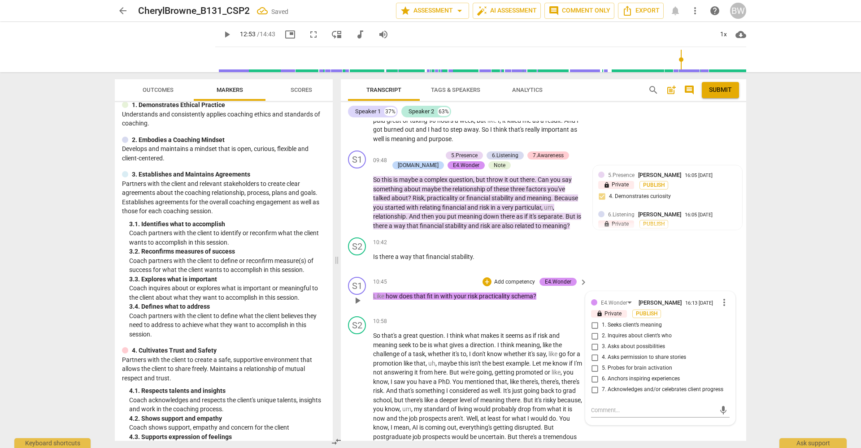
drag, startPoint x: 634, startPoint y: 300, endPoint x: 641, endPoint y: 298, distance: 6.9
click at [634, 322] on span "1. Seeks client’s meaning" at bounding box center [632, 326] width 60 height 8
click at [602, 320] on input "1. Seeks client’s meaning" at bounding box center [594, 325] width 14 height 11
click at [641, 274] on div "S1 play_arrow pause 10:45 + Add competency E4.Wonder keyboard_arrow_right Like …" at bounding box center [543, 293] width 405 height 39
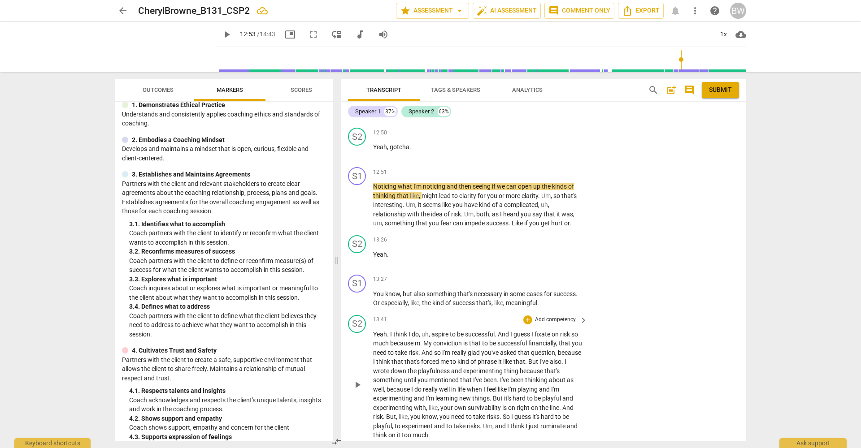
scroll to position [0, 0]
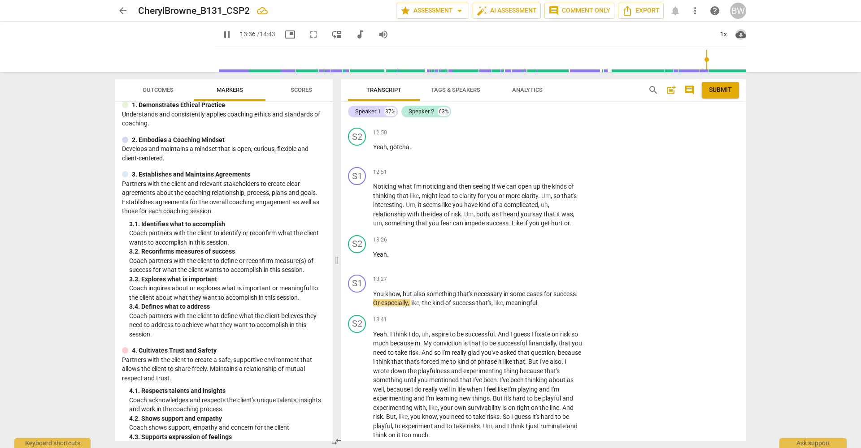
click at [741, 35] on span "cloud_download" at bounding box center [740, 34] width 11 height 11
click at [757, 36] on li "Download audio" at bounding box center [768, 35] width 66 height 22
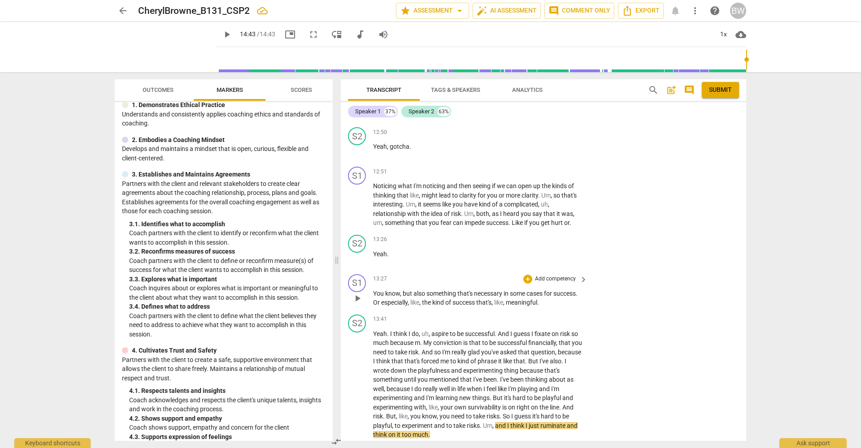
scroll to position [2668, 0]
click at [555, 276] on p "Add competency" at bounding box center [555, 280] width 43 height 8
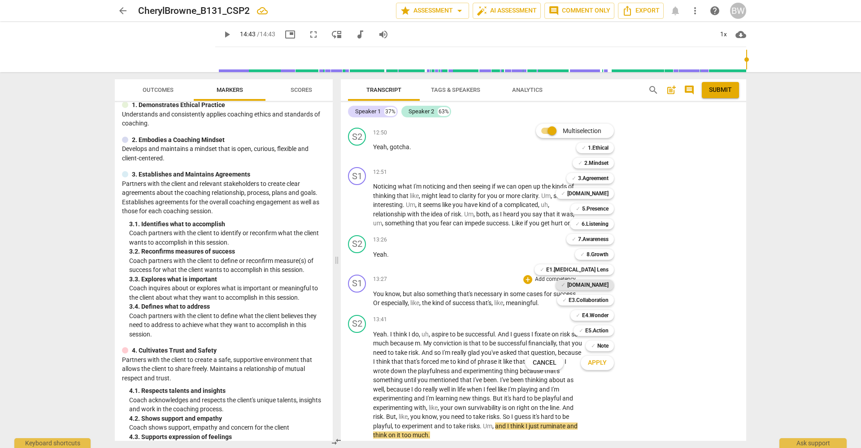
click at [604, 290] on b "[DOMAIN_NAME]" at bounding box center [587, 285] width 41 height 11
click at [601, 368] on button "Apply" at bounding box center [597, 363] width 33 height 16
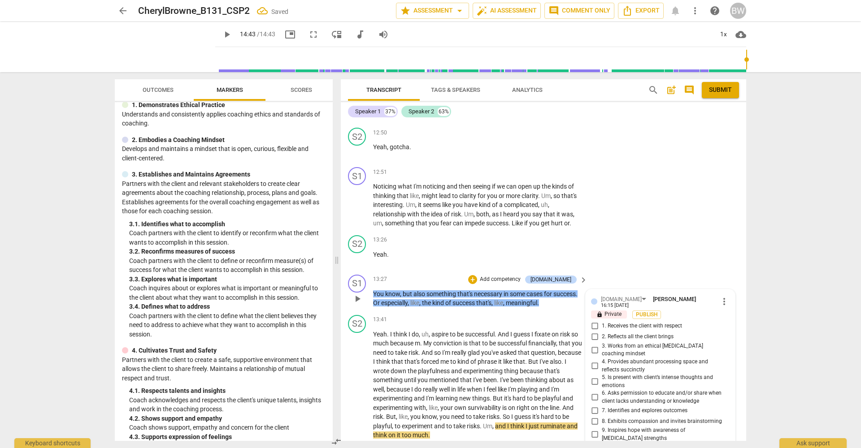
click at [615, 333] on span "2. Reflects all the client brings" at bounding box center [638, 337] width 72 height 8
click at [602, 332] on input "2. Reflects all the client brings" at bounding box center [594, 337] width 14 height 11
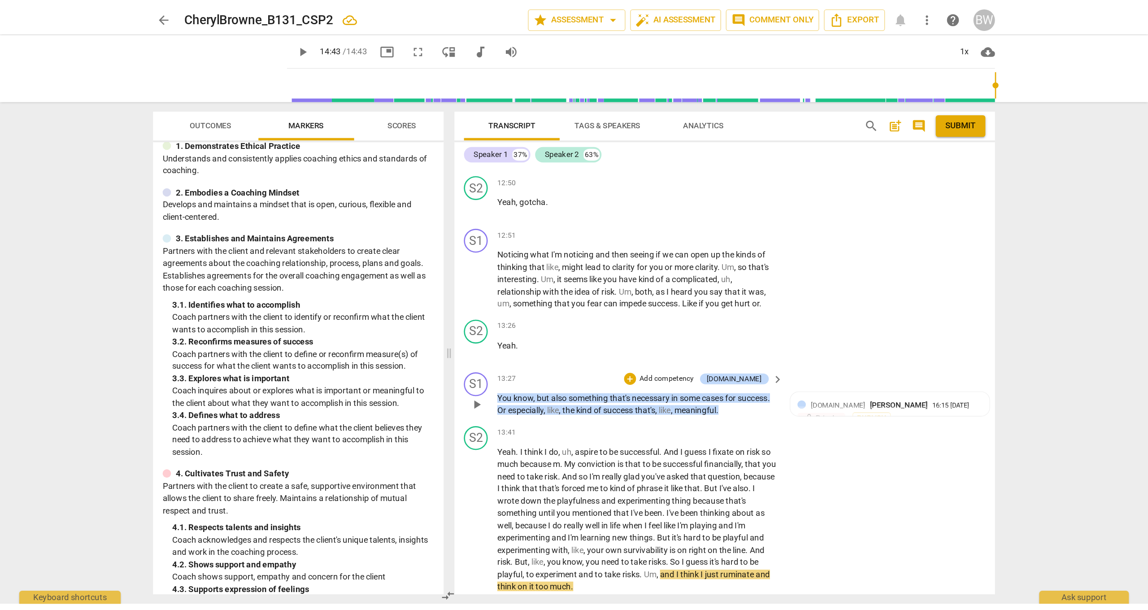
scroll to position [0, 0]
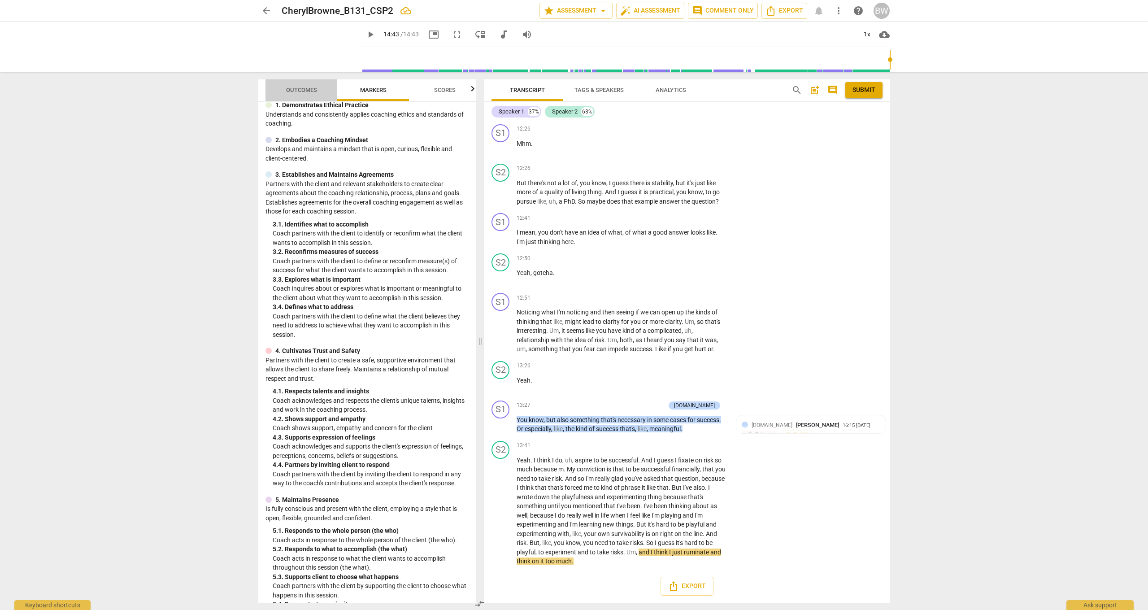
click at [293, 90] on span "Outcomes" at bounding box center [301, 90] width 31 height 7
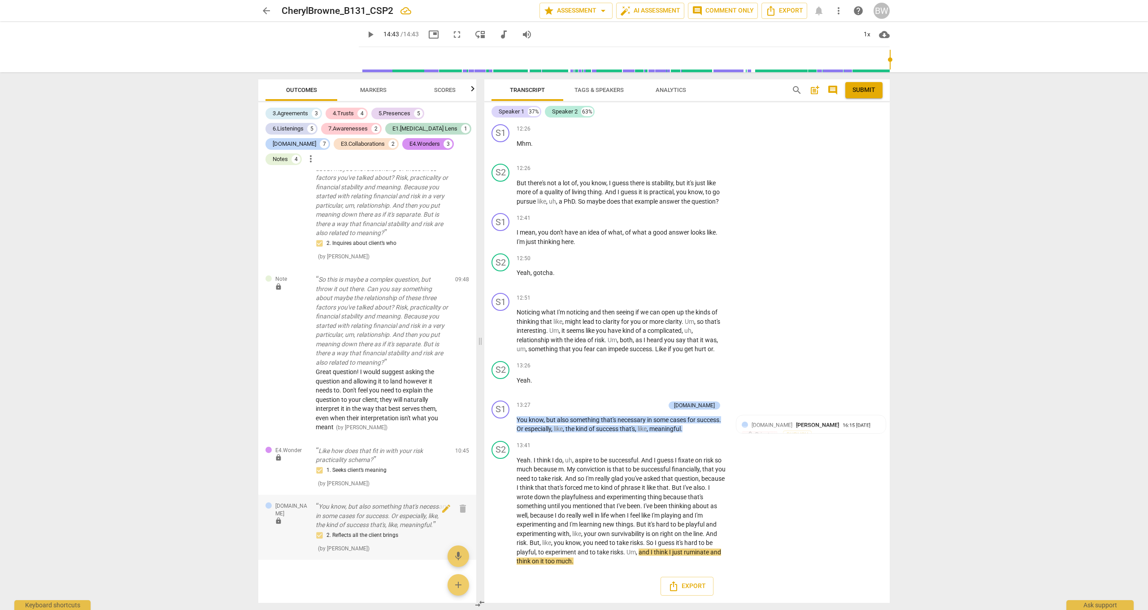
click at [458, 556] on span "mic" at bounding box center [458, 556] width 11 height 11
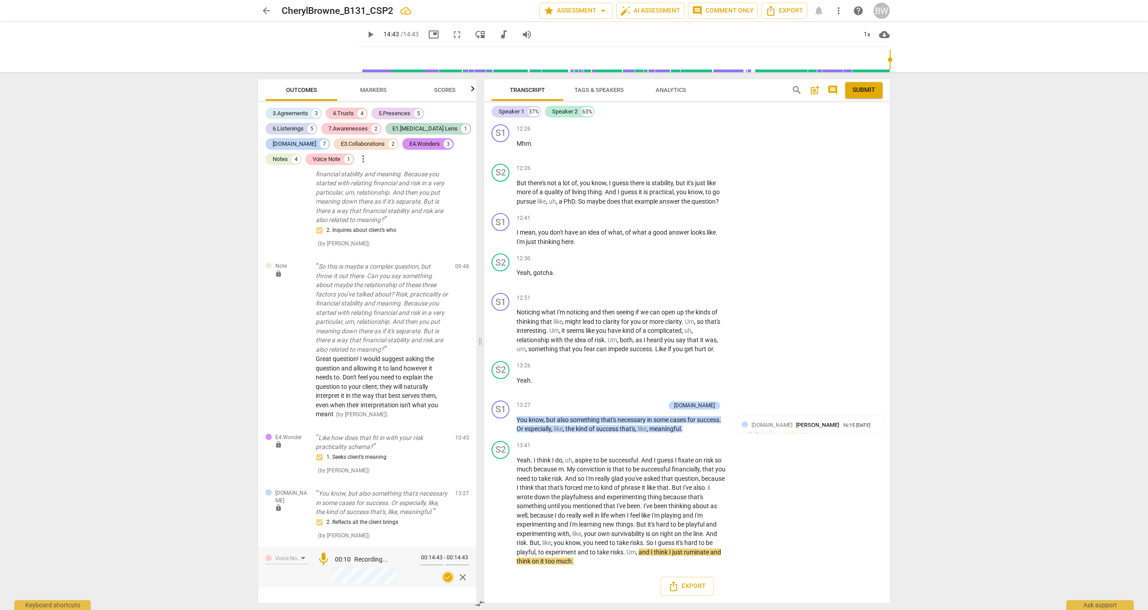
click at [445, 574] on span "check_circle" at bounding box center [448, 577] width 11 height 11
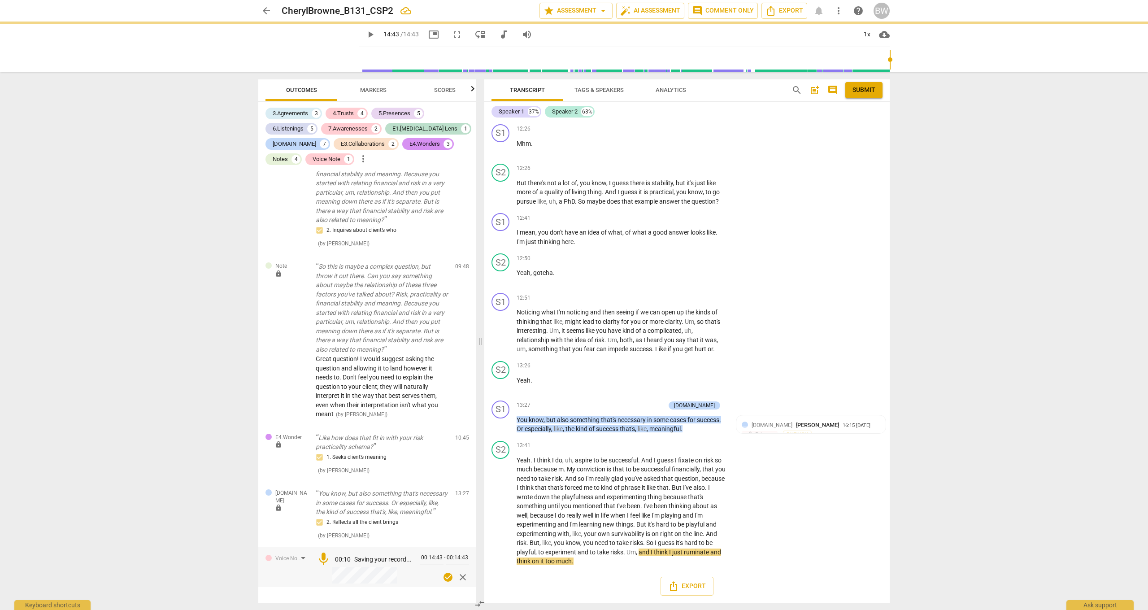
click at [447, 575] on span "check_circle" at bounding box center [448, 577] width 11 height 11
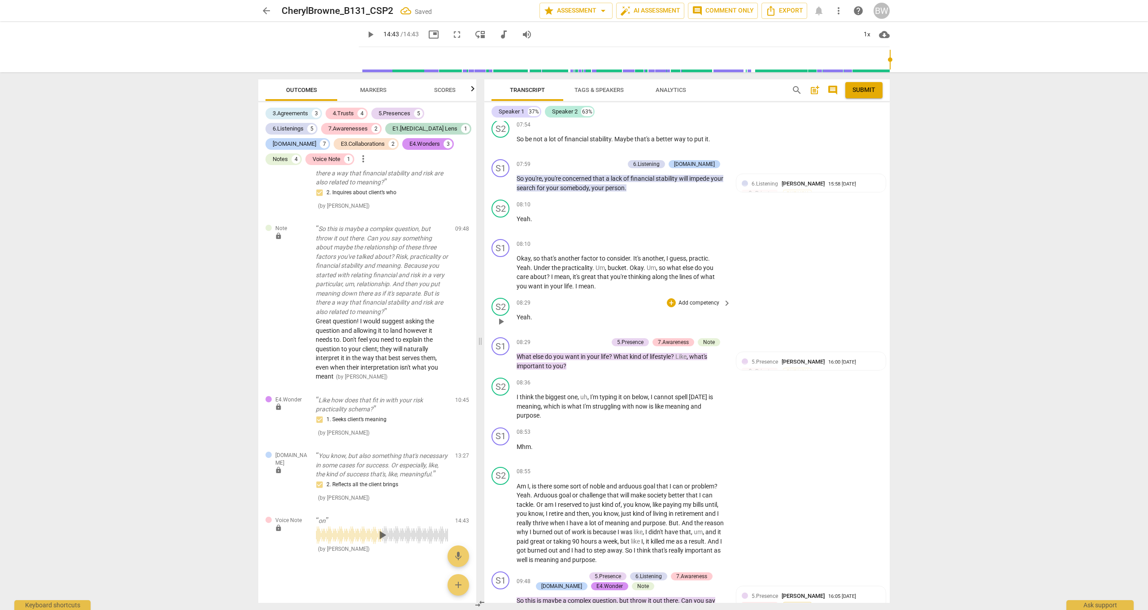
scroll to position [1769, 0]
click at [864, 91] on span "Submit" at bounding box center [863, 90] width 23 height 9
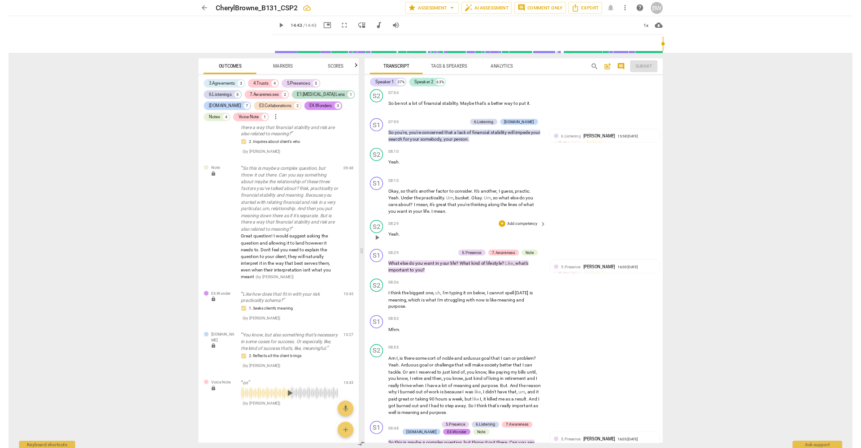
scroll to position [2507, 0]
